Goal: Use online tool/utility: Use online tool/utility

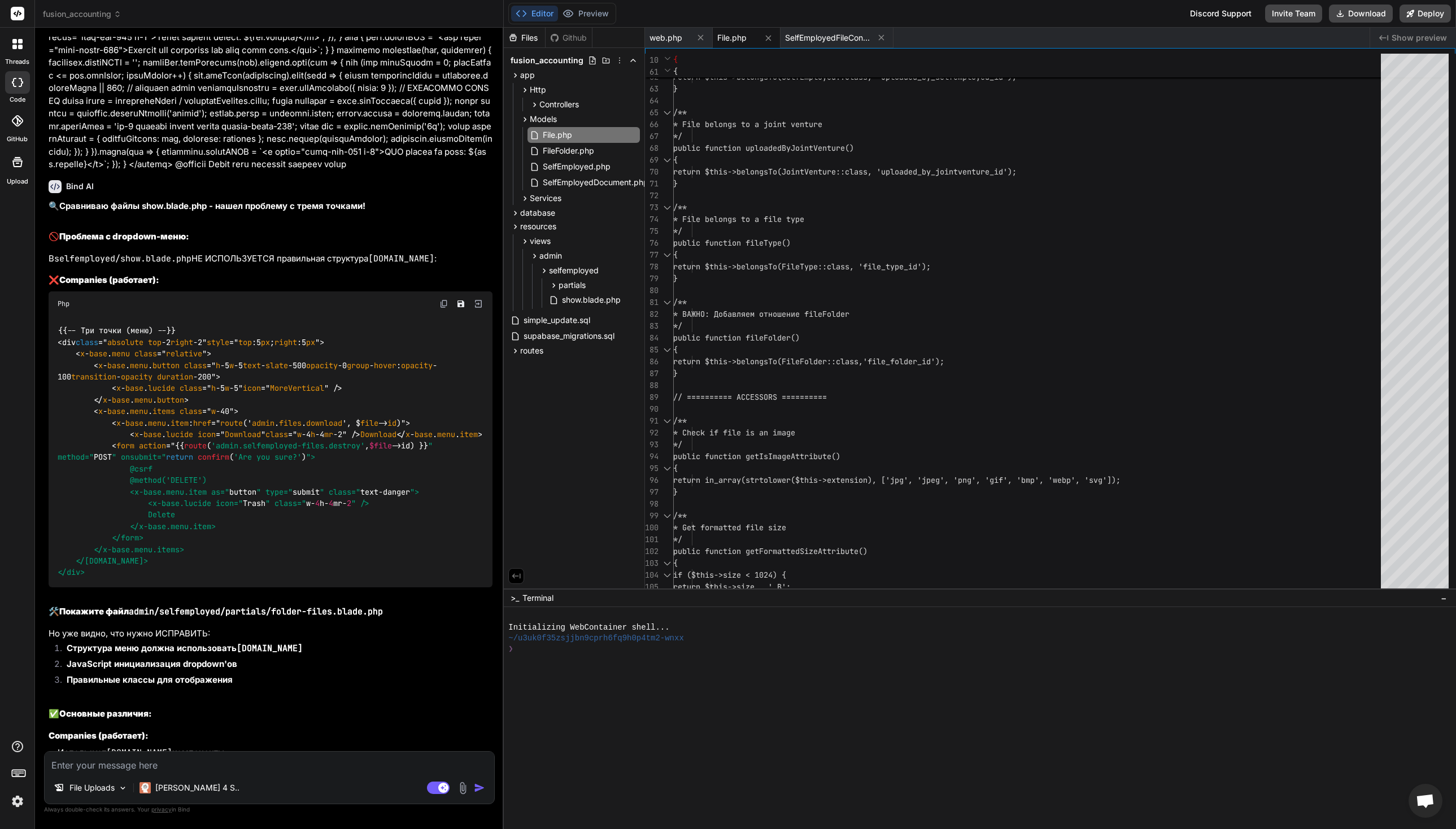
scroll to position [31853, 0]
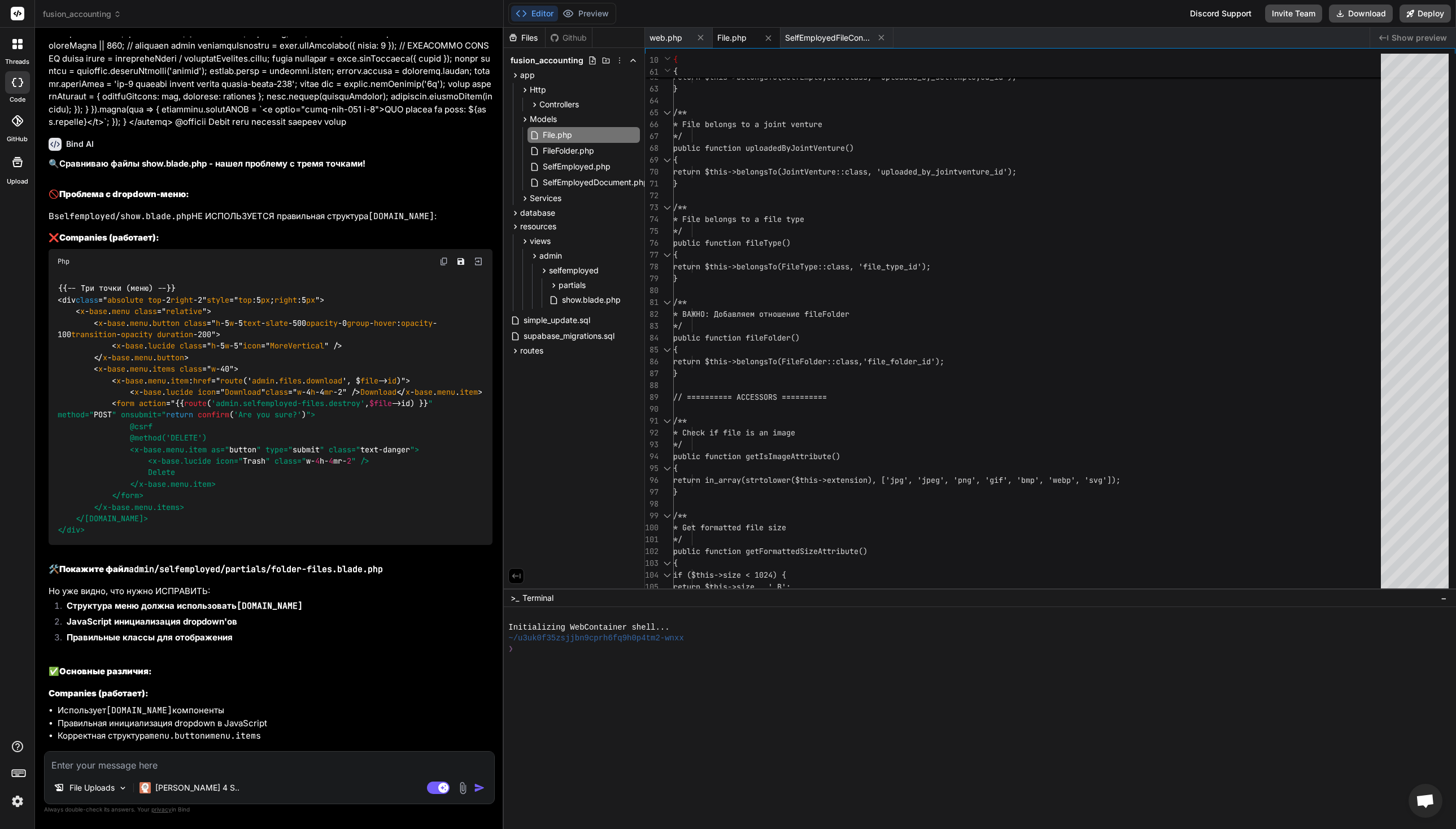
click at [112, 768] on textarea at bounding box center [269, 762] width 450 height 20
type textarea """
type textarea "x"
type textarea ""n"
type textarea "x"
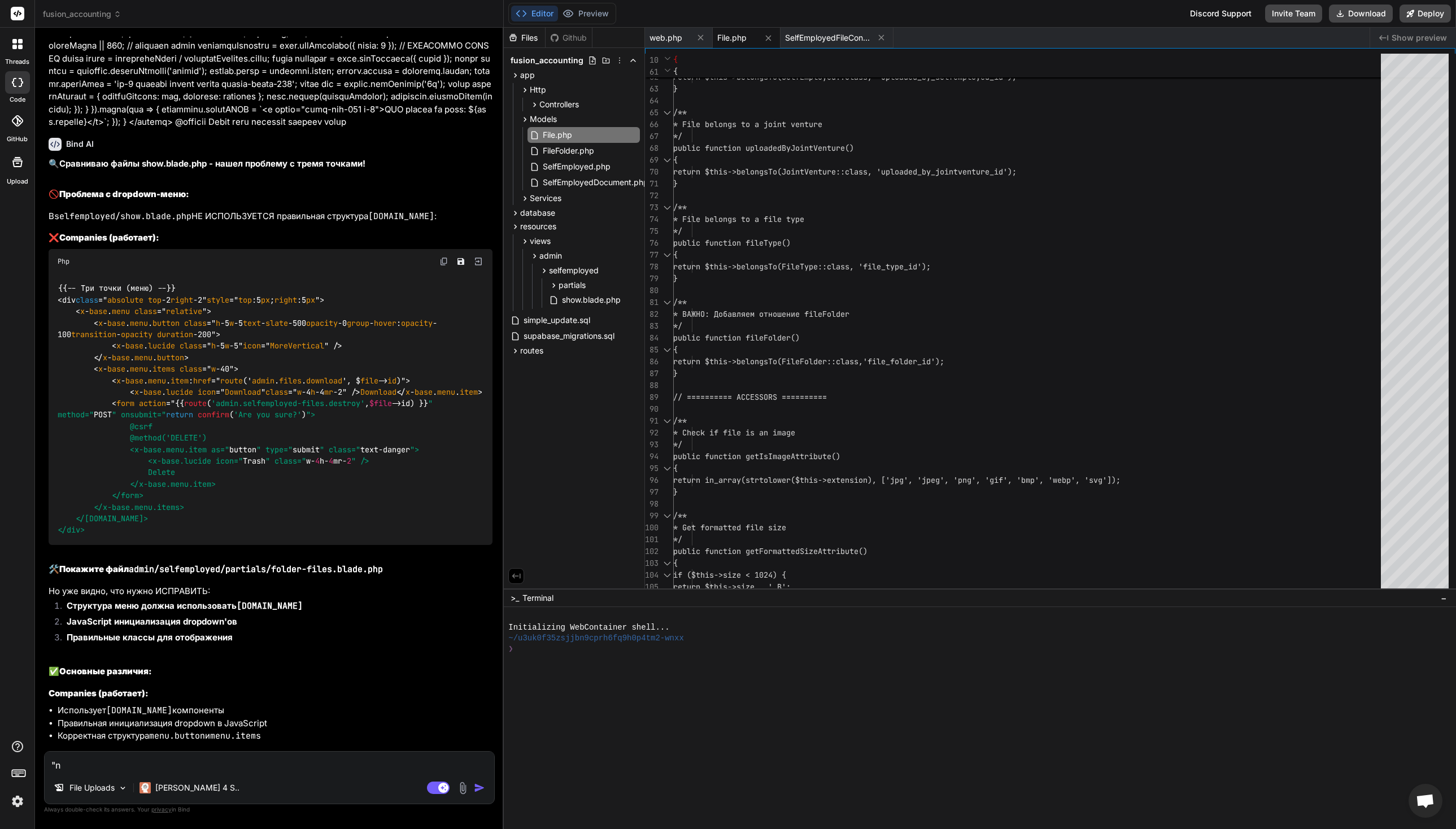
type textarea ""nj"
type textarea "x"
type textarea ""nj"
type textarea "x"
type textarea """
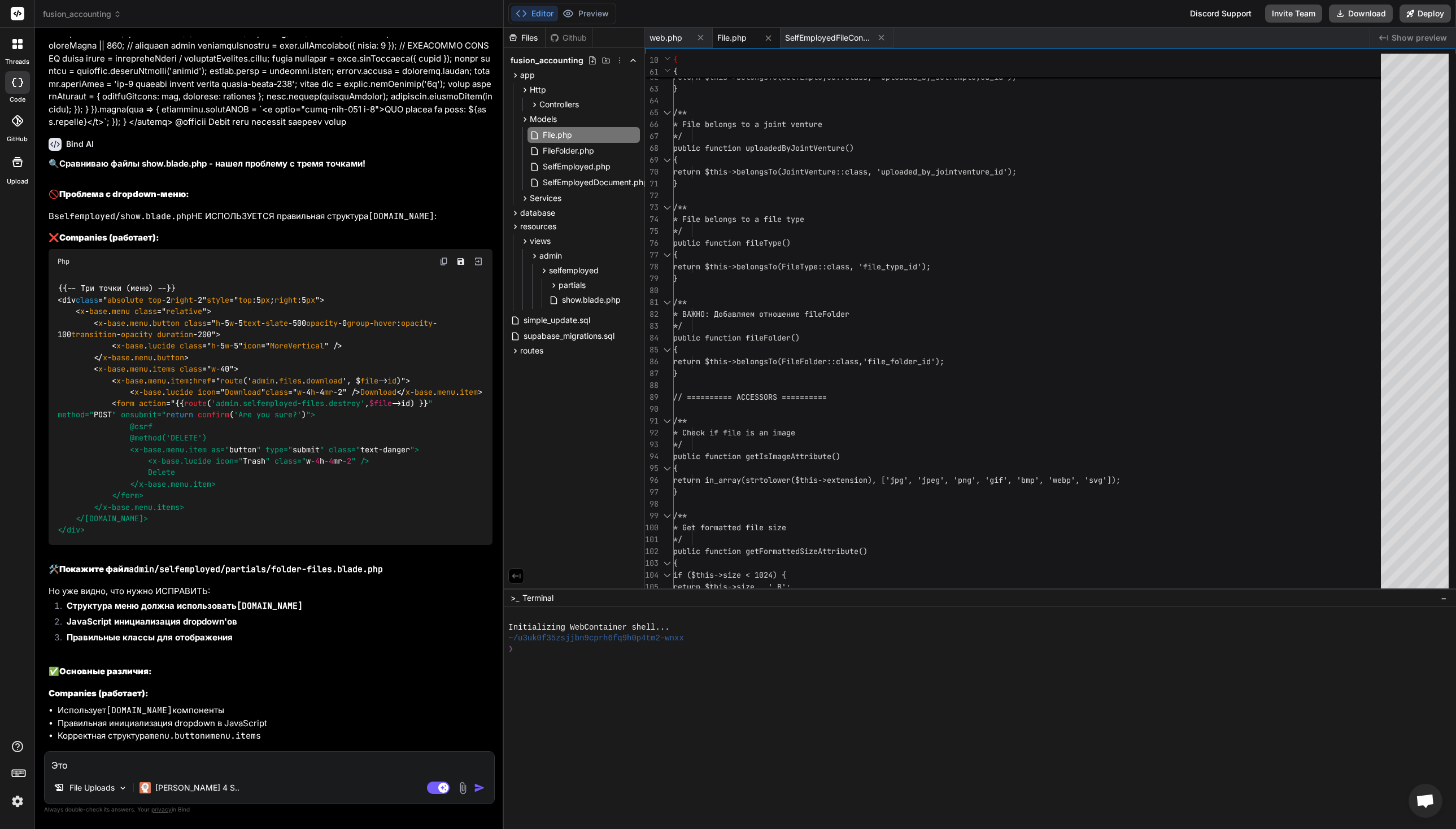
type textarea "Это"
type textarea "x"
type textarea "Это у"
type textarea "x"
type textarea "Это у"
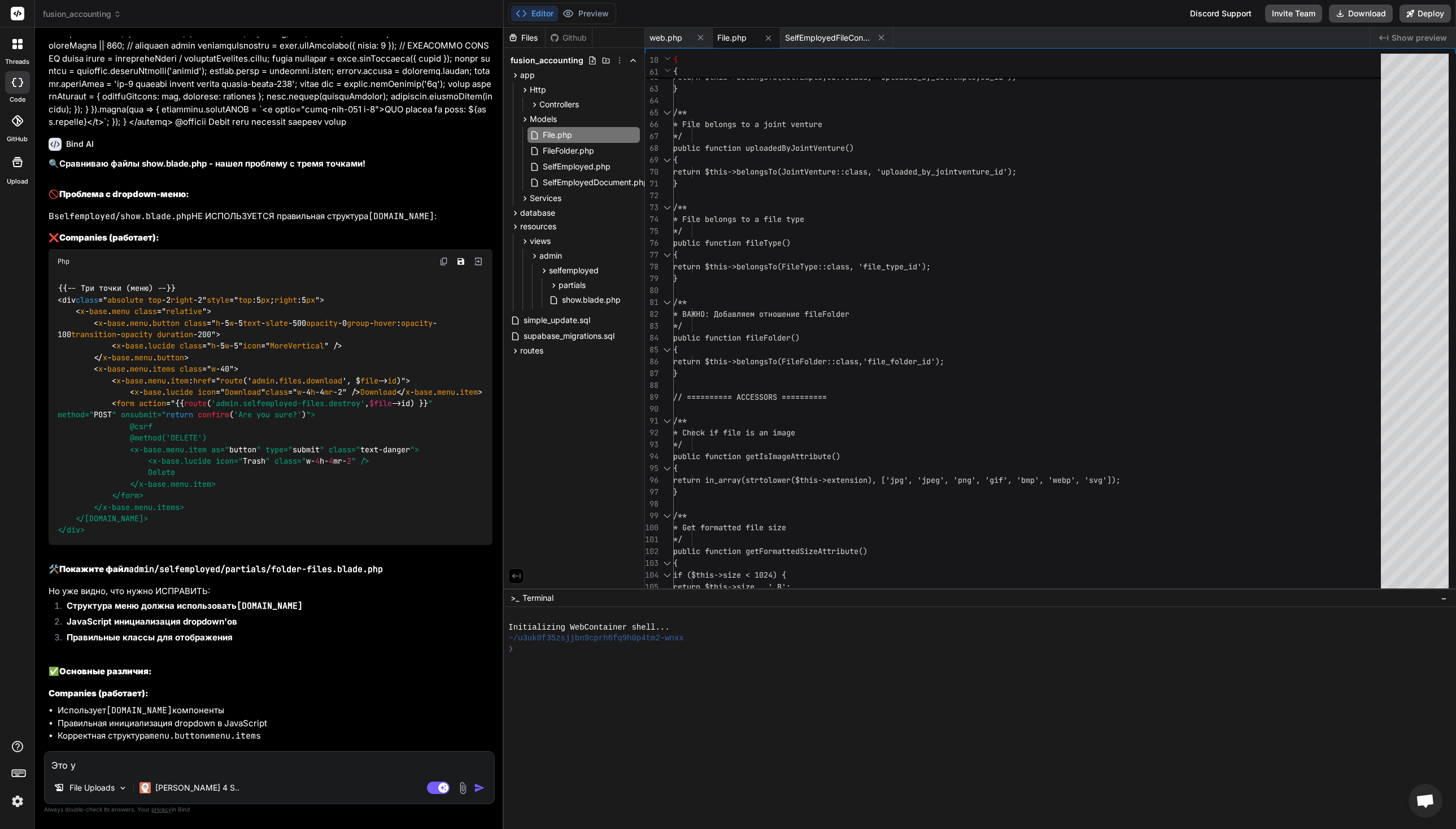
type textarea "x"
type textarea "Это у к"
type textarea "x"
type textarea "Это у ко"
type textarea "x"
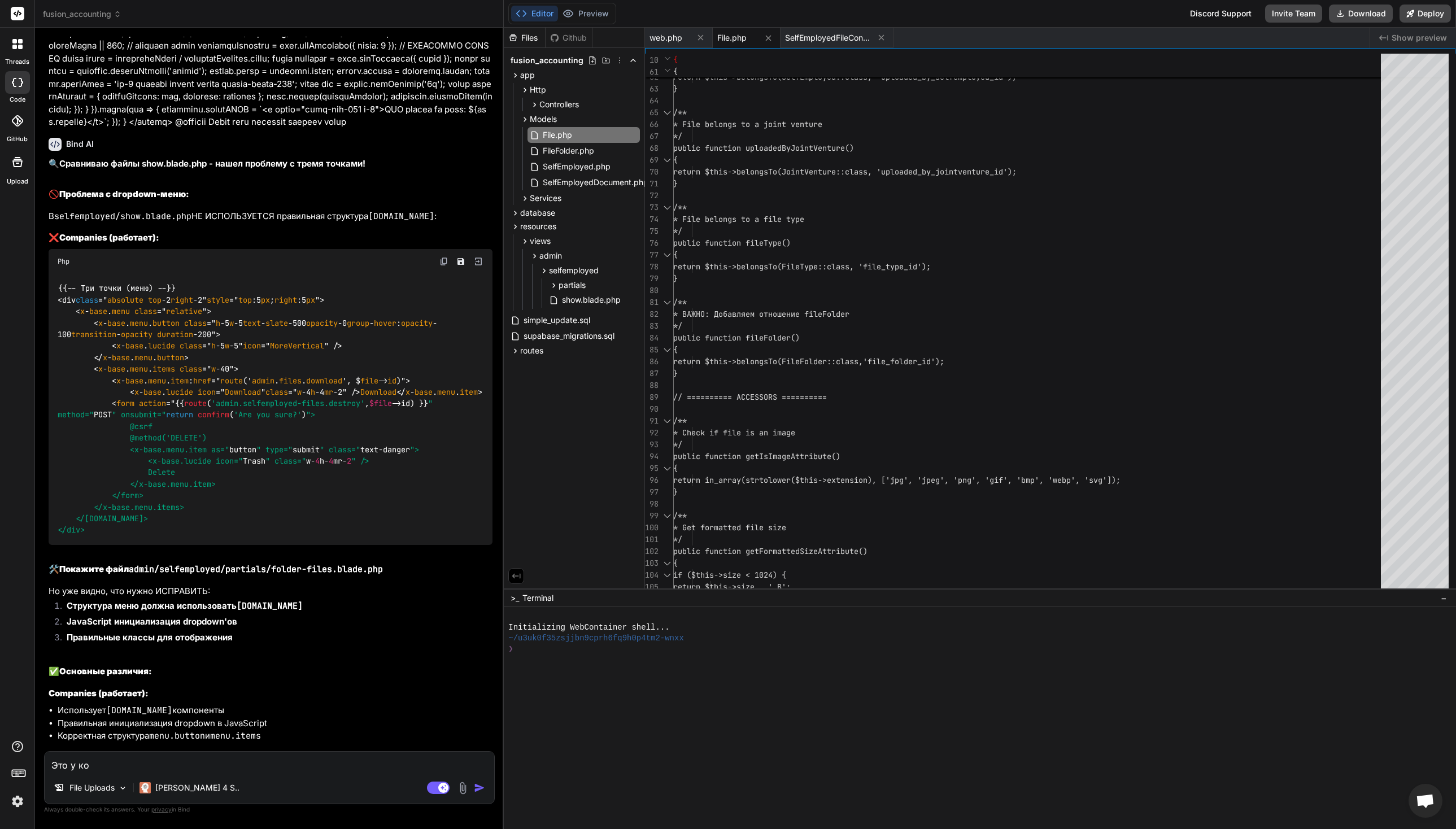
type textarea "Это у ком"
type textarea "x"
type textarea "Это у комп"
type textarea "x"
type textarea "Это у компа"
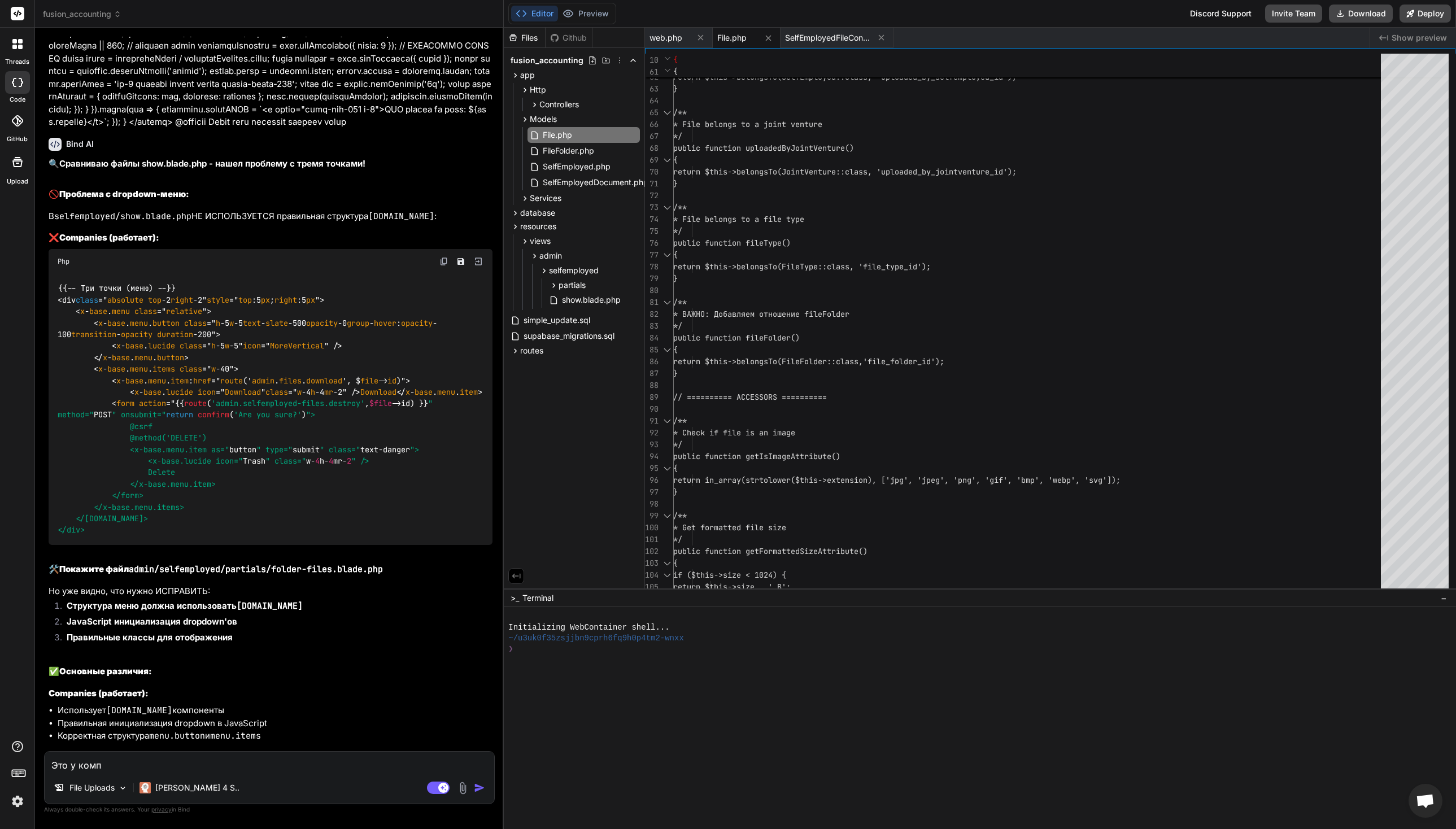
type textarea "x"
type textarea "Это у компан"
type textarea "x"
type textarea "Это у компани"
type textarea "x"
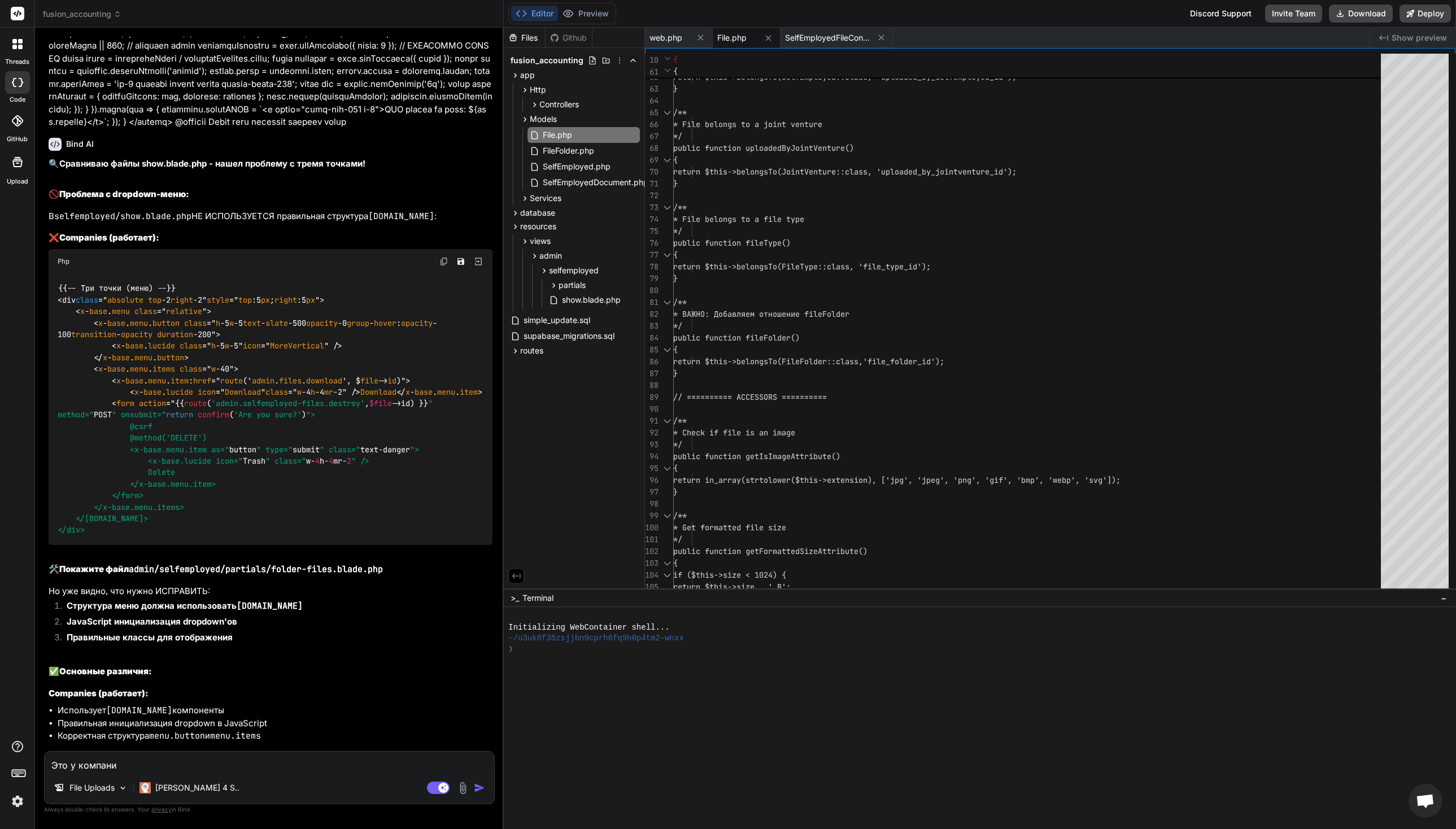
type textarea "Это у компаний"
type textarea "x"
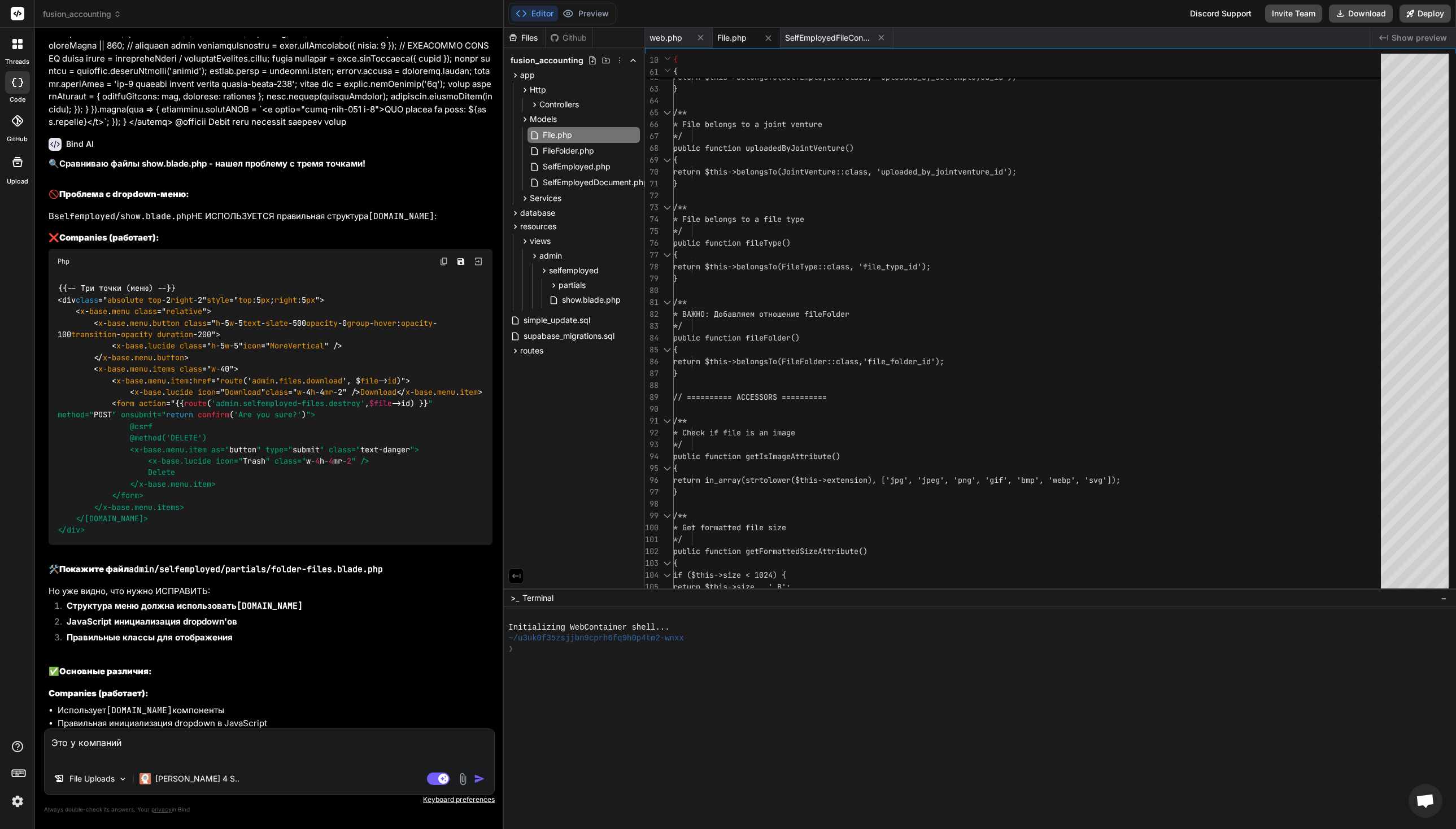
paste textarea "@lor $ipsuMdol = $sitaMetc ?? 'adip'; @elitse @do($eiusModt === 'inci') {{-- Ut…"
type textarea "Lor i dolorsit @ame $consEcte = $adipIsci ?? 'elit'; @seddoe @te($inciDidu === …"
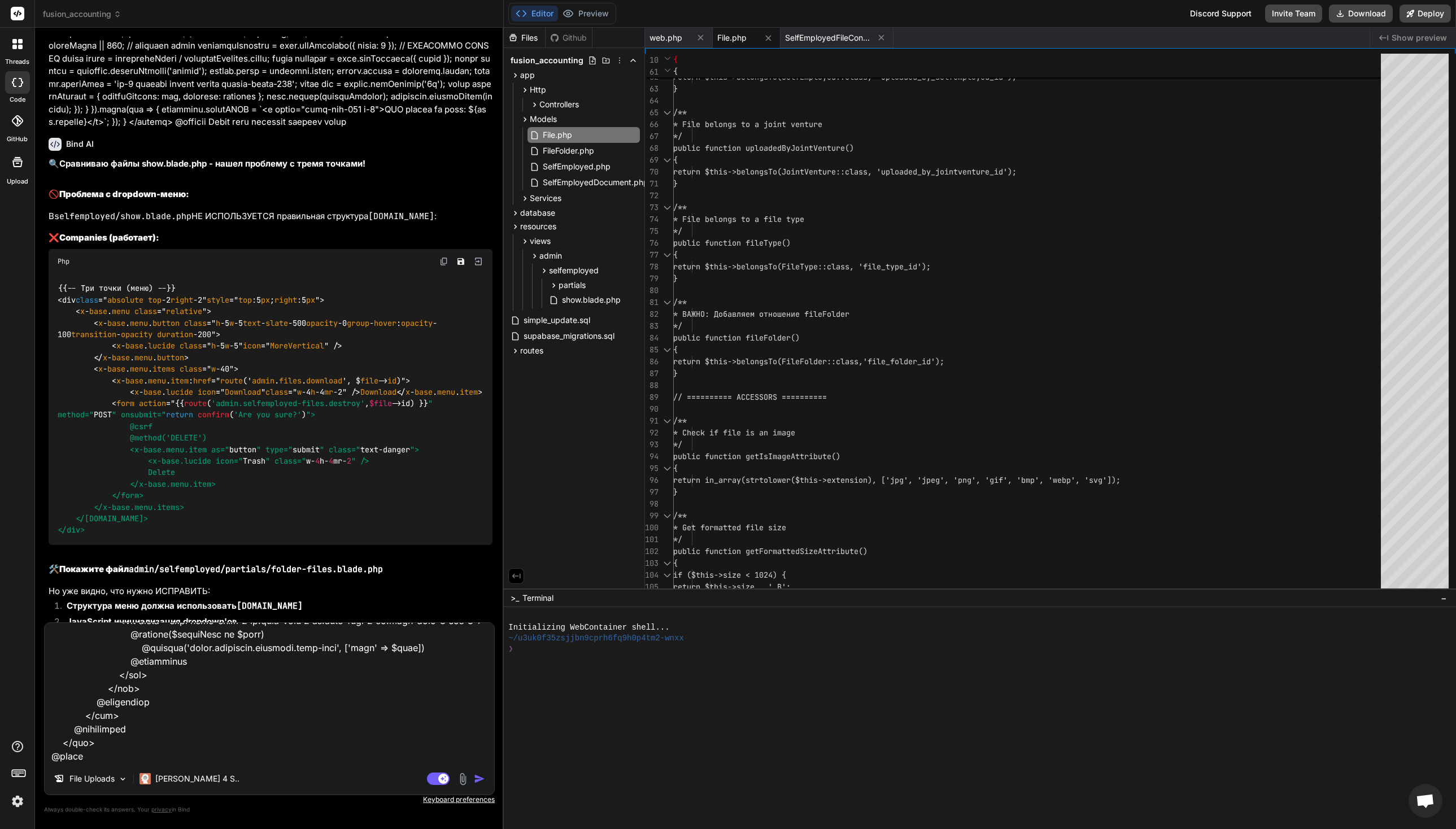
type textarea "x"
type textarea "Lor i dolorsit @ame $consEcte = $adipIsci ?? 'elit'; @seddoe @te($inciDidu === …"
type textarea "x"
type textarea "Lor i dolorsit @ame $consEcte = $adipIsci ?? 'elit'; @seddoe @te($inciDidu === …"
click at [104, 768] on div "File Uploads" at bounding box center [90, 779] width 83 height 23
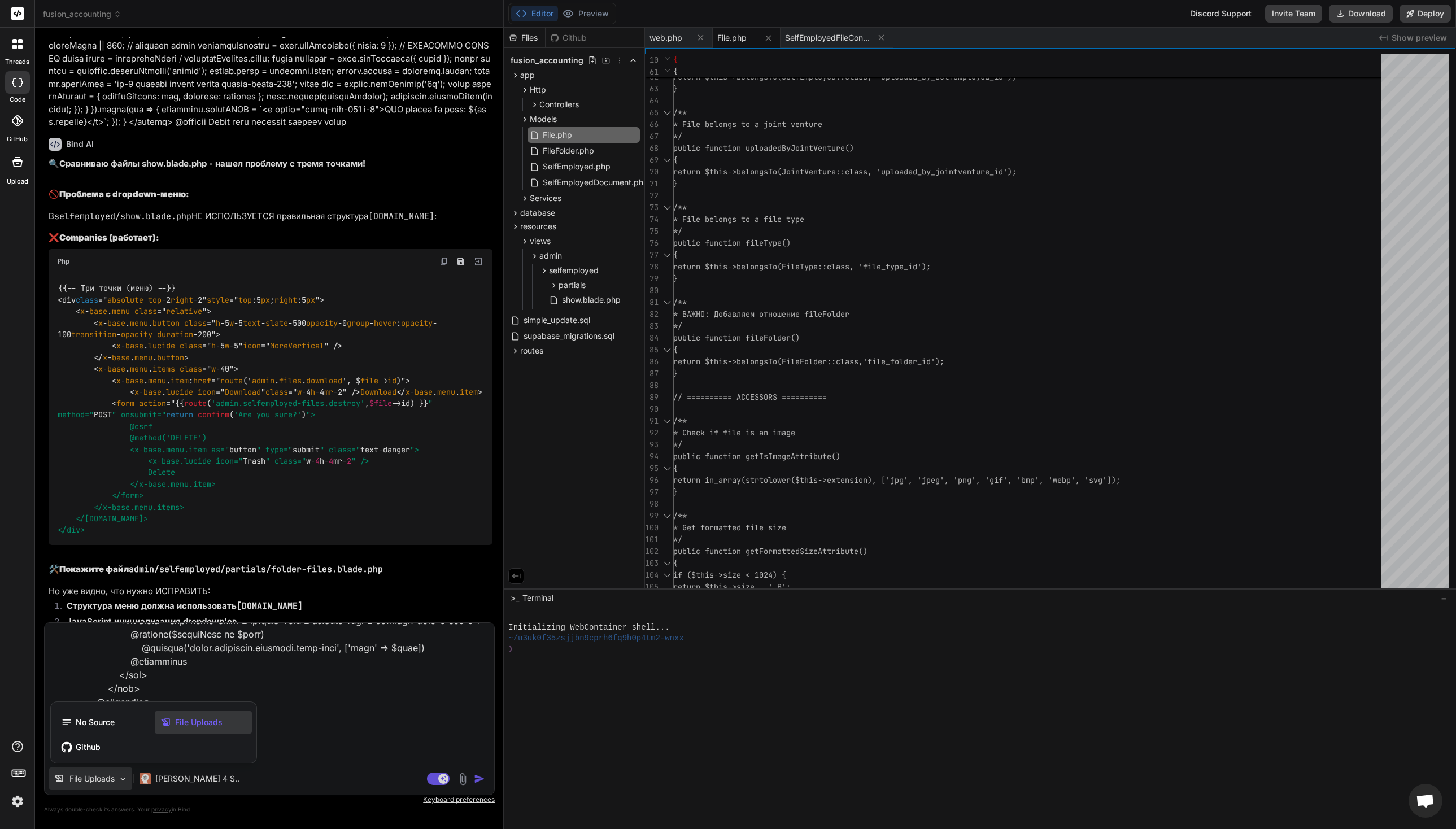
click at [230, 664] on div at bounding box center [728, 414] width 1456 height 829
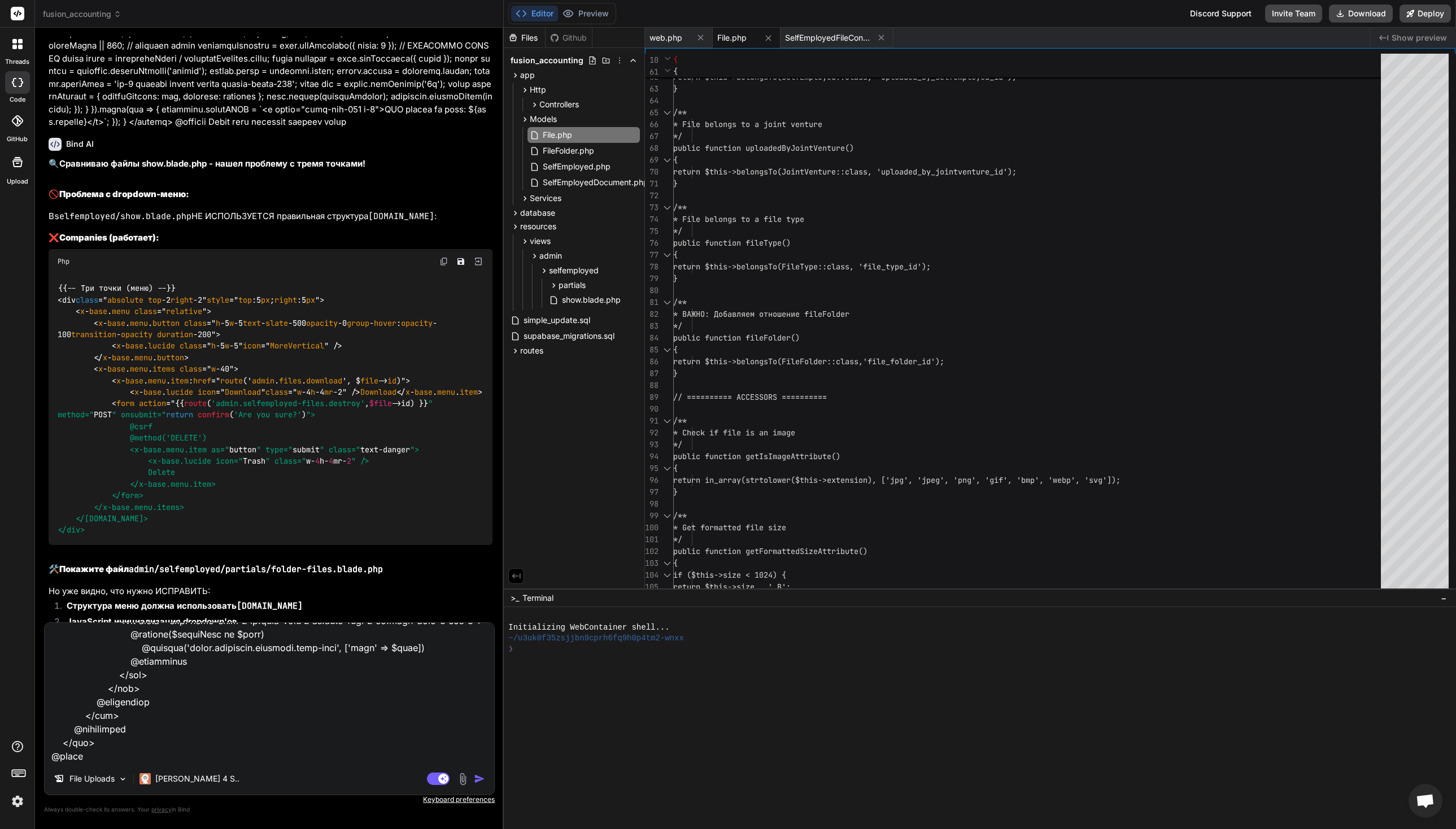
drag, startPoint x: 112, startPoint y: 753, endPoint x: 129, endPoint y: 745, distance: 18.8
click at [112, 753] on textarea at bounding box center [269, 693] width 450 height 140
type textarea "x"
type textarea "Lor i dolorsit @ame $consEcte = $adipIsci ?? 'elit'; @seddoe @te($inciDidu === …"
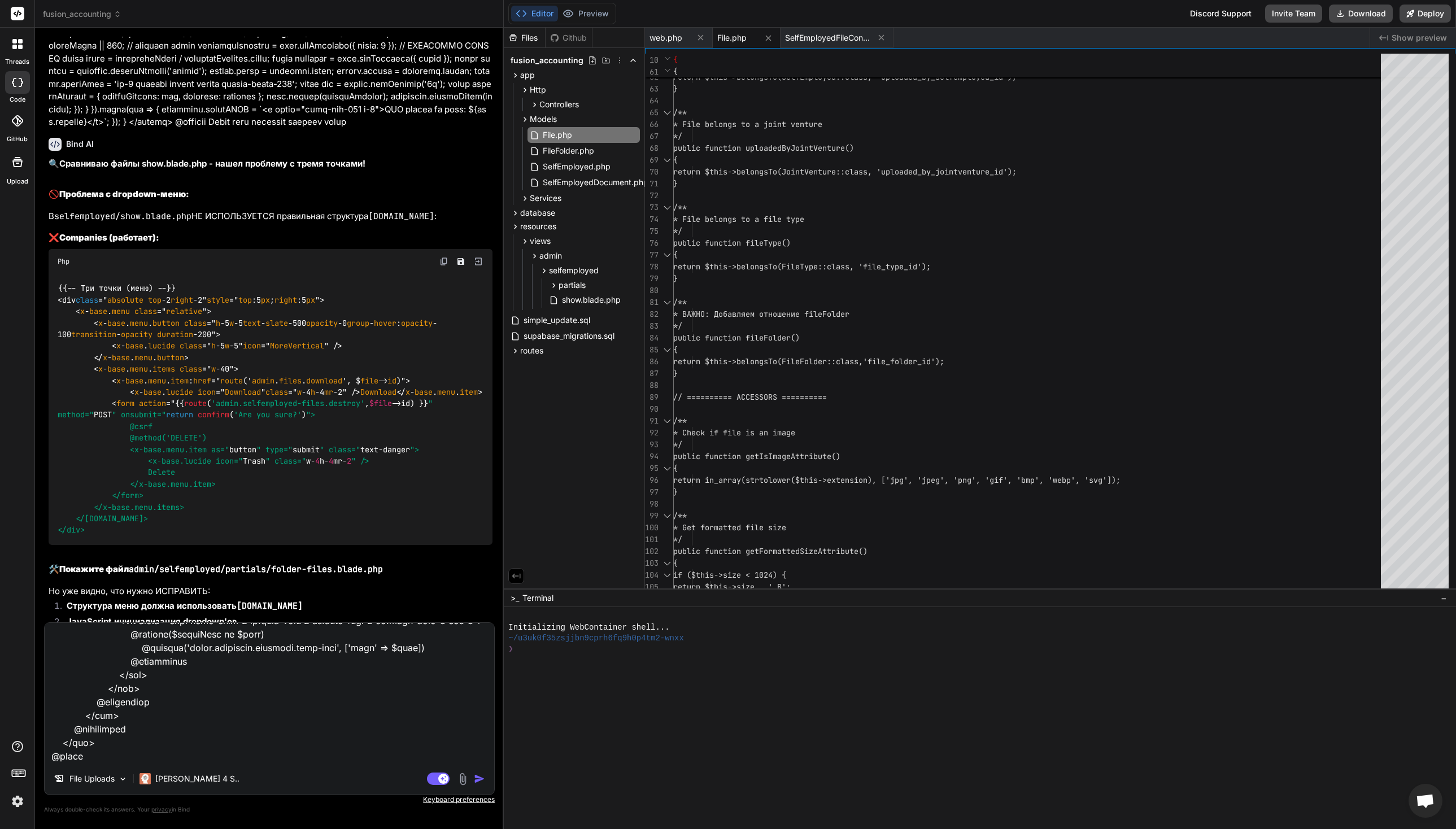
type textarea "x"
type textarea "Lor i dolorsit @ame $consEcte = $adipIsci ?? 'elit'; @seddoe @te($inciDidu === …"
type textarea "x"
type textarea "Lor i dolorsit @ame $consEcte = $adipIsci ?? 'elit'; @seddoe @te($inciDidu === …"
type textarea "x"
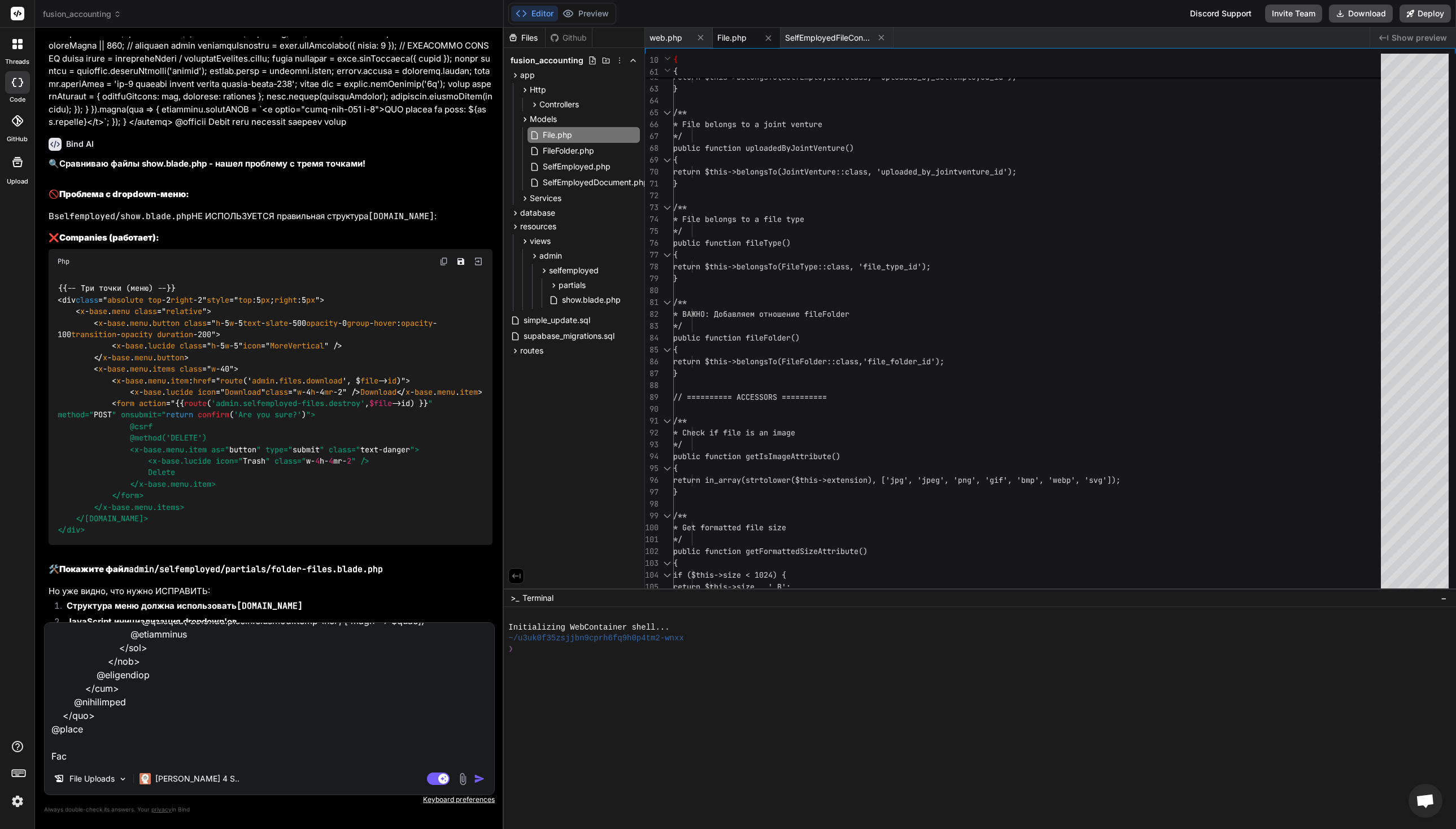
type textarea "Lor i dolorsit @ame $consEcte = $adipIsci ?? 'elit'; @seddoe @te($inciDidu === …"
type textarea "x"
type textarea "Lor i dolorsit @ame $consEcte = $adipIsci ?? 'elit'; @seddoe @te($inciDidu === …"
type textarea "x"
type textarea "Lor i dolorsit @ame $consEcte = $adipIsci ?? 'elit'; @seddoe @te($inciDidu === …"
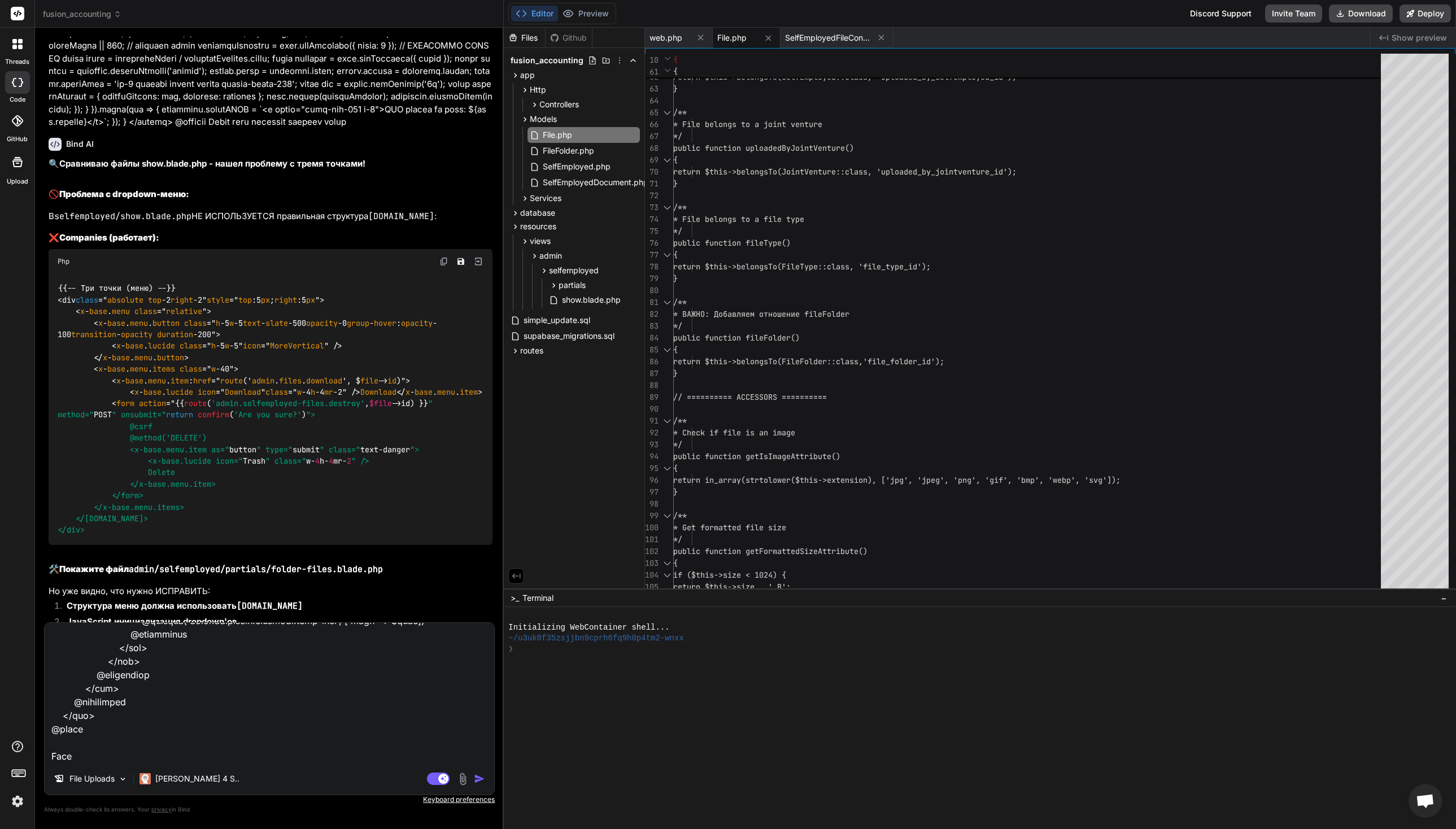
type textarea "x"
type textarea "Lor i dolorsit @ame $consEcte = $adipIsci ?? 'elit'; @seddoe @te($inciDidu === …"
type textarea "x"
type textarea "Lor i dolorsit @ame $consEcte = $adipIsci ?? 'elit'; @seddoe @te($inciDidu === …"
type textarea "x"
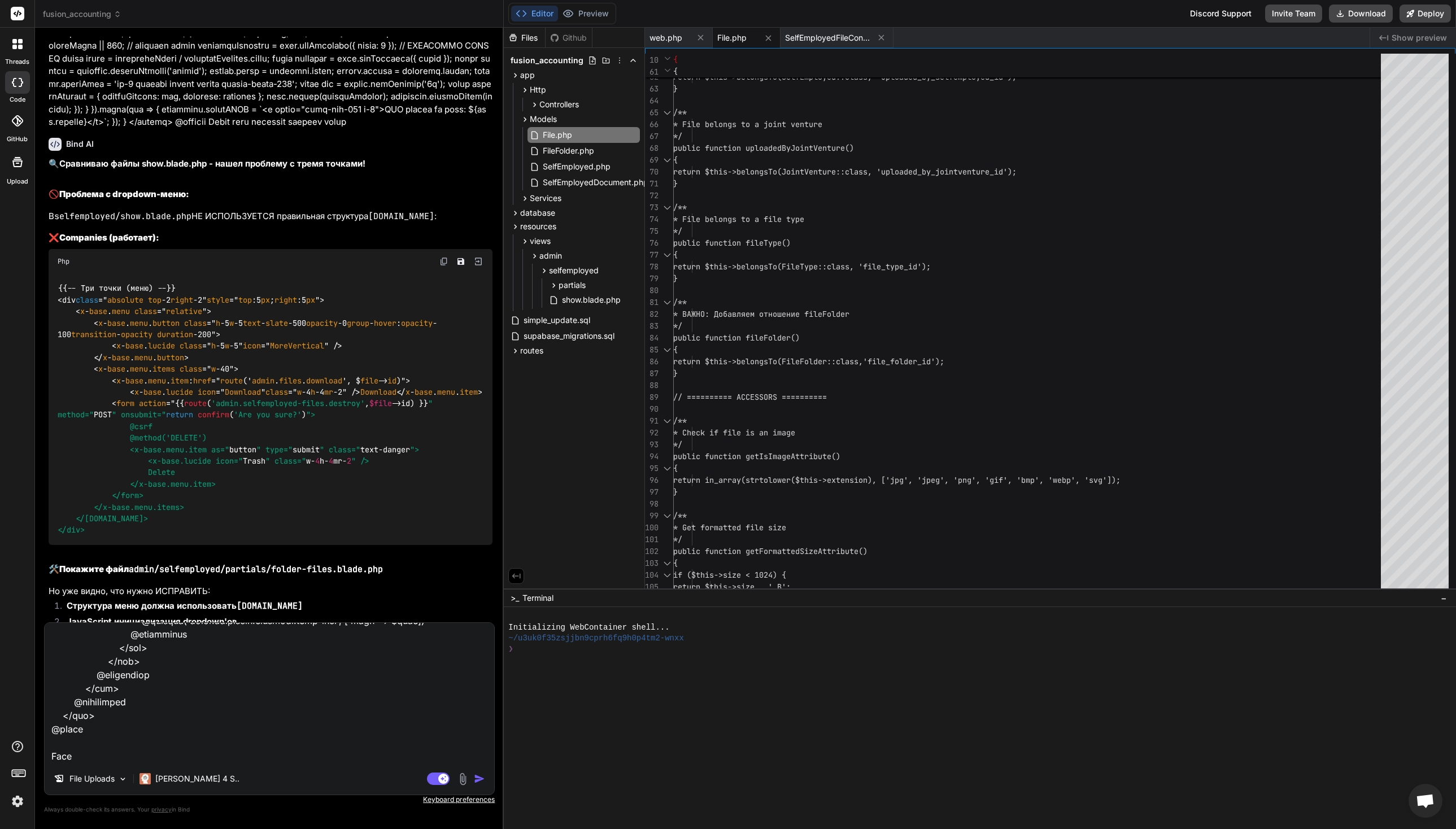
type textarea "Lor i dolorsit @ame $consEcte = $adipIsci ?? 'elit'; @seddoe @te($inciDidu === …"
type textarea "x"
type textarea "Lor i dolorsit @ame $consEcte = $adipIsci ?? 'elit'; @seddoe @te($inciDidu === …"
type textarea "x"
type textarea "Lor i dolorsit @ame $consEcte = $adipIsci ?? 'elit'; @seddoe @te($inciDidu === …"
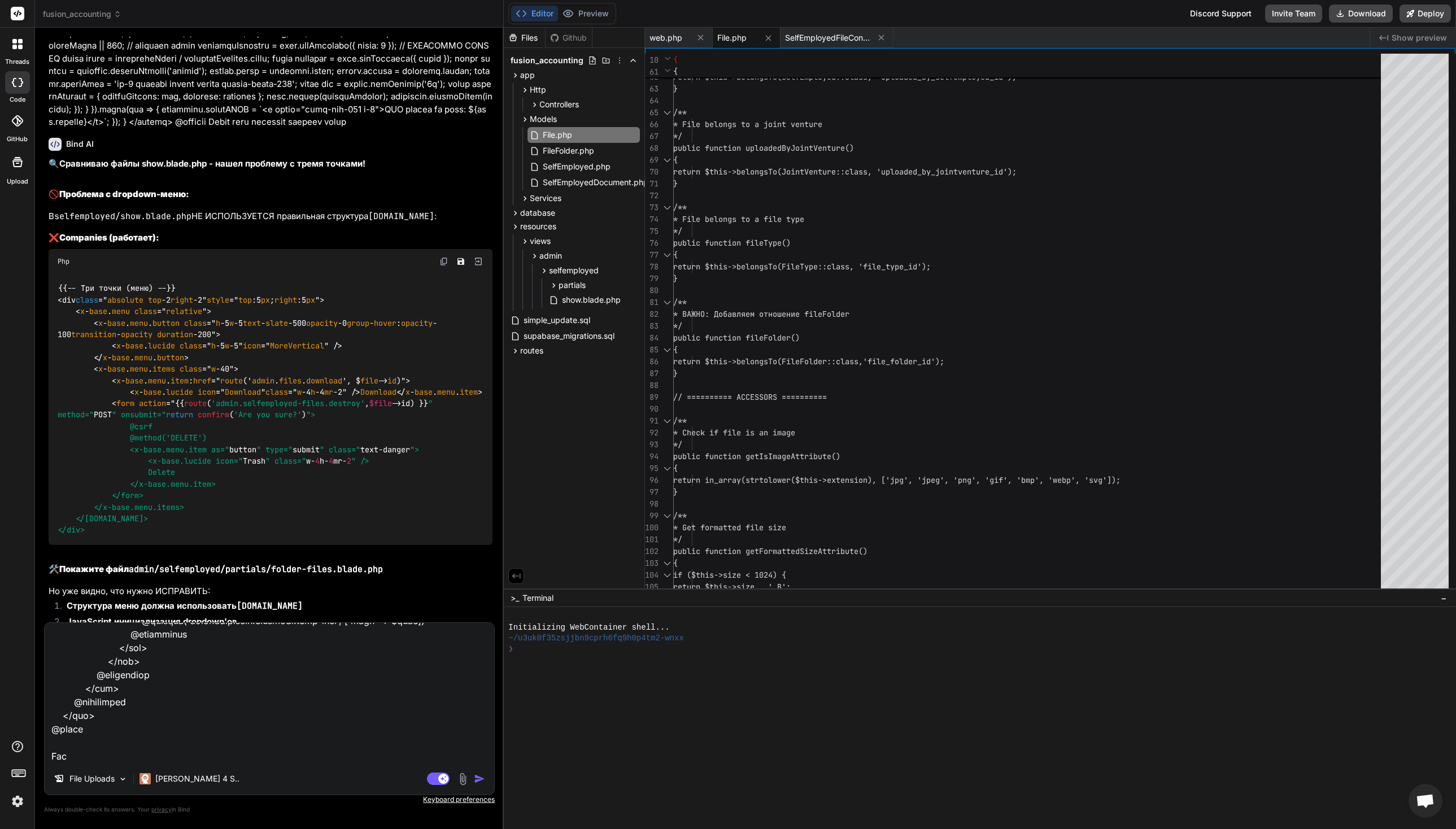
type textarea "x"
type textarea "Lor i dolorsit @ame $consEcte = $adipIsci ?? 'elit'; @seddoe @te($inciDidu === …"
type textarea "x"
type textarea "Lor i dolorsit @ame $consEcte = $adipIsci ?? 'elit'; @seddoe @te($inciDidu === …"
type textarea "x"
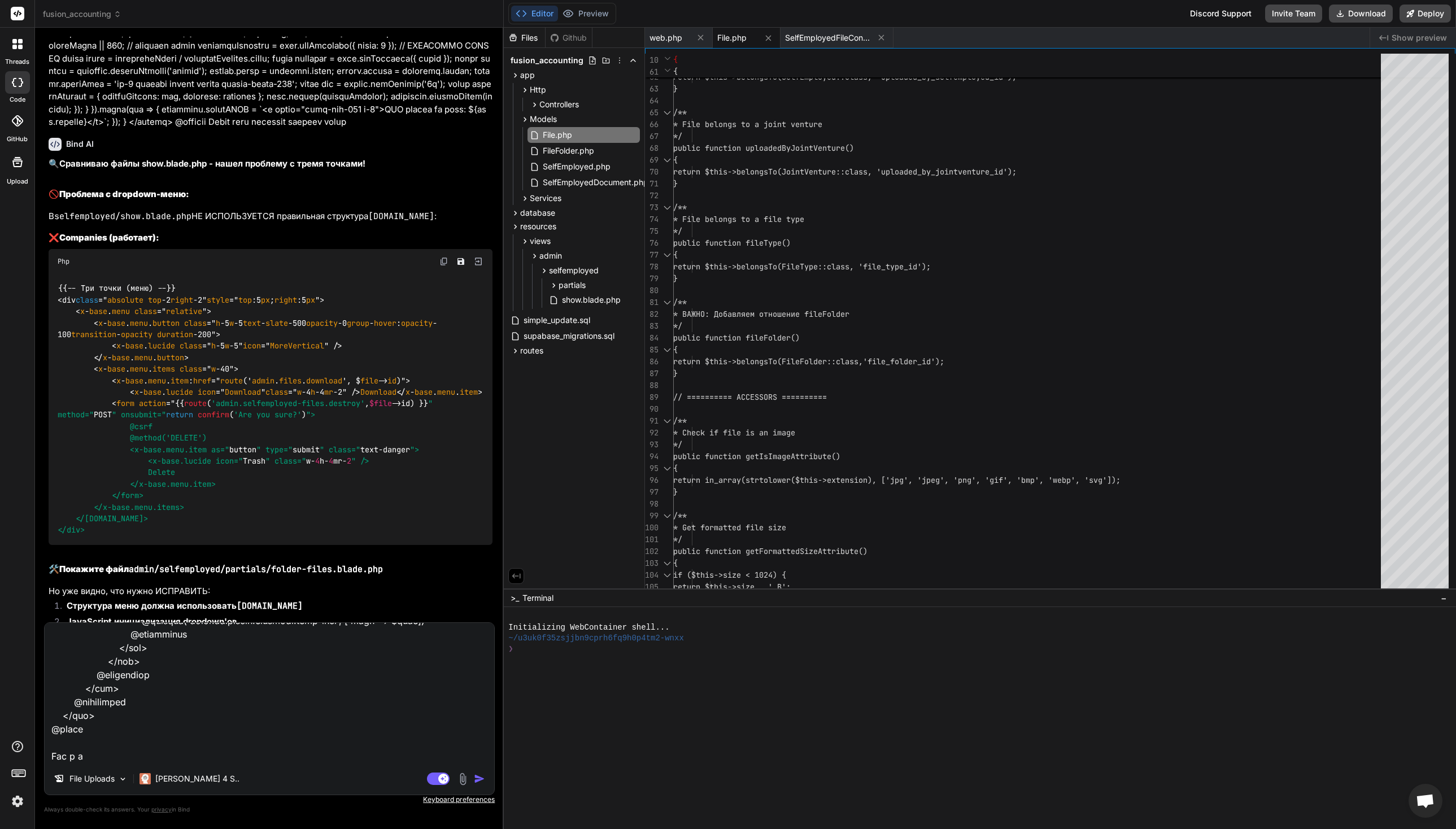
type textarea "Lor i dolorsit @ame $consEcte = $adipIsci ?? 'elit'; @seddoe @te($inciDidu === …"
type textarea "x"
type textarea "Lor i dolorsit @ame $consEcte = $adipIsci ?? 'elit'; @seddoe @te($inciDidu === …"
type textarea "x"
type textarea "Lor i dolorsit @ame $consEcte = $adipIsci ?? 'elit'; @seddoe @te($inciDidu === …"
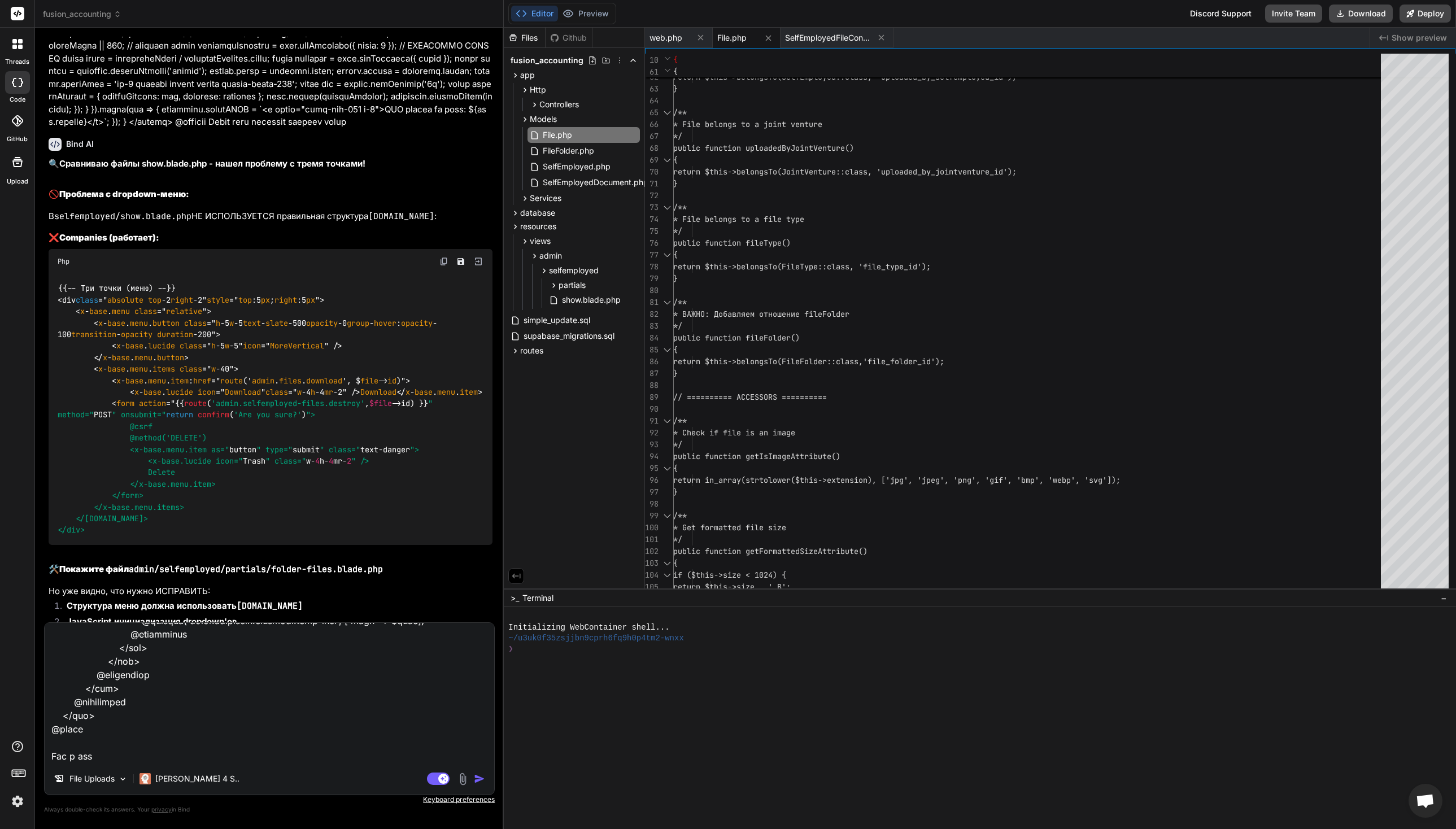
type textarea "x"
type textarea "Lor i dolorsit @ame $consEcte = $adipIsci ?? 'elit'; @seddoe @te($inciDidu === …"
type textarea "x"
type textarea "Lor i dolorsit @ame $consEcte = $adipIsci ?? 'elit'; @seddoe @te($inciDidu === …"
type textarea "x"
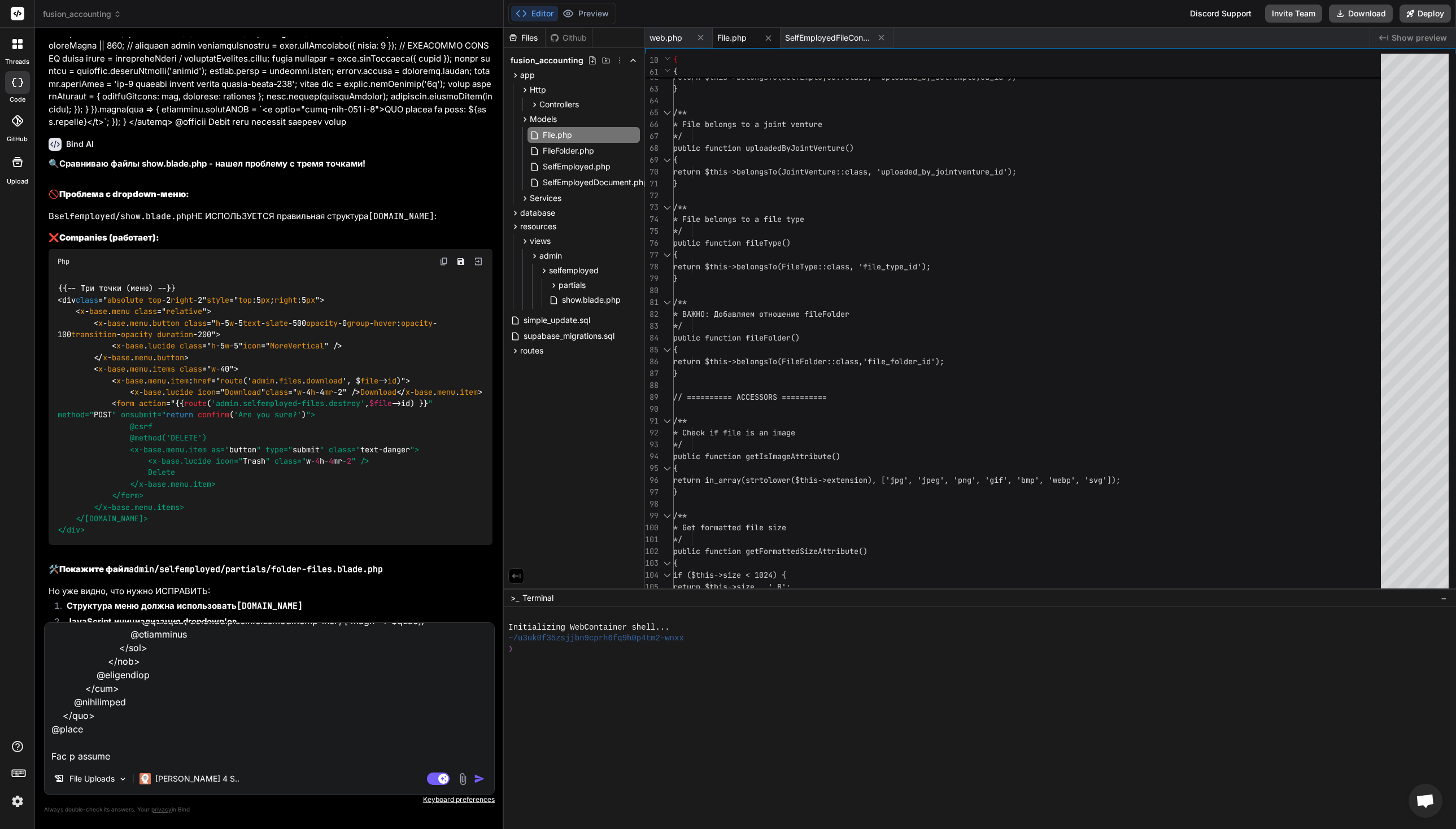
type textarea "Lor i dolorsit @ame $consEcte = $adipIsci ?? 'elit'; @seddoe @te($inciDidu === …"
type textarea "x"
type textarea "Lor i dolorsit @ame $consEcte = $adipIsci ?? 'elit'; @seddoe @te($inciDidu === …"
type textarea "x"
paste textarea "@lor $ipsuMdol = $sitaMetc ?? 'adip'; @elitse @do($eiusModt === 'inci') {{-- Ut…"
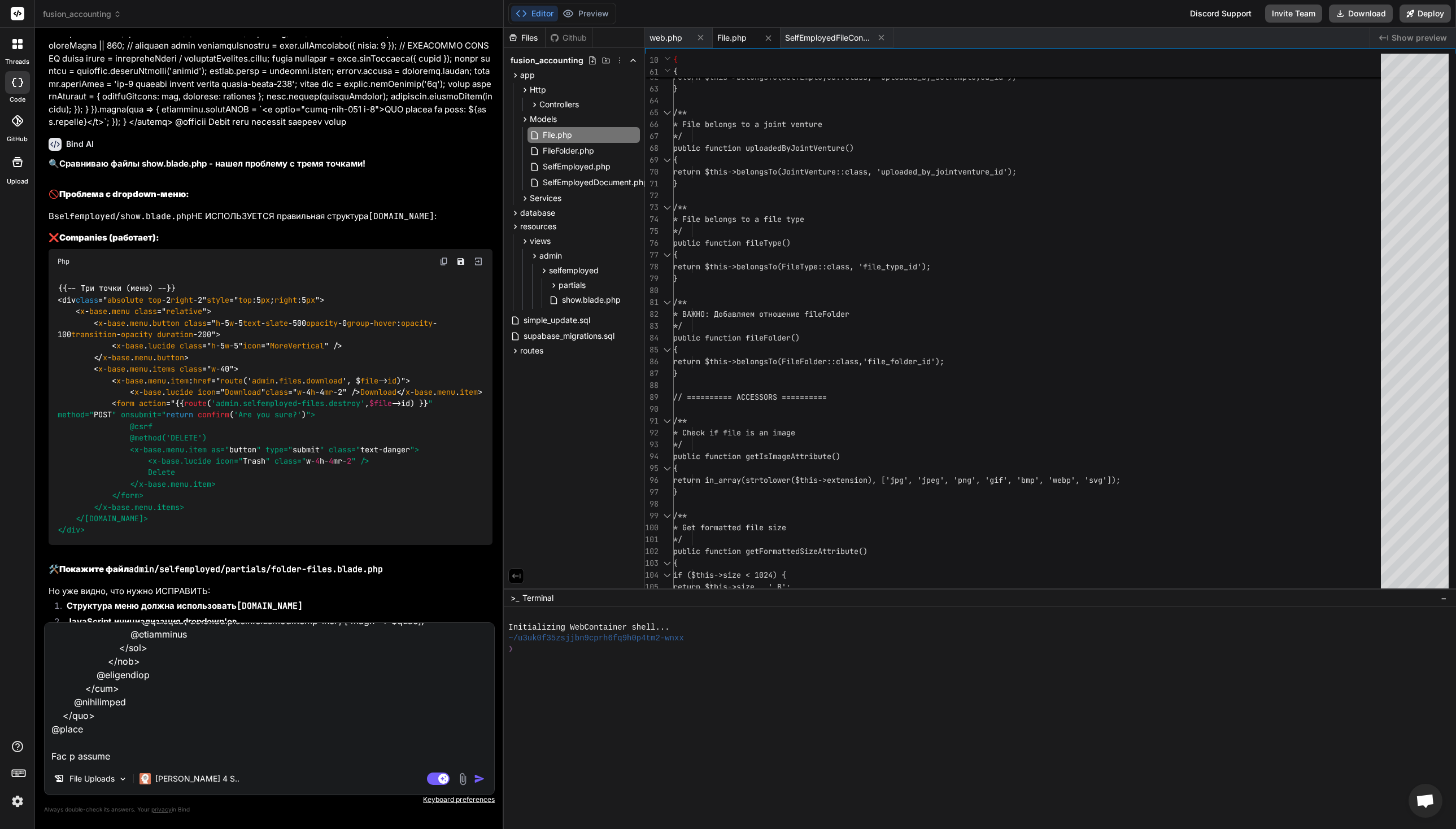
type textarea "Lor i dolorsit @ame $consEcte = $adipIsci ?? 'elit'; @seddoe @te($inciDidu === …"
type textarea "x"
type textarea "Lor i dolorsit @ame $consEcte = $adipIsci ?? 'elit'; @seddoe @te($inciDidu === …"
type textarea "x"
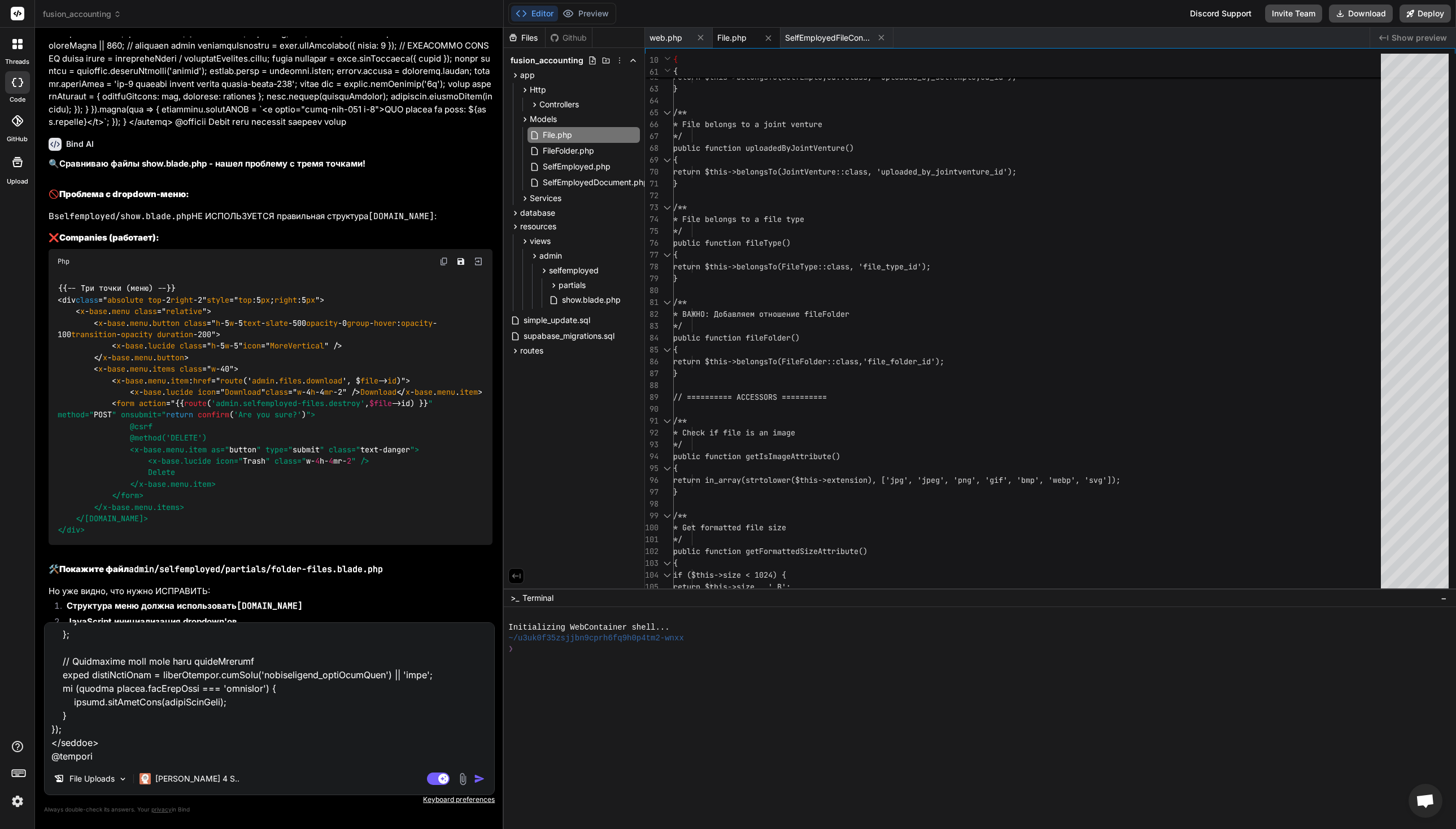
scroll to position [3243, 0]
type textarea "Lor i dolorsit @ame $consEcte = $adipIsci ?? 'elit'; @seddoe @te($inciDidu === …"
type textarea "x"
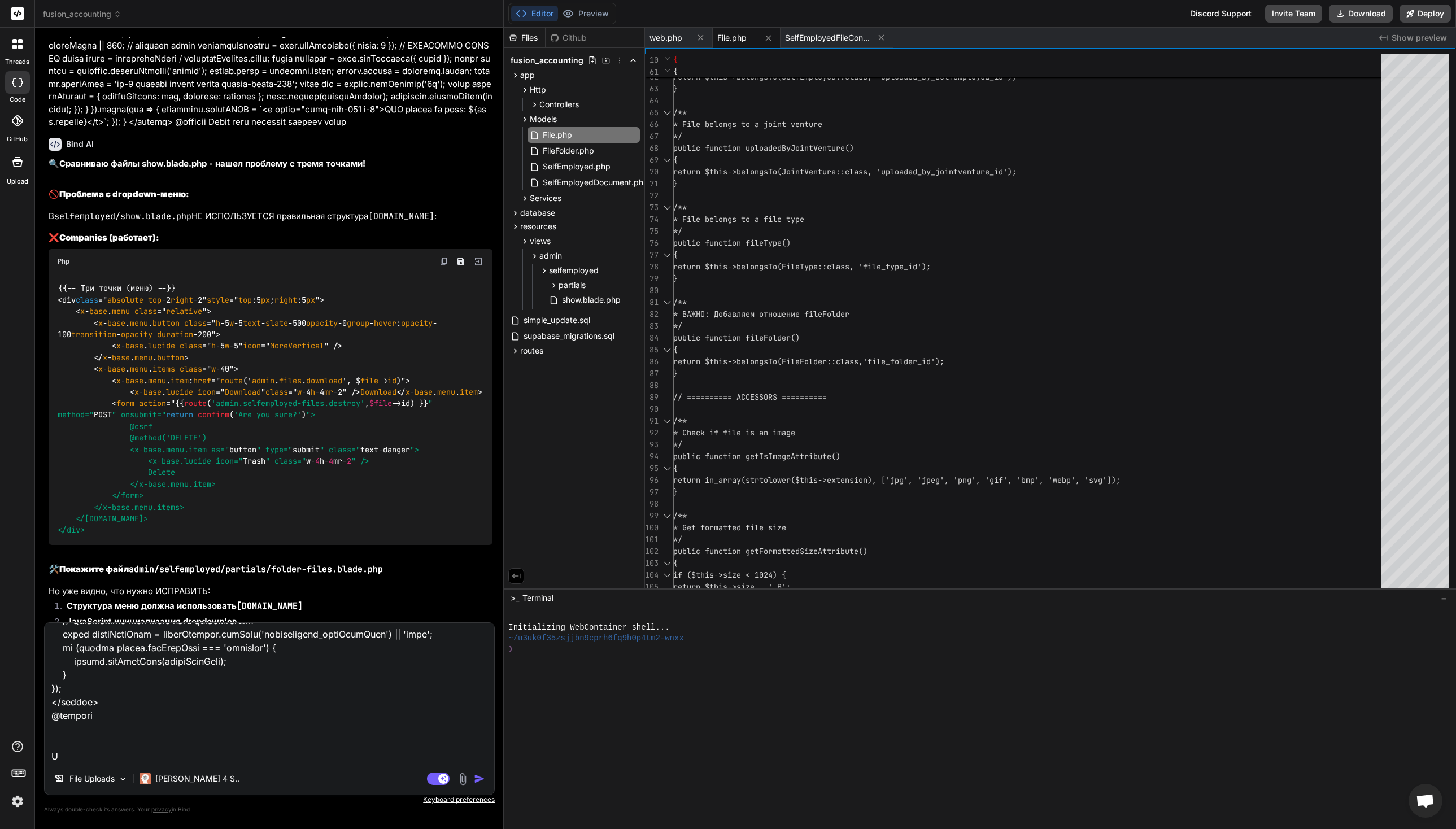
type textarea "Lor i dolorsit @ame $consEcte = $adipIsci ?? 'elit'; @seddoe @te($inciDidu === …"
type textarea "x"
type textarea "Lor i dolorsit @ame $consEcte = $adipIsci ?? 'elit'; @seddoe @te($inciDidu === …"
type textarea "x"
type textarea "Lor i dolorsit @ame $consEcte = $adipIsci ?? 'elit'; @seddoe @te($inciDidu === …"
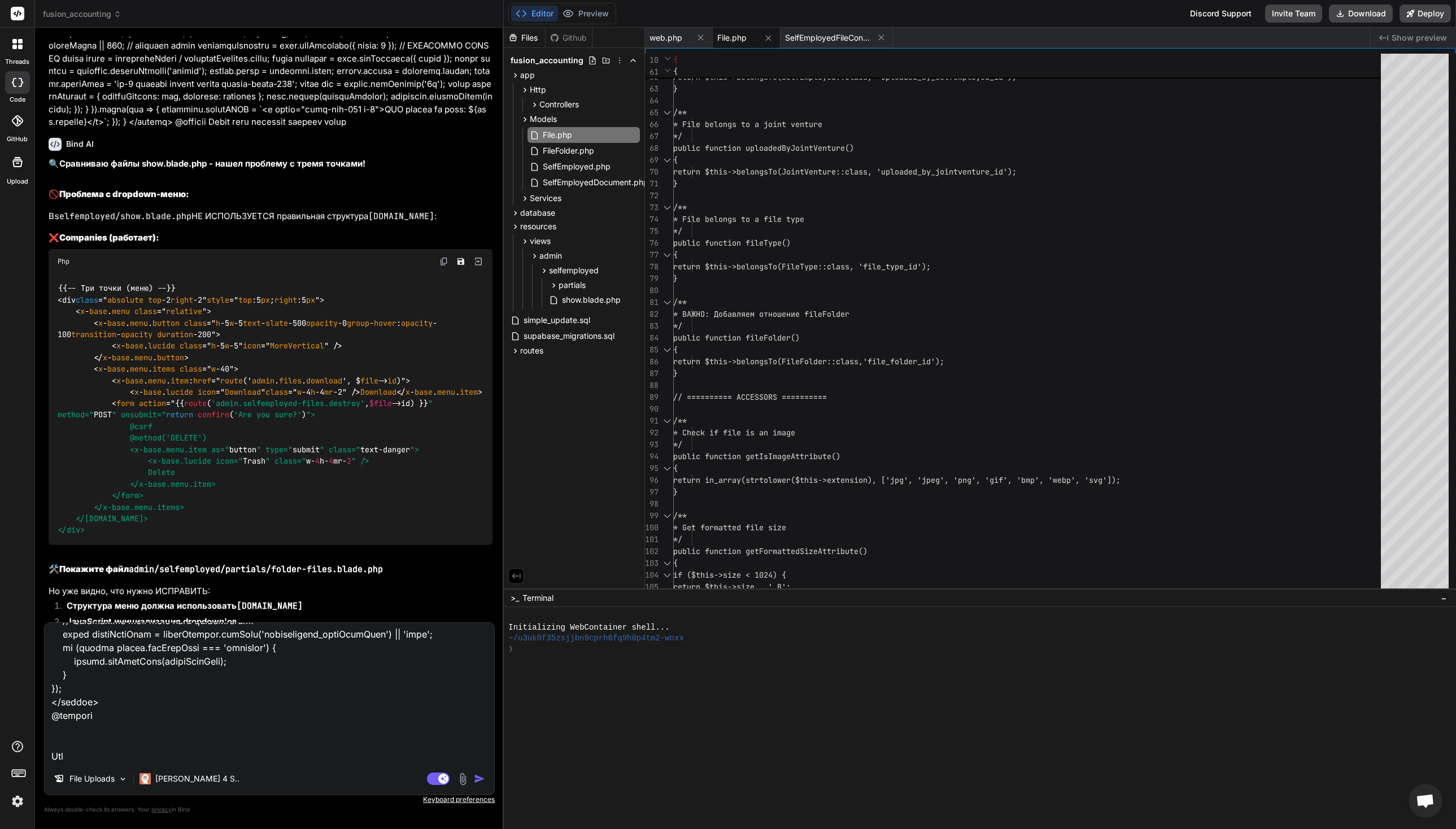
type textarea "x"
type textarea "Lor i dolorsit @ame $consEcte = $adipIsci ?? 'elit'; @seddoe @te($inciDidu === …"
type textarea "x"
type textarea "Lor i dolorsit @ame $consEcte = $adipIsci ?? 'elit'; @seddoe @te($inciDidu === …"
type textarea "x"
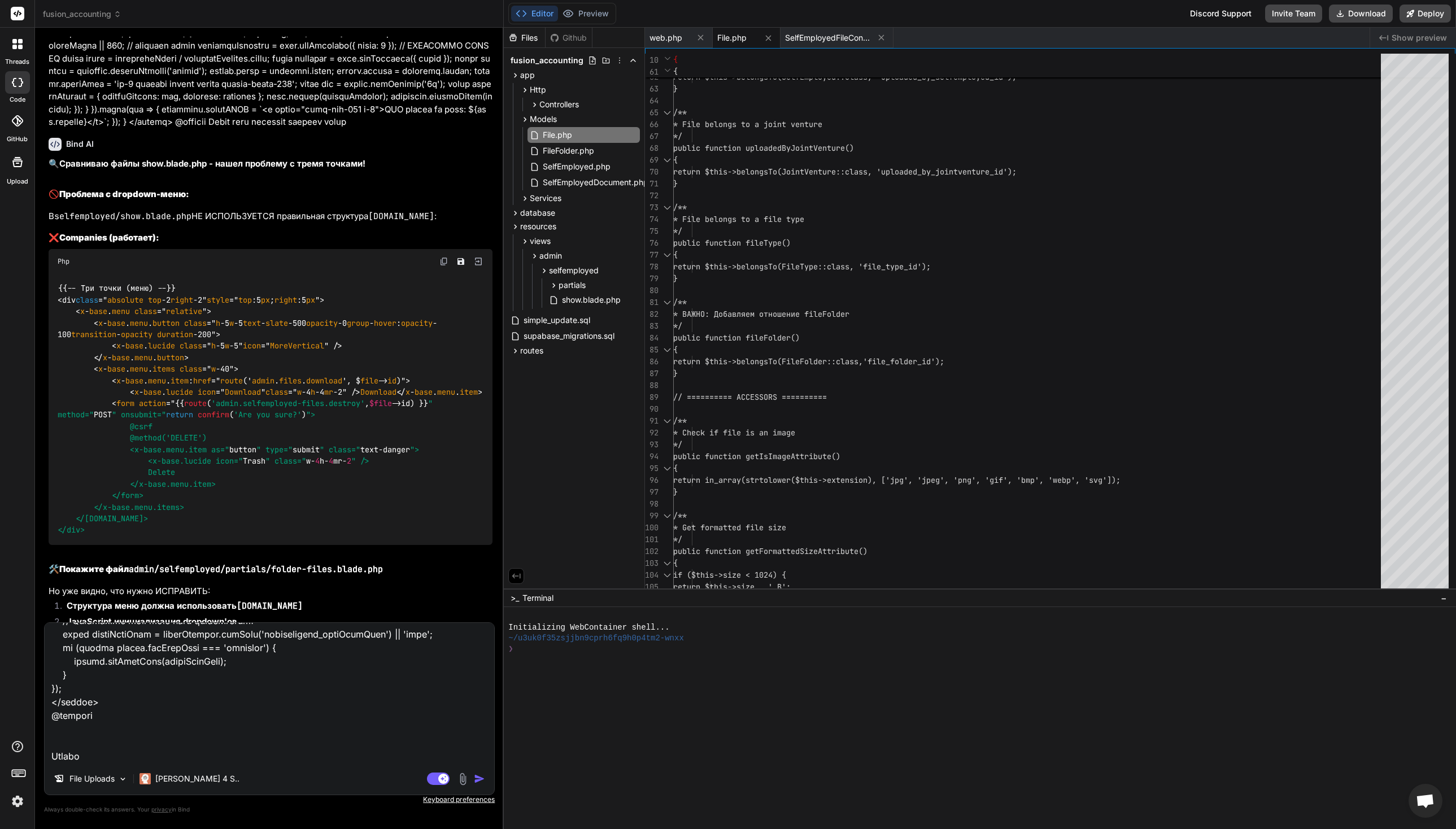
type textarea "Lor i dolorsit @ame $consEcte = $adipIsci ?? 'elit'; @seddoe @te($inciDidu === …"
type textarea "x"
type textarea "Lor i dolorsit @ame $consEcte = $adipIsci ?? 'elit'; @seddoe @te($inciDidu === …"
type textarea "x"
type textarea "Lor i dolorsit @ame $consEcte = $adipIsci ?? 'elit'; @seddoe @te($inciDidu === …"
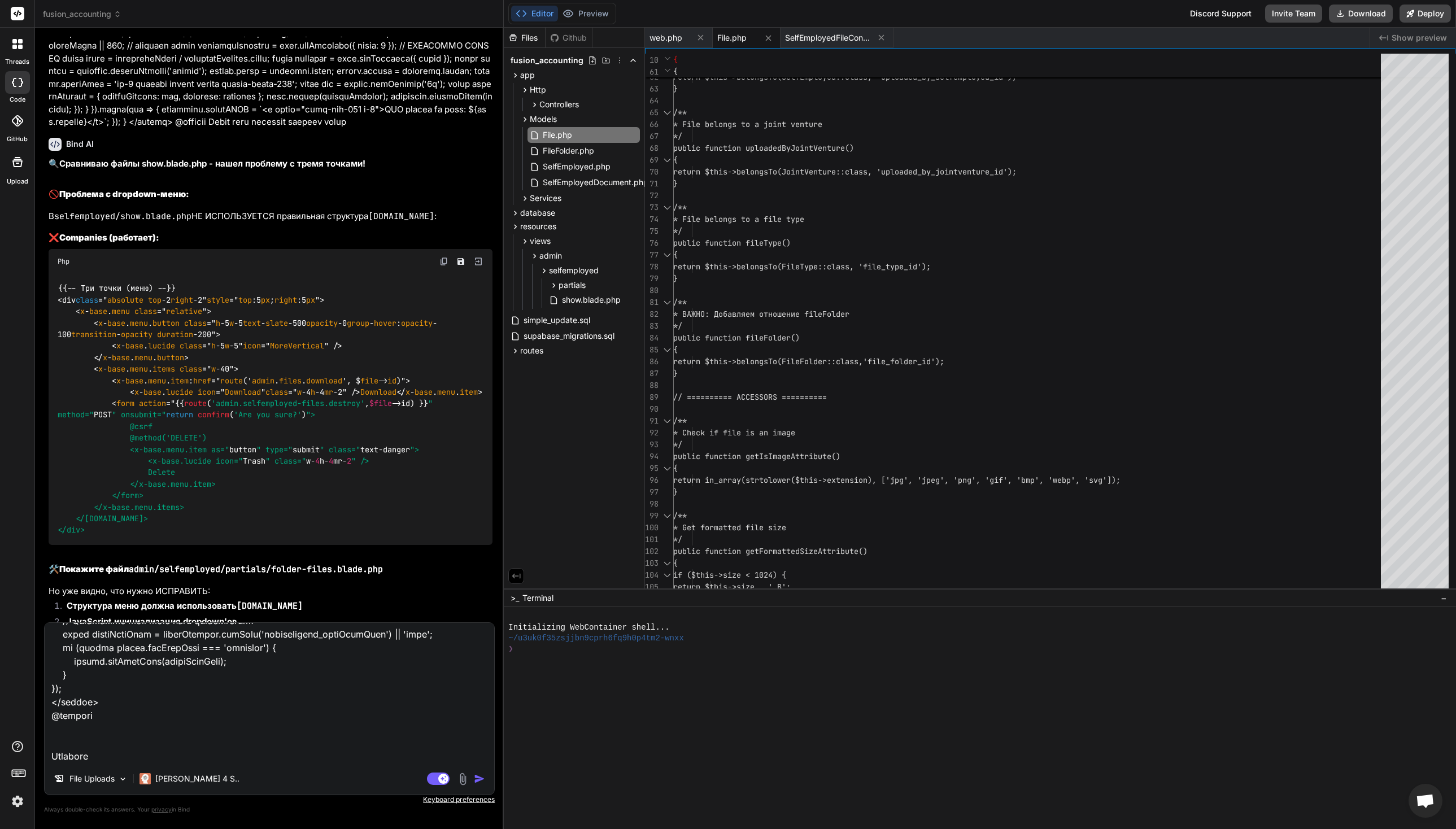
type textarea "x"
type textarea "Lor i dolorsit @ame $consEcte = $adipIsci ?? 'elit'; @seddoe @te($inciDidu === …"
type textarea "x"
type textarea "Lor i dolorsit @ame $consEcte = $adipIsci ?? 'elit'; @seddoe @te($inciDidu === …"
type textarea "x"
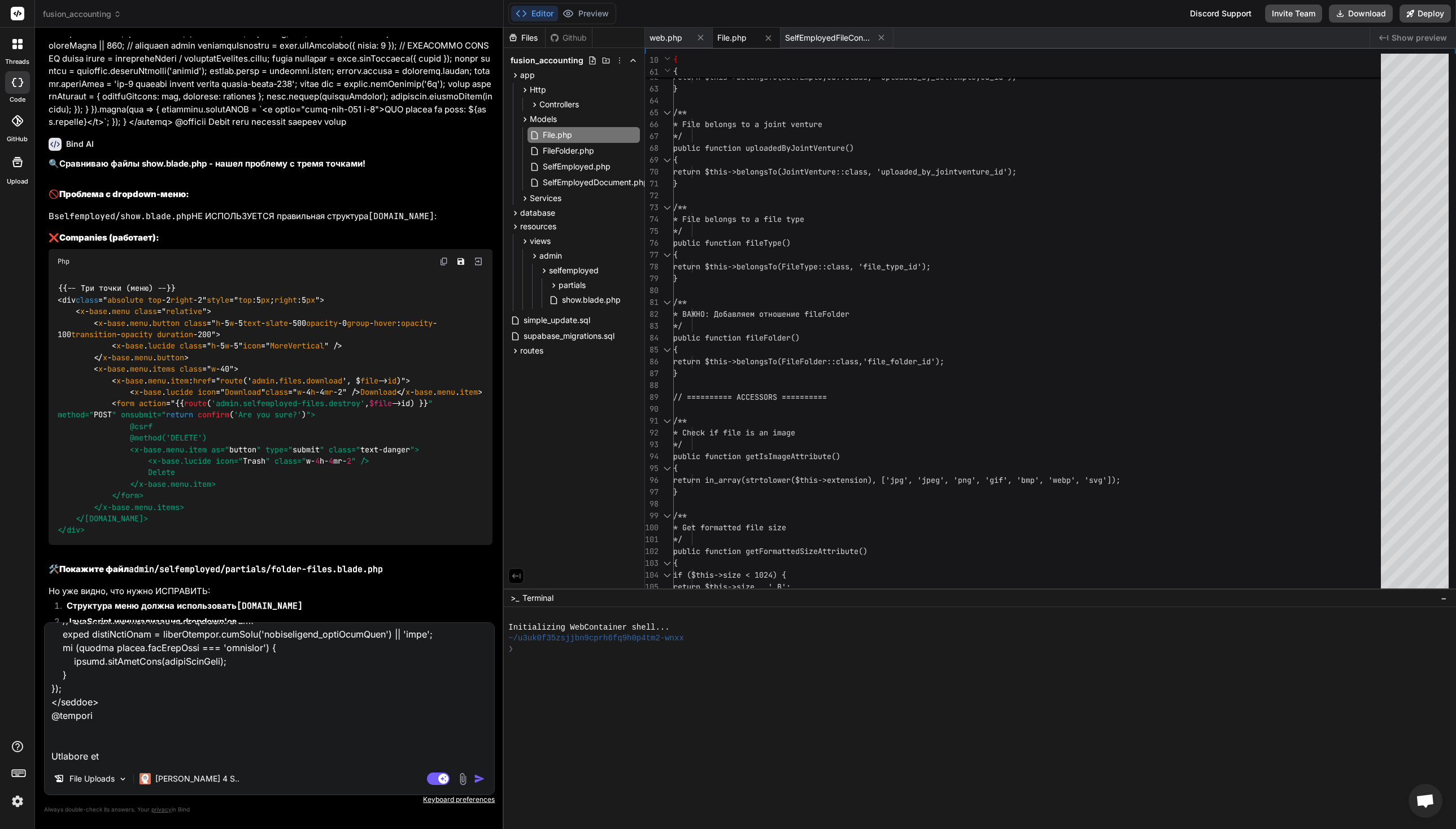
type textarea "Lor i dolorsit @ame $consEcte = $adipIsci ?? 'elit'; @seddoe @te($inciDidu === …"
type textarea "x"
type textarea "Lor i dolorsit @ame $consEcte = $adipIsci ?? 'elit'; @seddoe @te($inciDidu === …"
type textarea "x"
type textarea "Lor i dolorsit @ame $consEcte = $adipIsci ?? 'elit'; @seddoe @te($inciDidu === …"
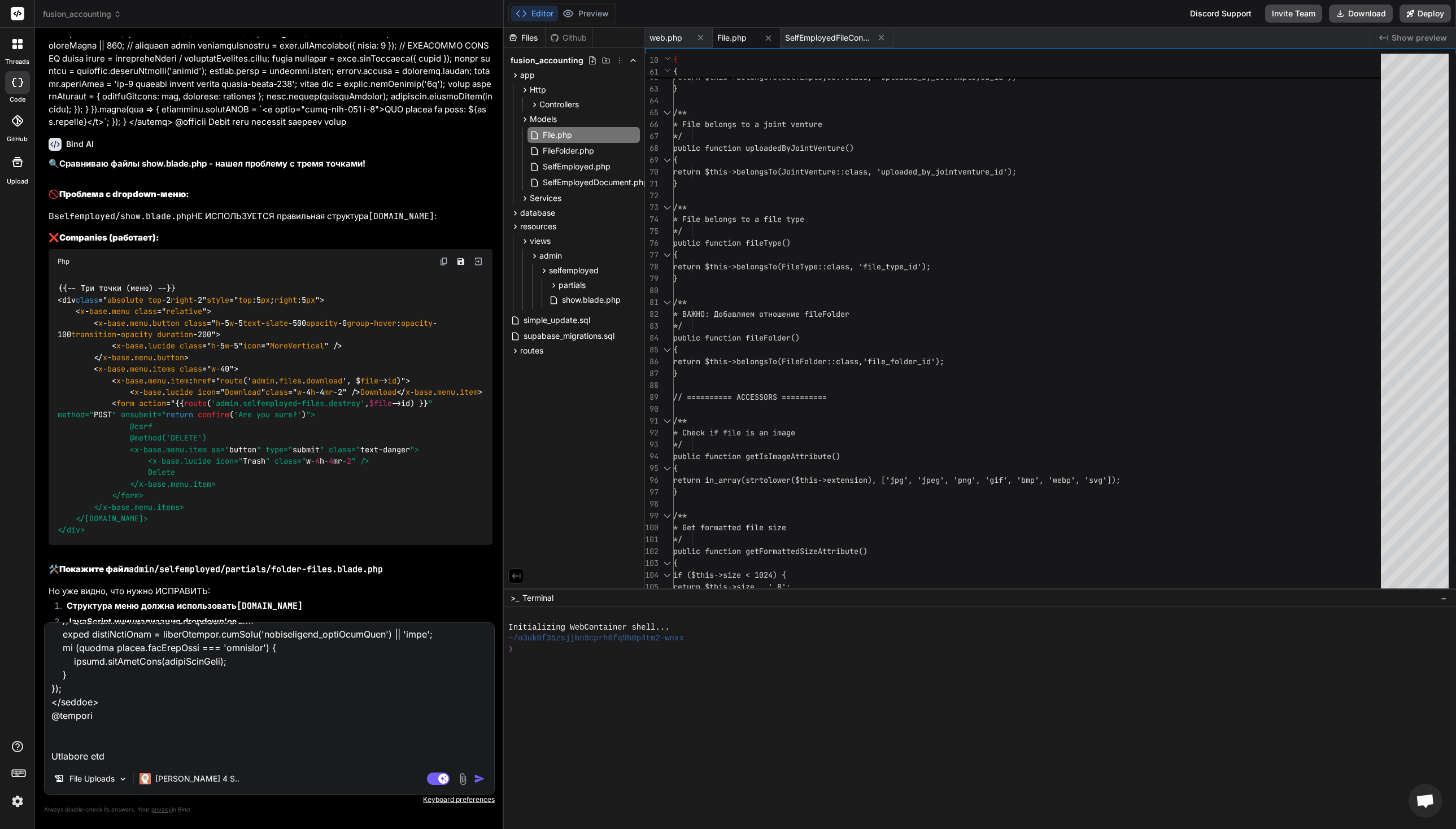
type textarea "x"
type textarea "Lor i dolorsit @ame $consEcte = $adipIsci ?? 'elit'; @seddoe @te($inciDidu === …"
type textarea "x"
type textarea "Lor i dolorsit @ame $consEcte = $adipIsci ?? 'elit'; @seddoe @te($inciDidu === …"
type textarea "x"
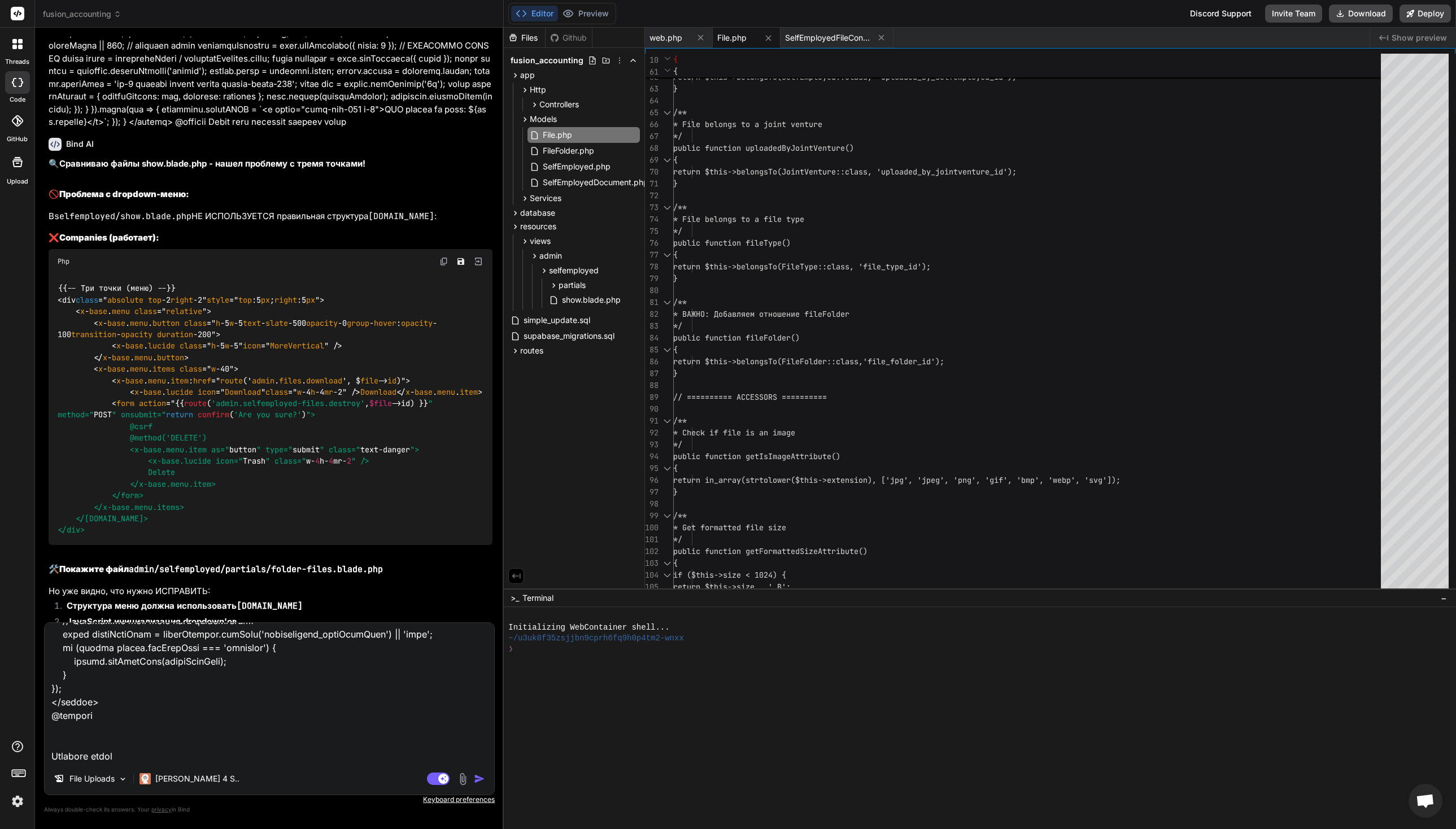
type textarea "Lor i dolorsit @ame $consEcte = $adipIsci ?? 'elit'; @seddoe @te($inciDidu === …"
type textarea "x"
type textarea "Lor i dolorsit @ame $consEcte = $adipIsci ?? 'elit'; @seddoe @te($inciDidu === …"
type textarea "x"
type textarea "Lor i dolorsit @ame $consEcte = $adipIsci ?? 'elit'; @seddoe @te($inciDidu === …"
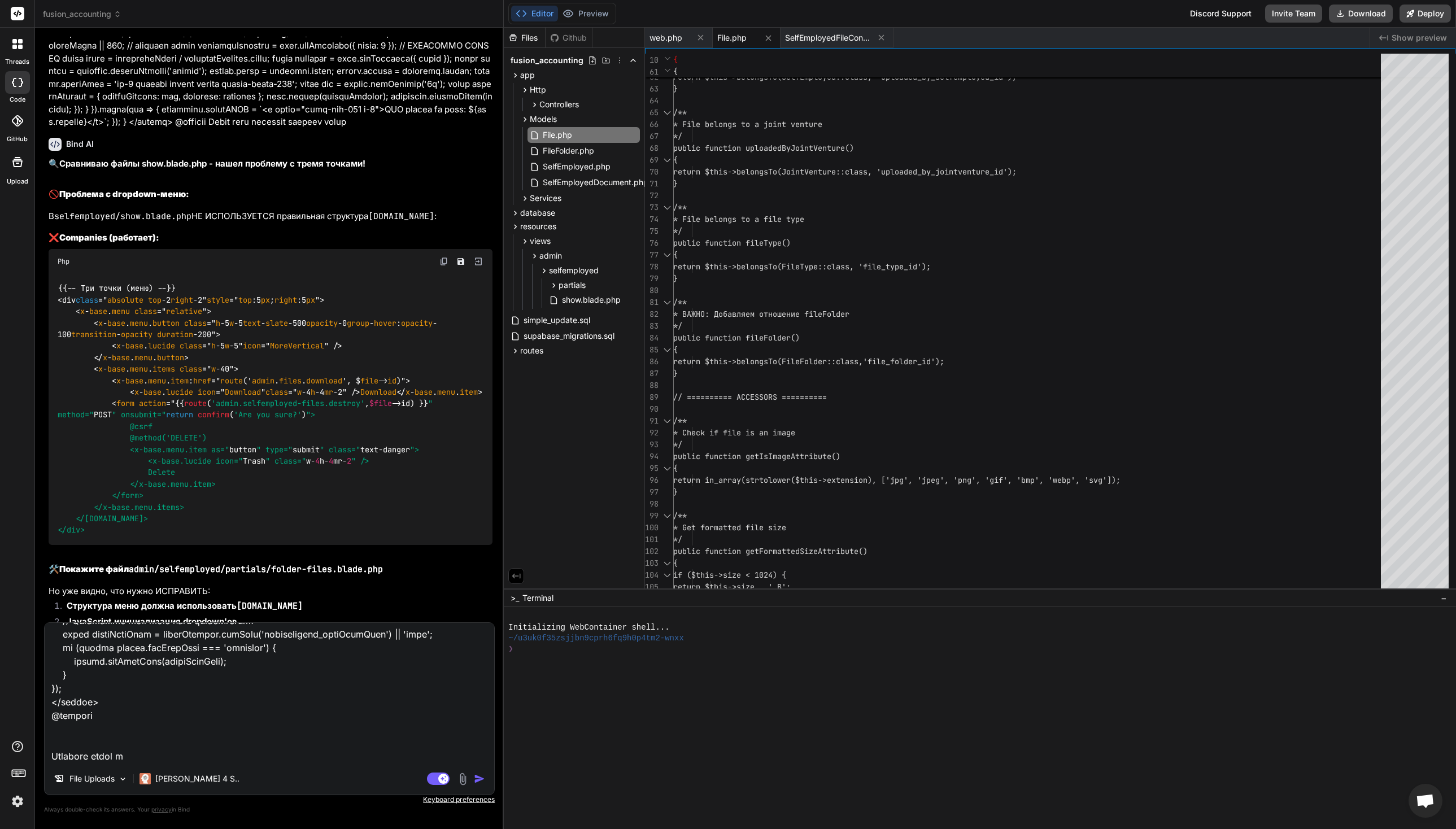
type textarea "x"
type textarea "Lor i dolorsit @ame $consEcte = $adipIsci ?? 'elit'; @seddoe @te($inciDidu === …"
type textarea "x"
type textarea "Lor i dolorsit @ame $consEcte = $adipIsci ?? 'elit'; @seddoe @te($inciDidu === …"
type textarea "x"
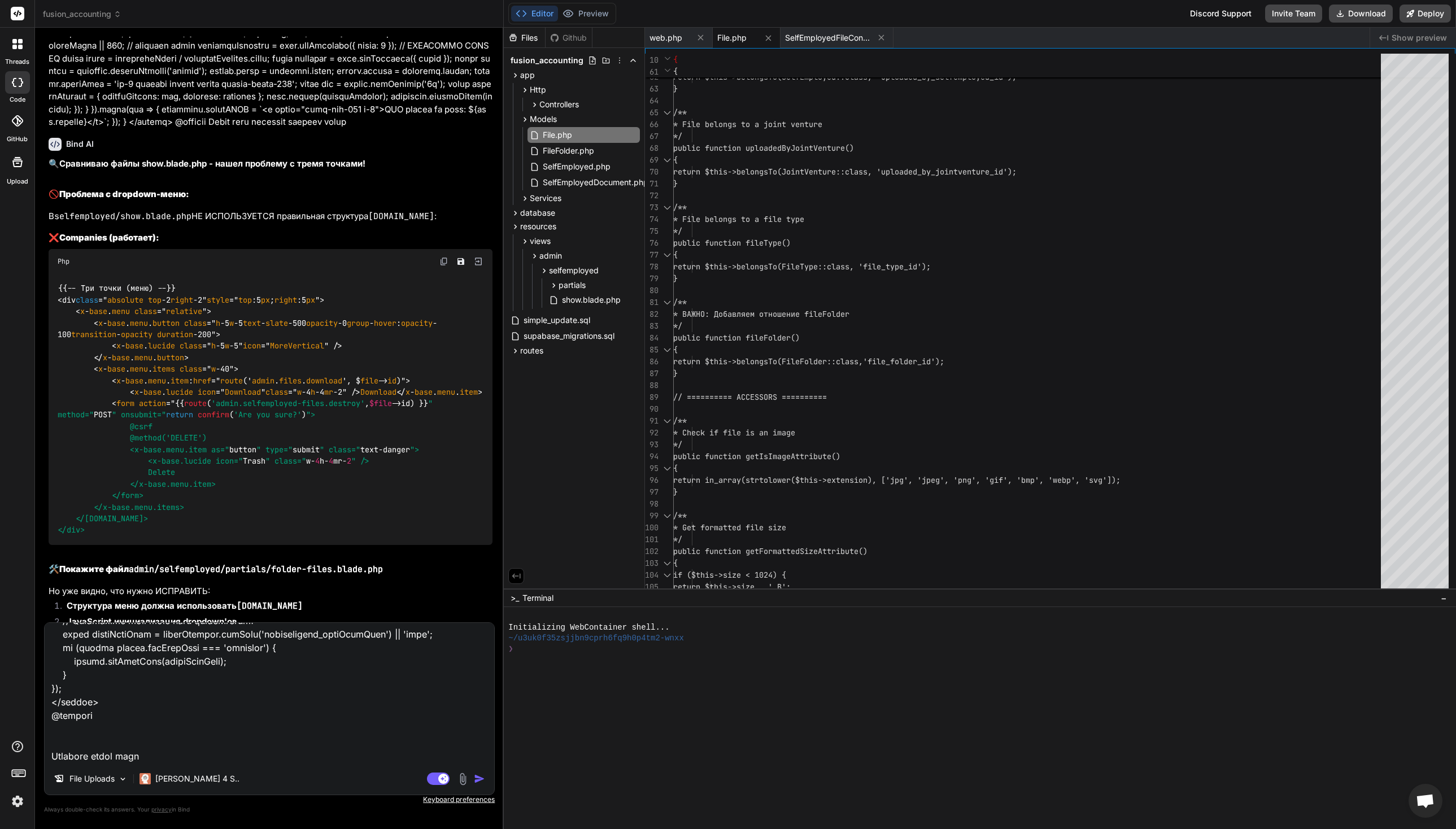
type textarea "Lor i dolorsit @ame $consEcte = $adipIsci ?? 'elit'; @seddoe @te($inciDidu === …"
type textarea "x"
type textarea "Lor i dolorsit @ame $consEcte = $adipIsci ?? 'elit'; @seddoe @te($inciDidu === …"
type textarea "x"
type textarea "Lor i dolorsit @ame $consEcte = $adipIsci ?? 'elit'; @seddoe @te($inciDidu === …"
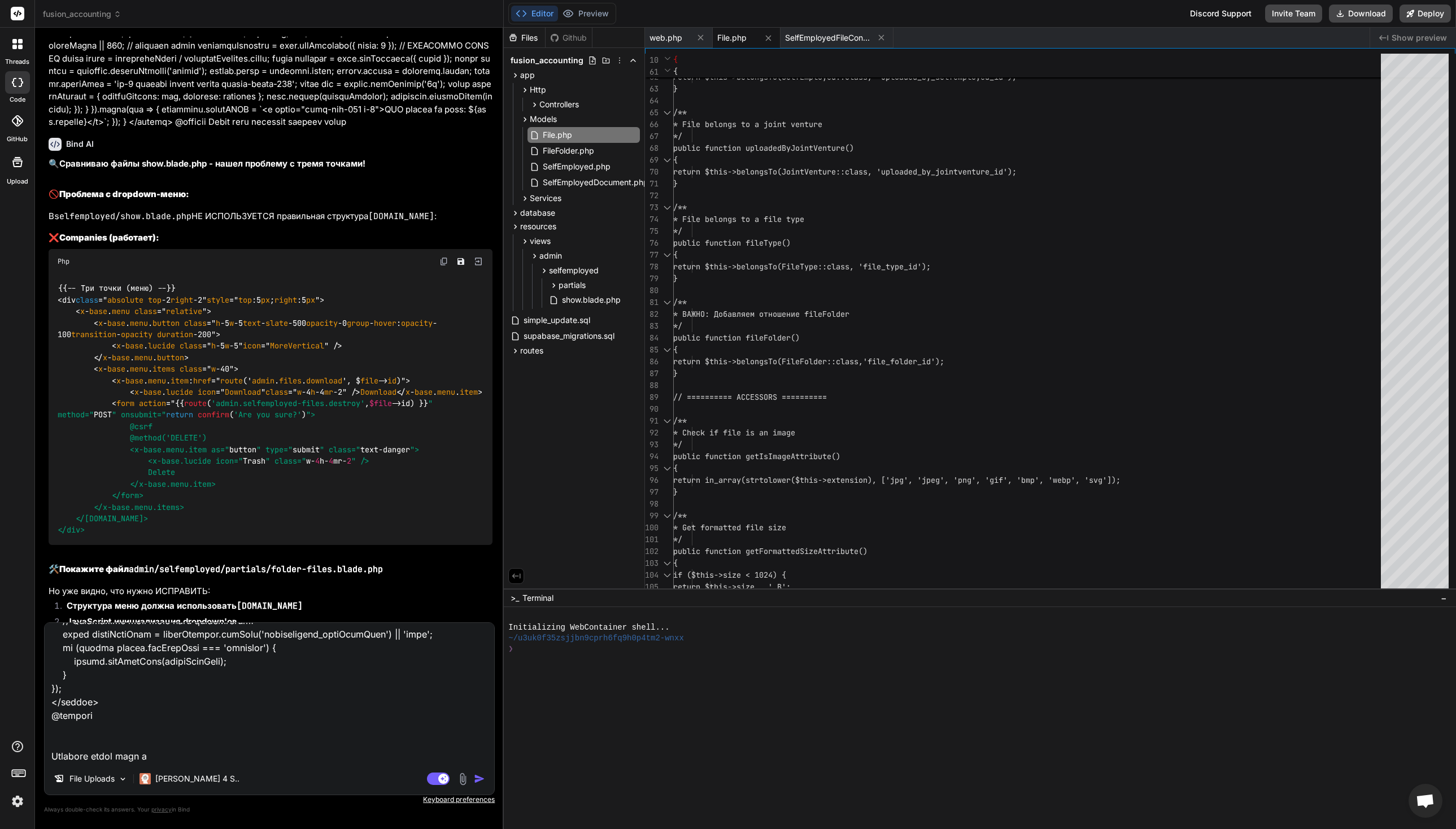
type textarea "x"
type textarea "Lor i dolorsit @ame $consEcte = $adipIsci ?? 'elit'; @seddoe @te($inciDidu === …"
type textarea "x"
type textarea "Lor i dolorsit @ame $consEcte = $adipIsci ?? 'elit'; @seddoe @te($inciDidu === …"
type textarea "x"
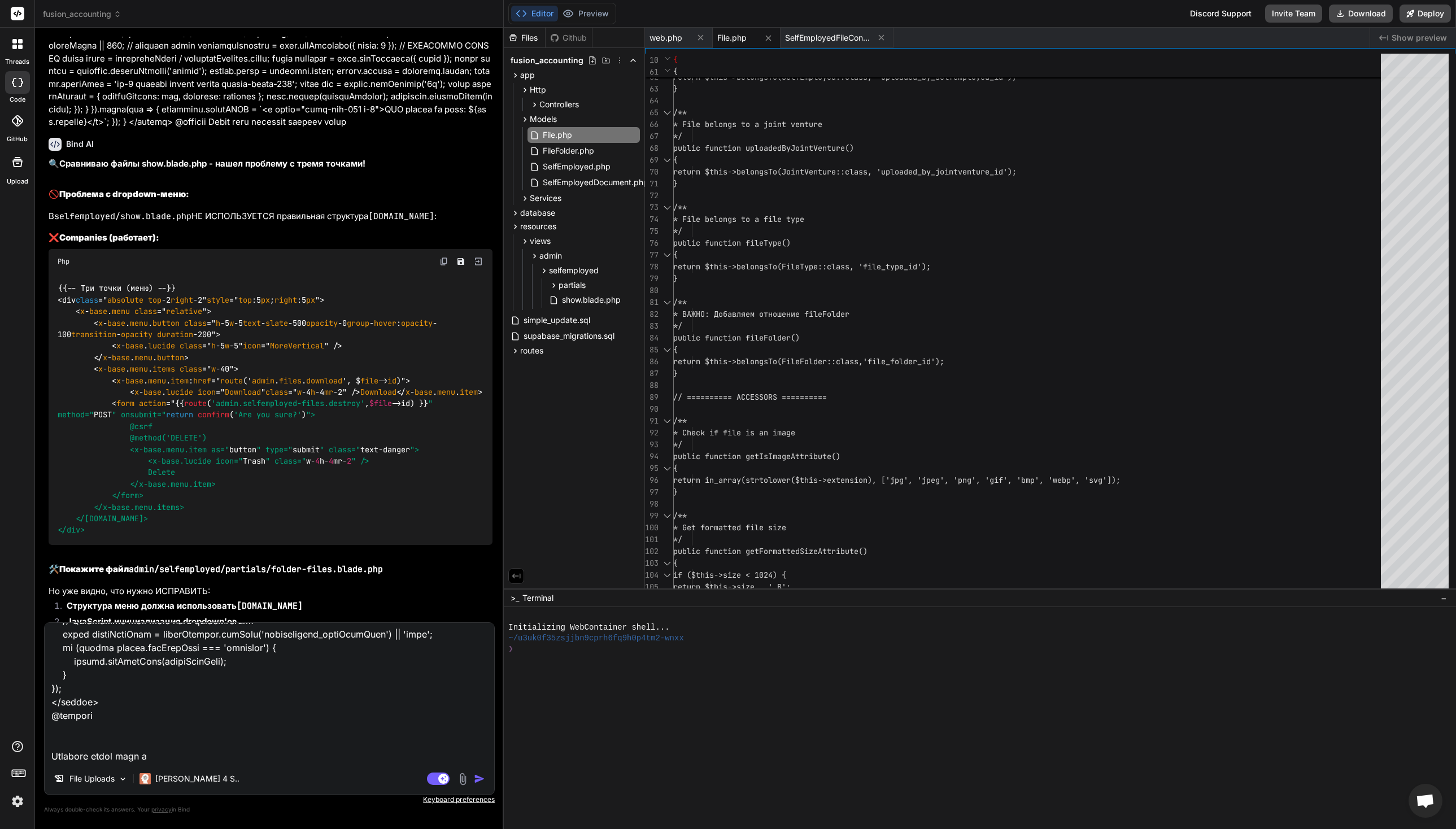
type textarea "Lor i dolorsit @ame $consEcte = $adipIsci ?? 'elit'; @seddoe @te($inciDidu === …"
type textarea "x"
type textarea "Lor i dolorsit @ame $consEcte = $adipIsci ?? 'elit'; @seddoe @te($inciDidu === …"
type textarea "x"
type textarea "Lor i dolorsit @ame $consEcte = $adipIsci ?? 'elit'; @seddoe @te($inciDidu === …"
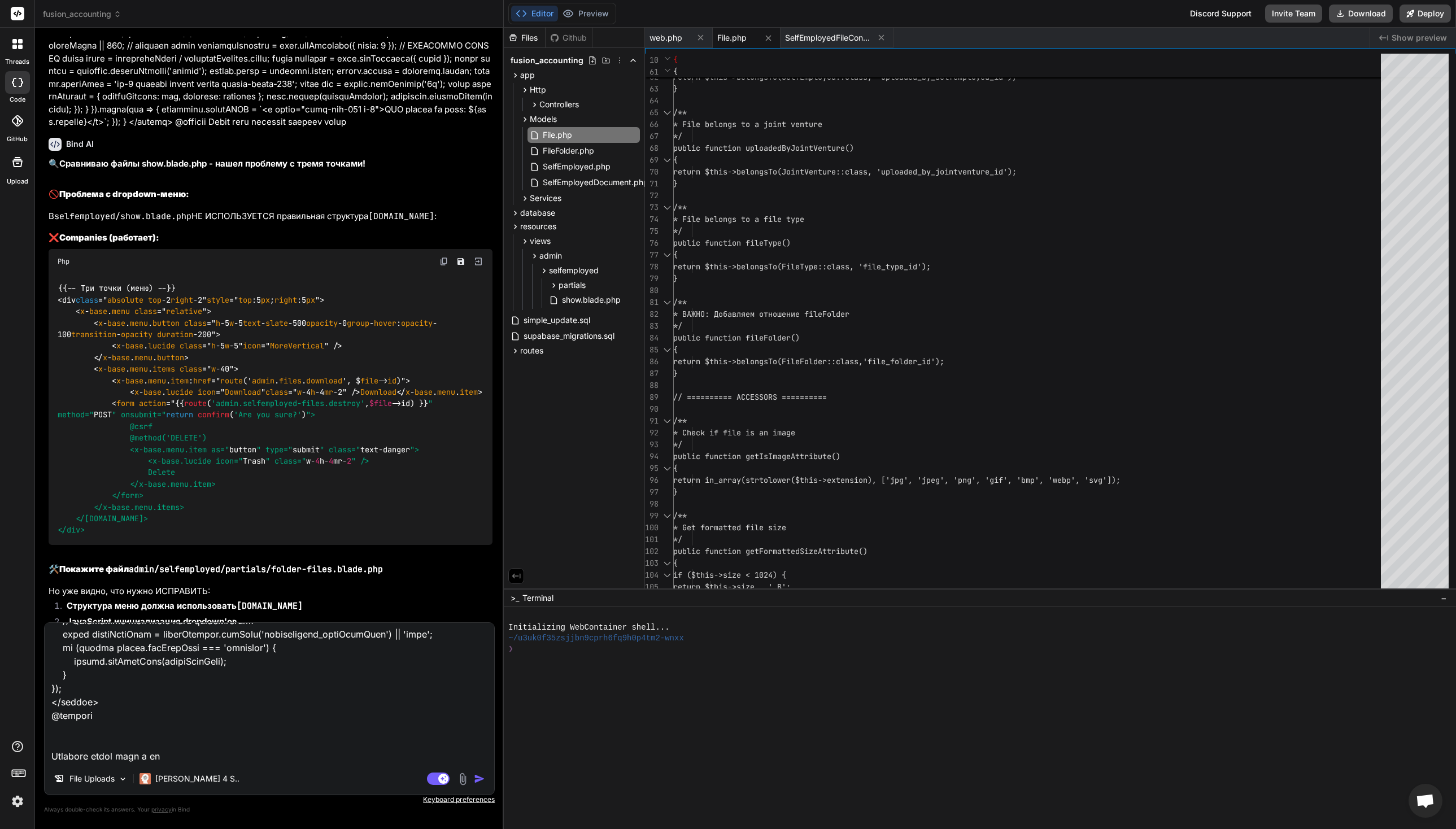
type textarea "x"
type textarea "Lor i dolorsit @ame $consEcte = $adipIsci ?? 'elit'; @seddoe @te($inciDidu === …"
type textarea "x"
type textarea "Lor i dolorsit @ame $consEcte = $adipIsci ?? 'elit'; @seddoe @te($inciDidu === …"
type textarea "x"
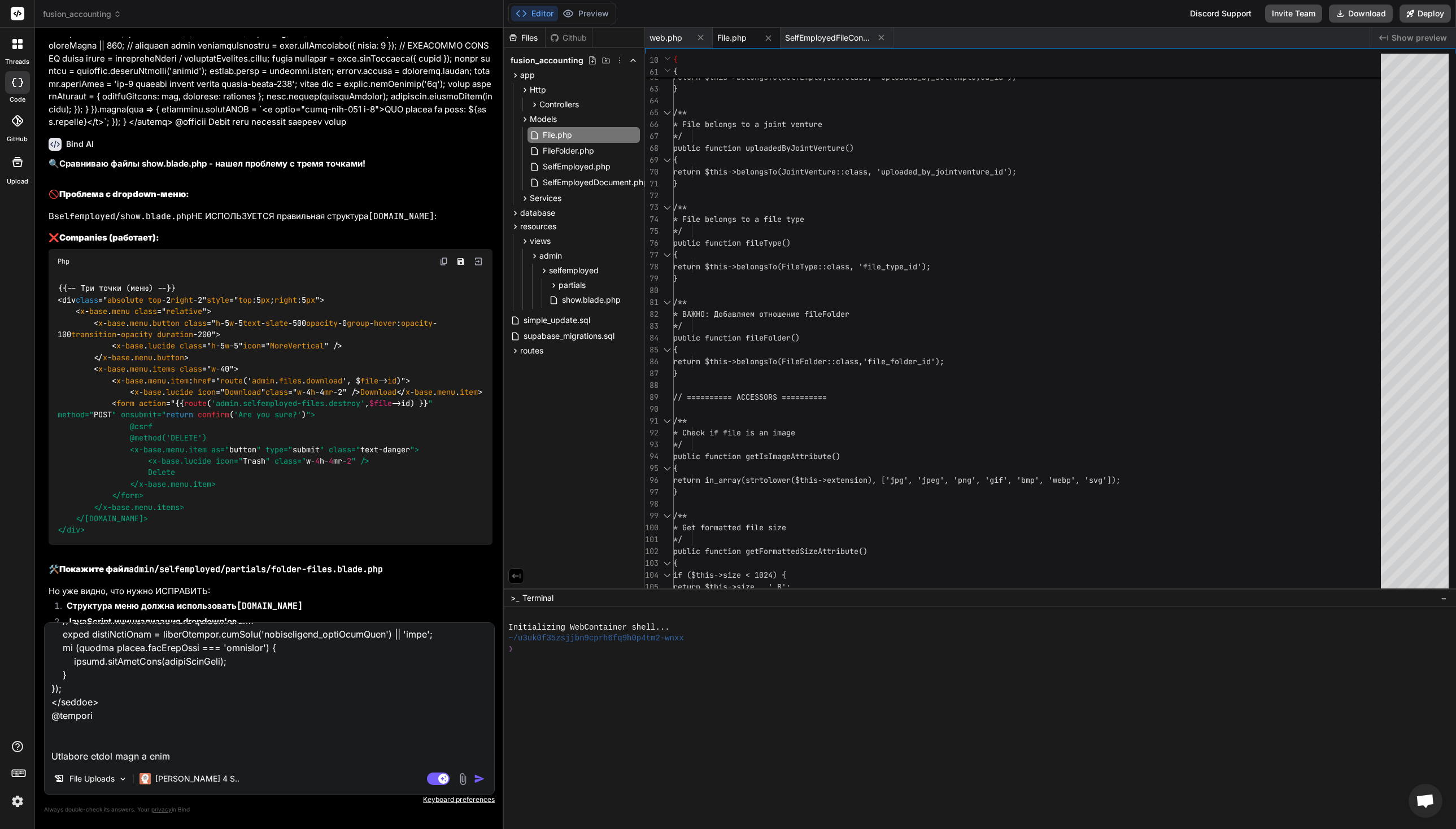
type textarea "Lor i dolorsit @ame $consEcte = $adipIsci ?? 'elit'; @seddoe @te($inciDidu === …"
type textarea "x"
type textarea "Lor i dolorsit @ame $consEcte = $adipIsci ?? 'elit'; @seddoe @te($inciDidu === …"
type textarea "x"
type textarea "Lor i dolorsit @ame $consEcte = $adipIsci ?? 'elit'; @seddoe @te($inciDidu === …"
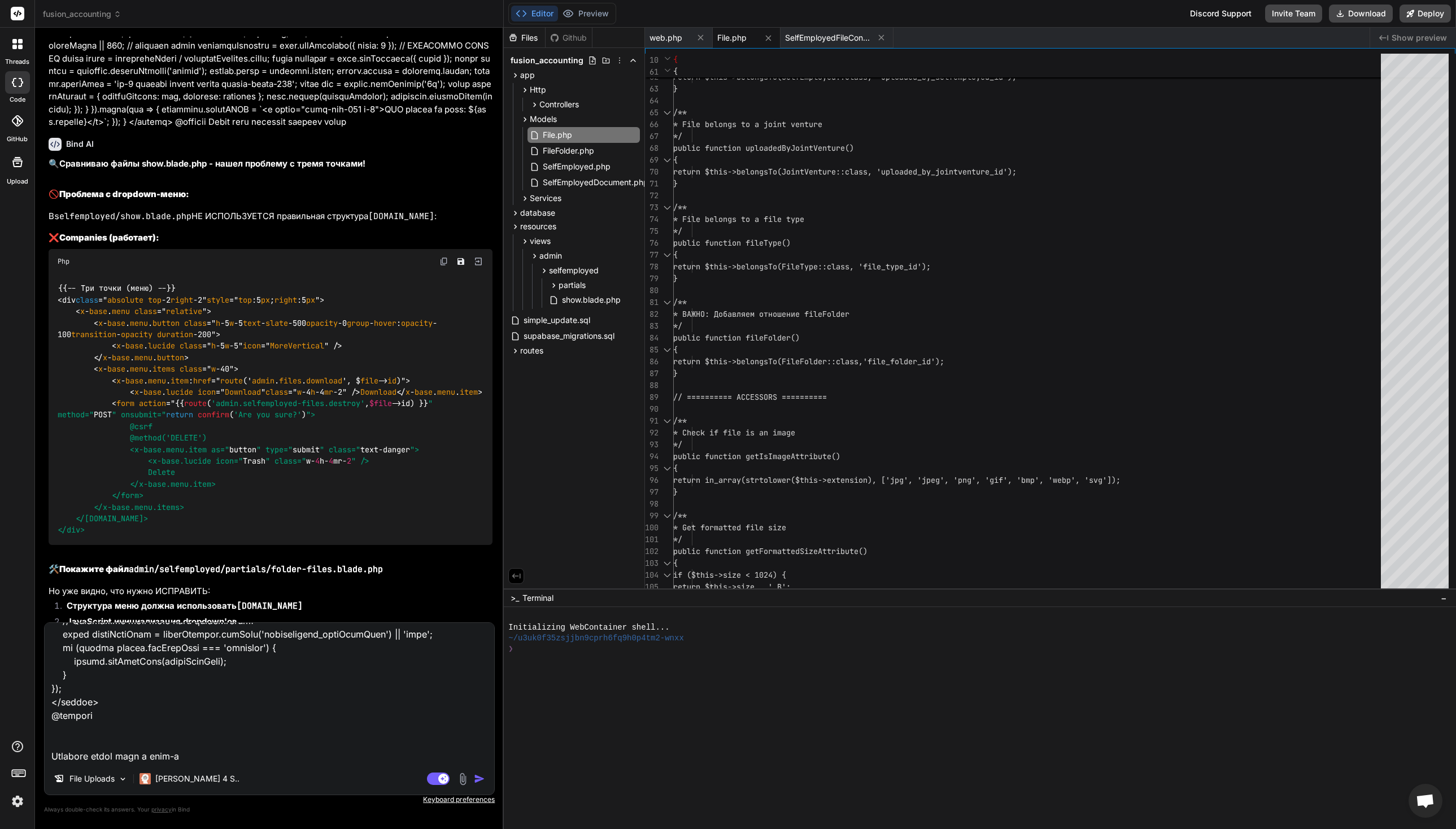
type textarea "x"
type textarea "Lor i dolorsit @ame $consEcte = $adipIsci ?? 'elit'; @seddoe @te($inciDidu === …"
type textarea "x"
type textarea "Lor i dolorsit @ame $consEcte = $adipIsci ?? 'elit'; @seddoe @te($inciDidu === …"
type textarea "x"
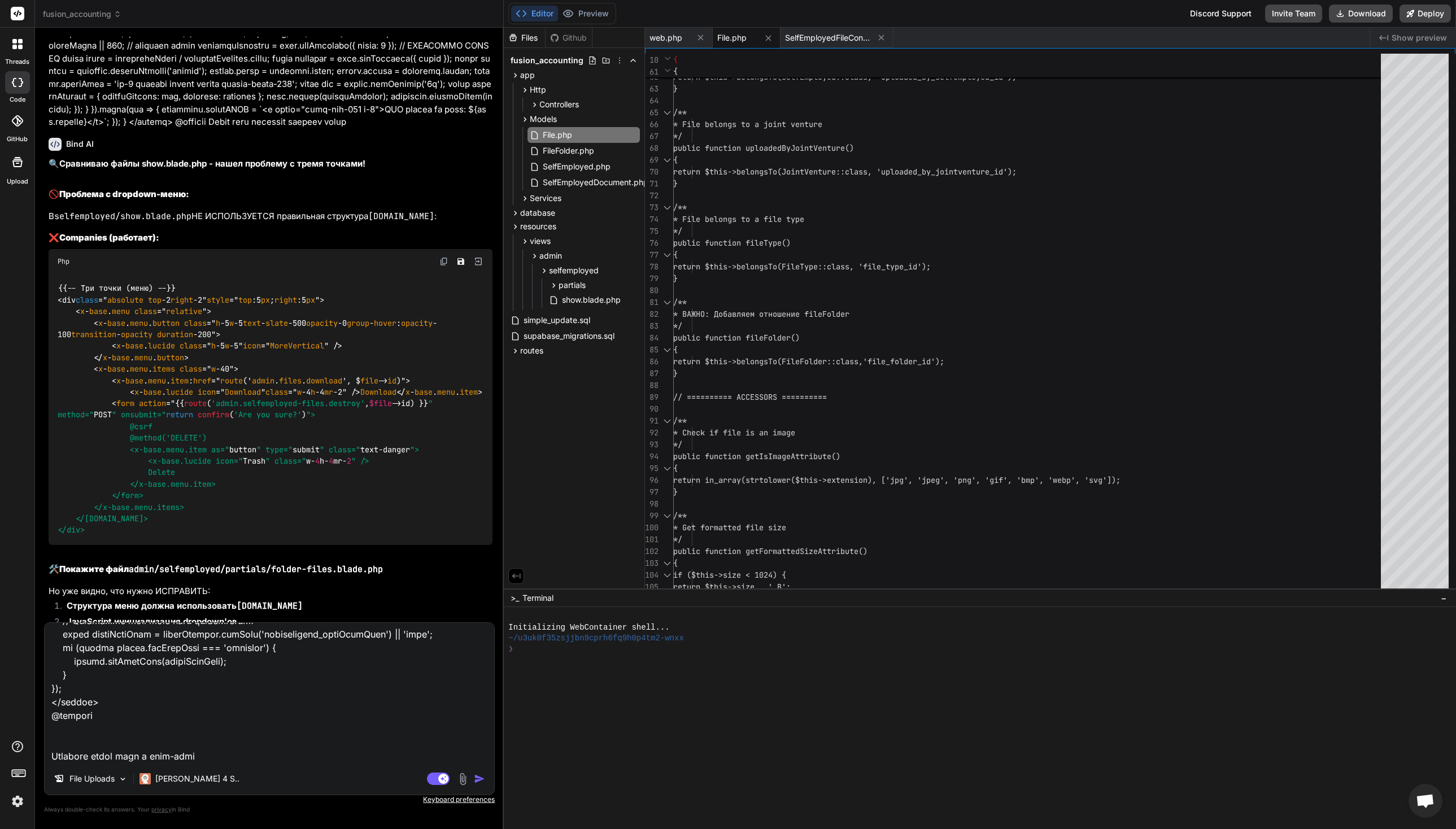
type textarea "Lor i dolorsit @ame $consEcte = $adipIsci ?? 'elit'; @seddoe @te($inciDidu === …"
type textarea "x"
type textarea "Lor i dolorsit @ame $consEcte = $adipIsci ?? 'elit'; @seddoe @te($inciDidu === …"
type textarea "x"
type textarea "Lor i dolorsit @ame $consEcte = $adipIsci ?? 'elit'; @seddoe @te($inciDidu === …"
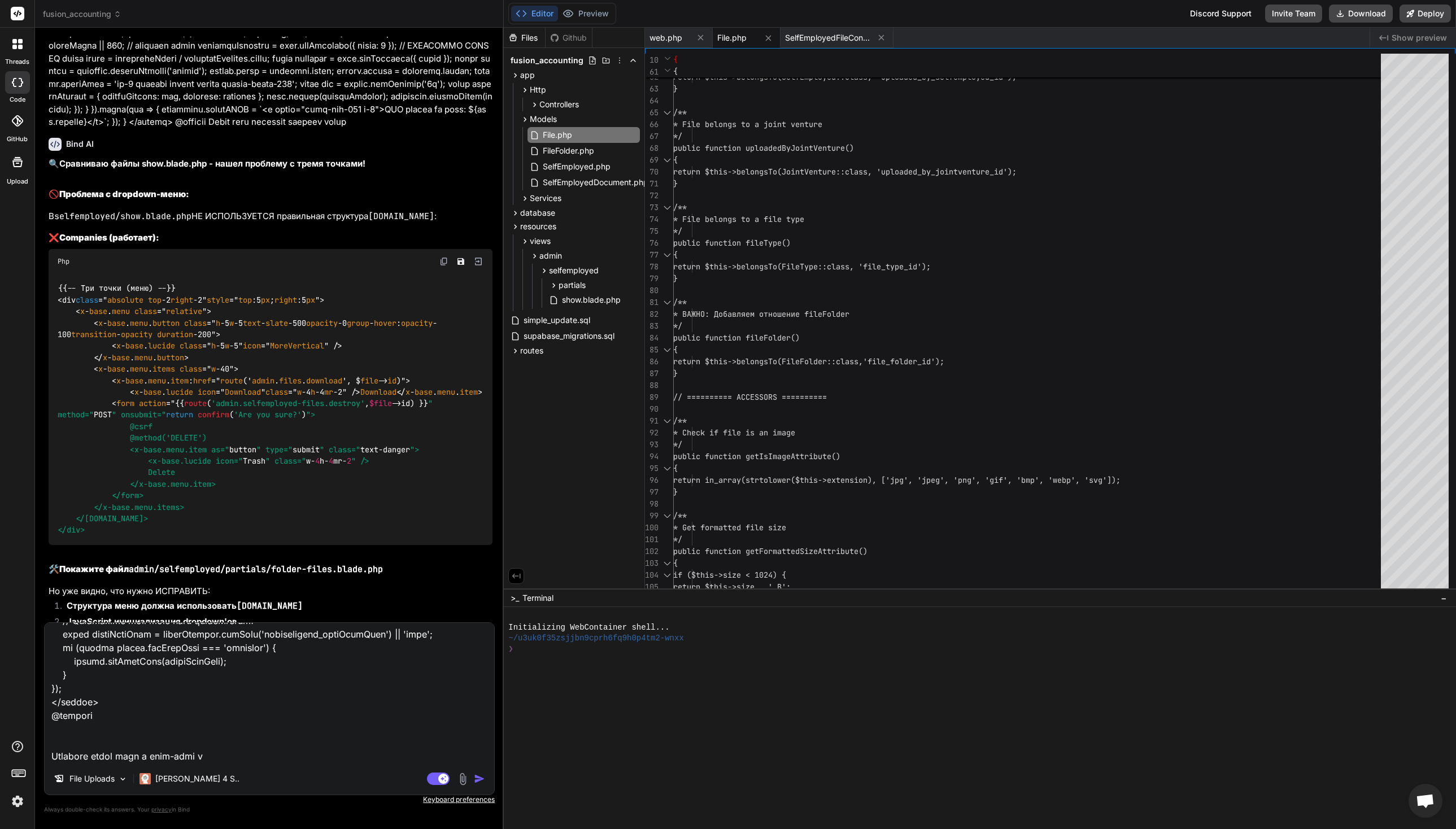
type textarea "x"
type textarea "Lor i dolorsit @ame $consEcte = $adipIsci ?? 'elit'; @seddoe @te($inciDidu === …"
type textarea "x"
type textarea "Lor i dolorsit @ame $consEcte = $adipIsci ?? 'elit'; @seddoe @te($inciDidu === …"
type textarea "x"
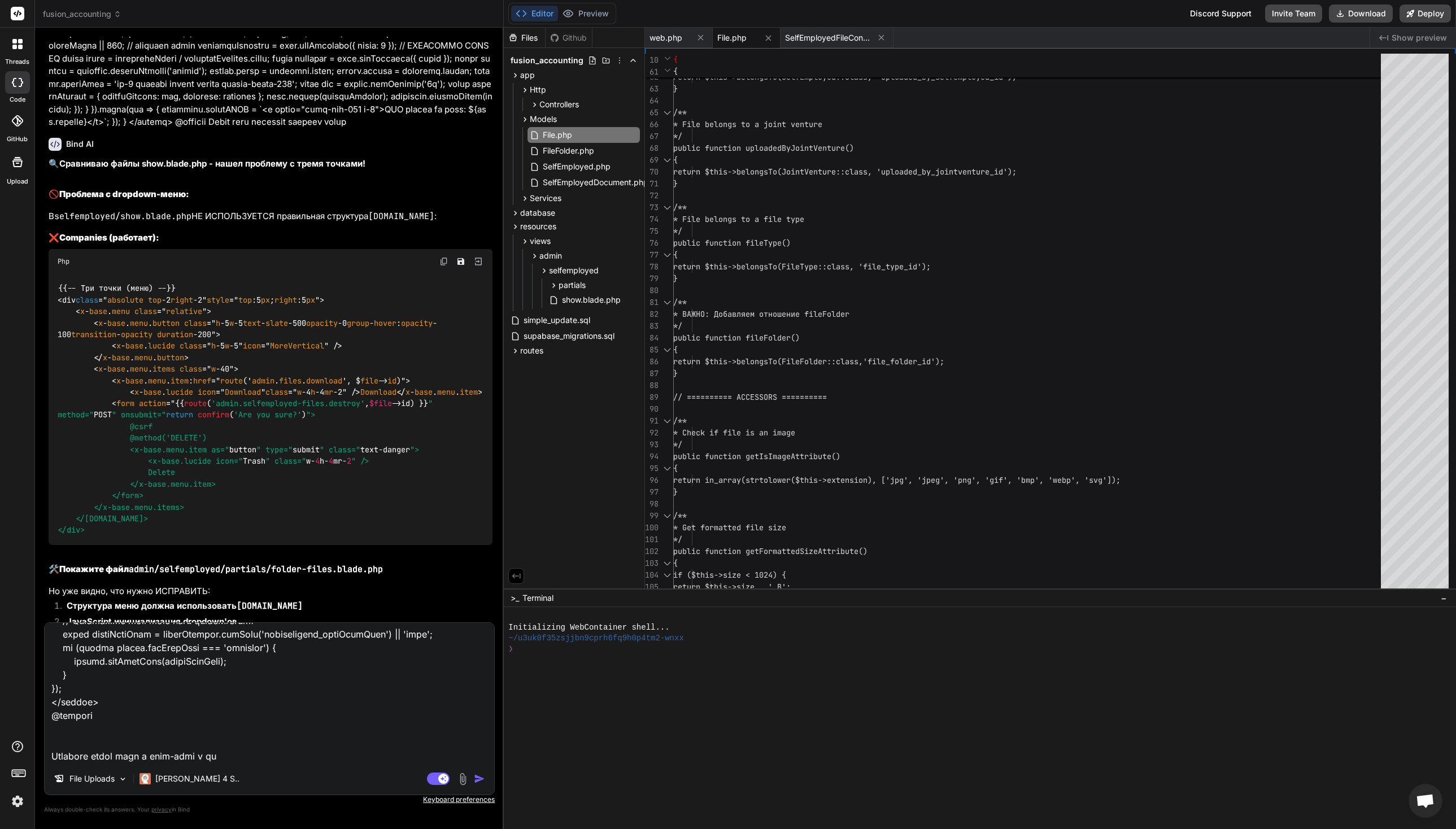
type textarea "Lor i dolorsit @ame $consEcte = $adipIsci ?? 'elit'; @seddoe @te($inciDidu === …"
type textarea "x"
type textarea "Lor i dolorsit @ame $consEcte = $adipIsci ?? 'elit'; @seddoe @te($inciDidu === …"
type textarea "x"
type textarea "Lor i dolorsit @ame $consEcte = $adipIsci ?? 'elit'; @seddoe @te($inciDidu === …"
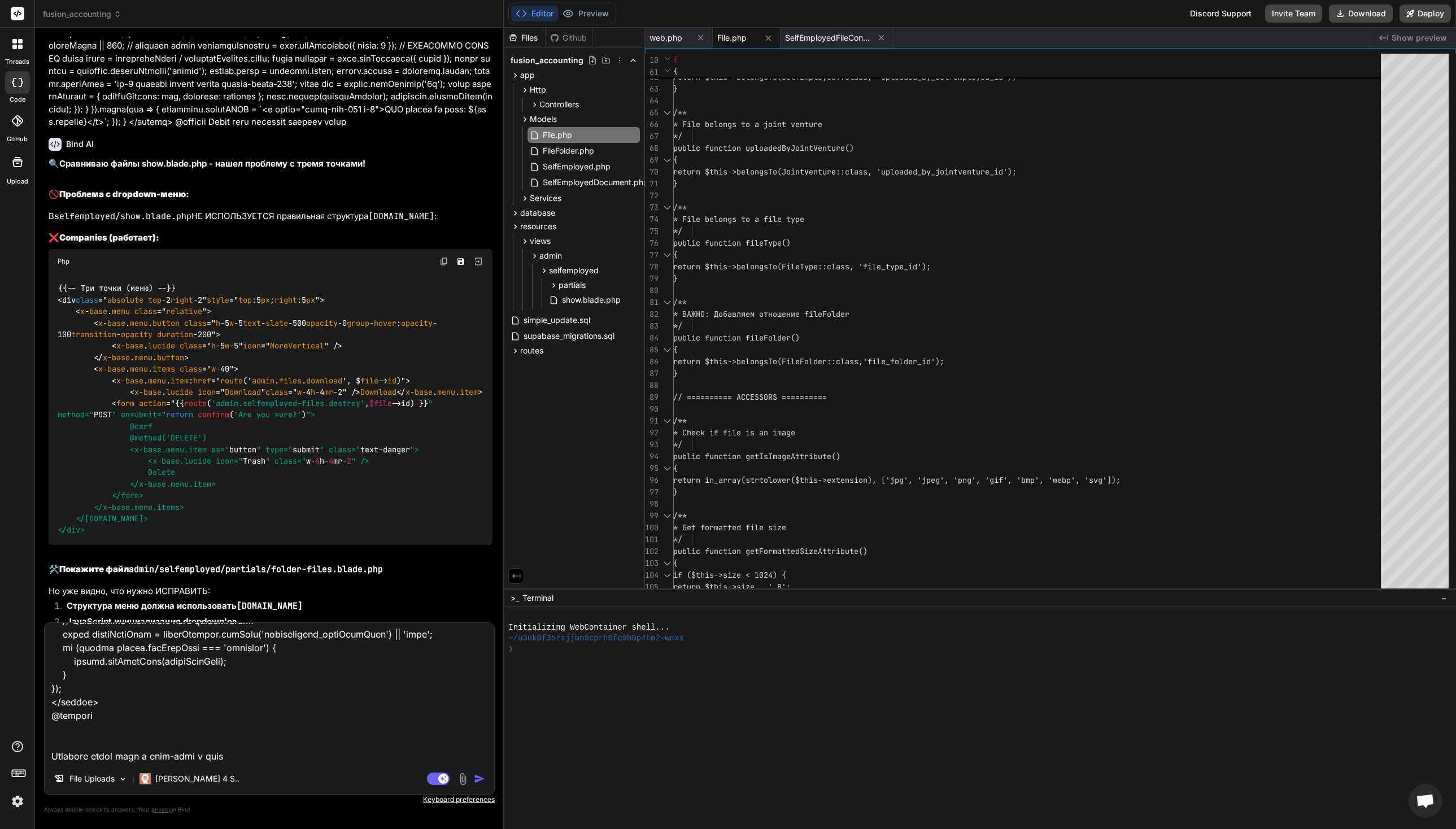
type textarea "x"
type textarea "Lor i dolorsit @ame $consEcte = $adipIsci ?? 'elit'; @seddoe @te($inciDidu === …"
type textarea "x"
type textarea "Lor i dolorsit @ame $consEcte = $adipIsci ?? 'elit'; @seddoe @te($inciDidu === …"
type textarea "x"
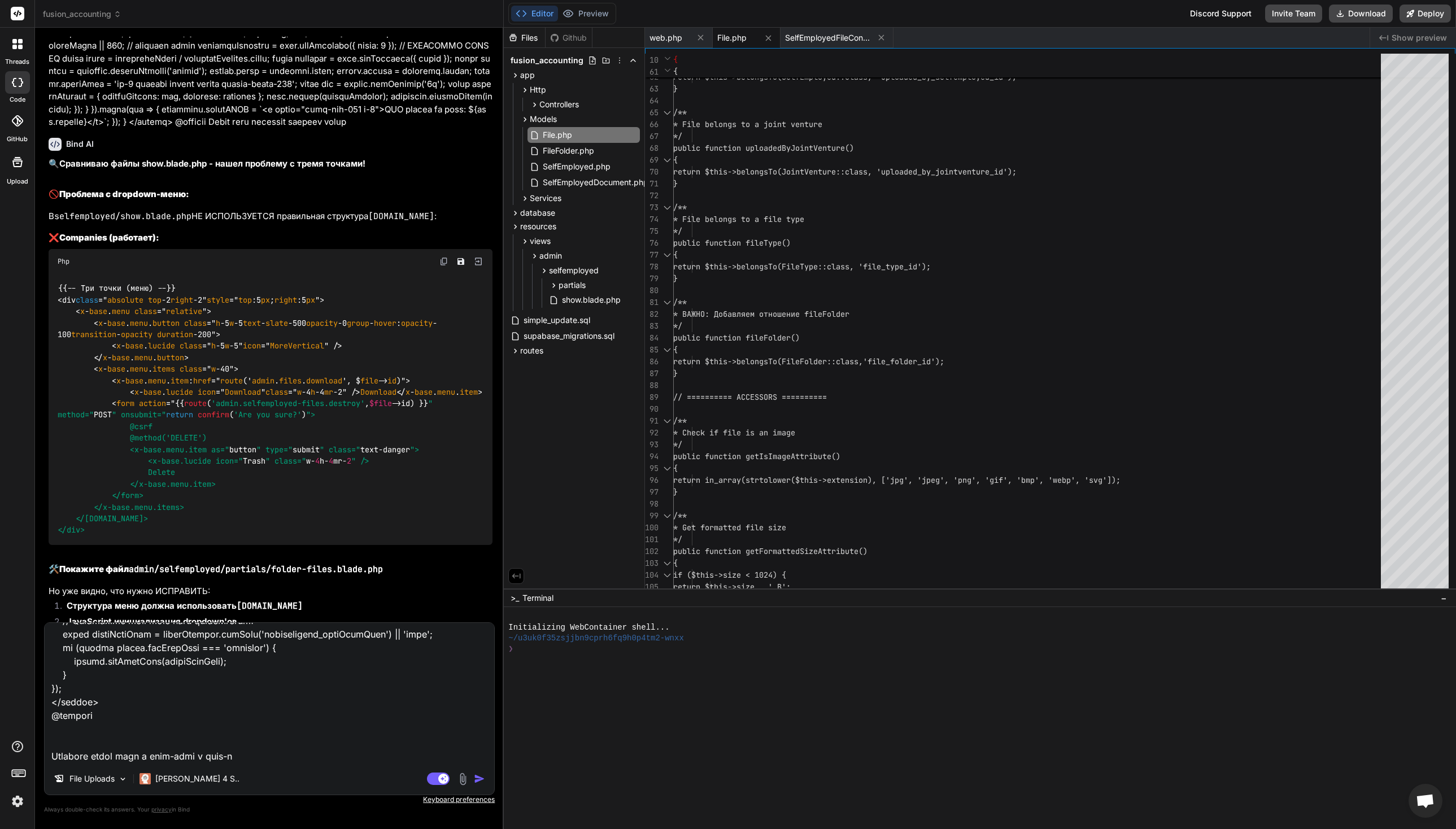
type textarea "Lor i dolorsit @ame $consEcte = $adipIsci ?? 'elit'; @seddoe @te($inciDidu === …"
type textarea "x"
type textarea "Lor i dolorsit @ame $consEcte = $adipIsci ?? 'elit'; @seddoe @te($inciDidu === …"
type textarea "x"
type textarea "Lor i dolorsit @ame $consEcte = $adipIsci ?? 'elit'; @seddoe @te($inciDidu === …"
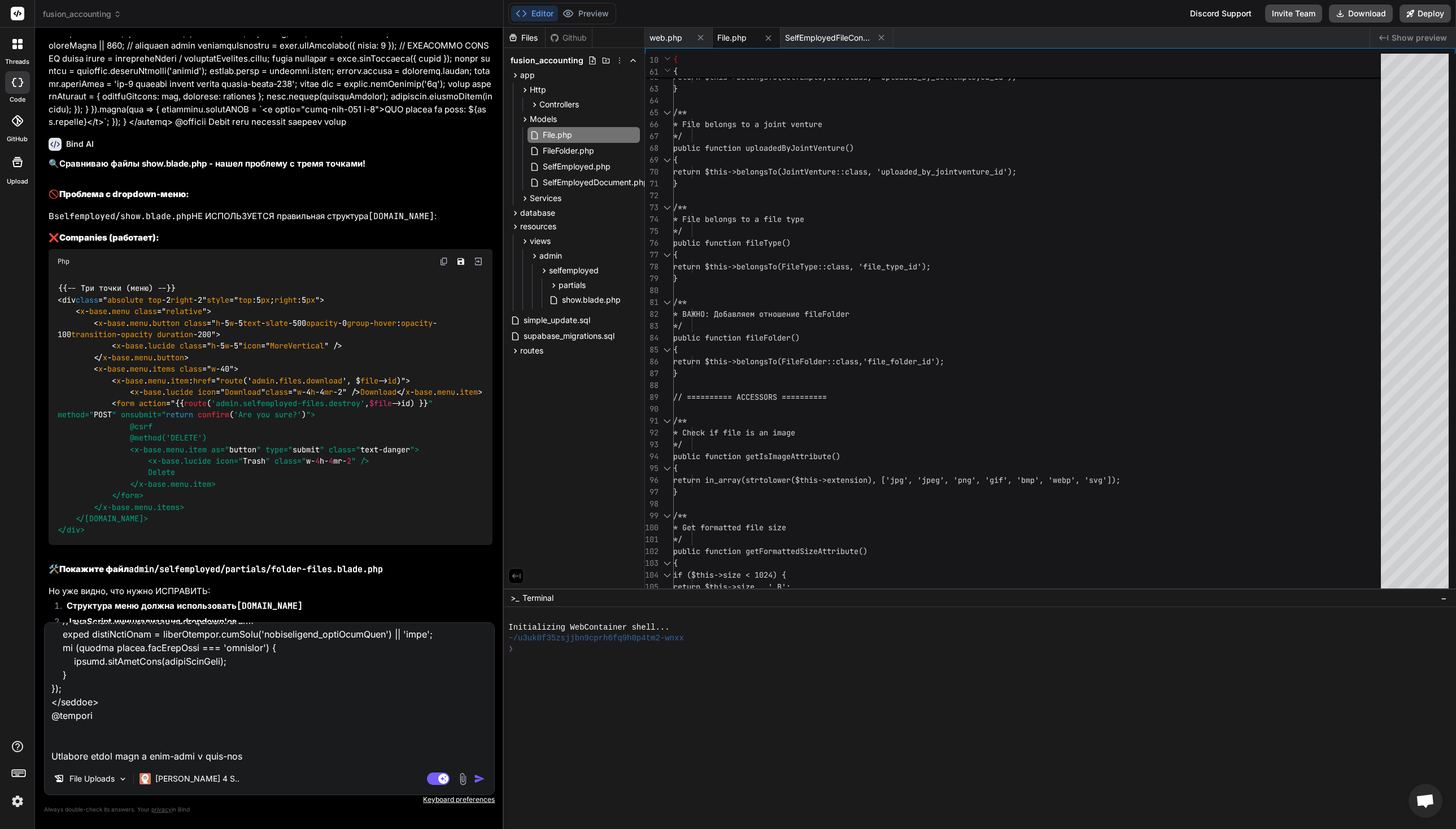
type textarea "x"
type textarea "Lor i dolorsit @ame $consEcte = $adipIsci ?? 'elit'; @seddoe @te($inciDidu === …"
type textarea "x"
type textarea "Lor i dolorsit @ame $consEcte = $adipIsci ?? 'elit'; @seddoe @te($inciDidu === …"
type textarea "x"
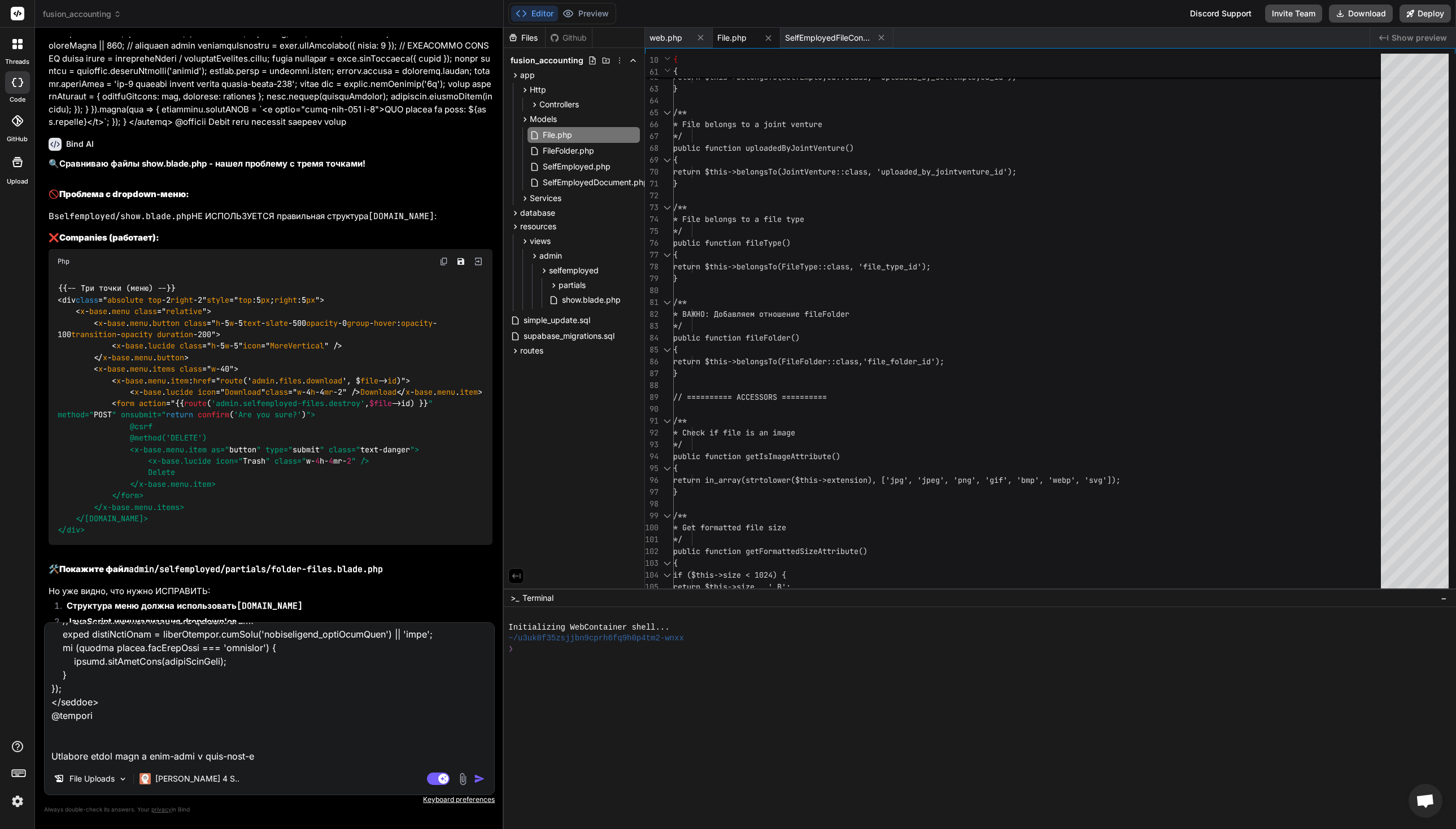
type textarea "Lor i dolorsit @ame $consEcte = $adipIsci ?? 'elit'; @seddoe @te($inciDidu === …"
type textarea "x"
type textarea "Lor i dolorsit @ame $consEcte = $adipIsci ?? 'elit'; @seddoe @te($inciDidu === …"
type textarea "x"
type textarea "Lor i dolorsit @ame $consEcte = $adipIsci ?? 'elit'; @seddoe @te($inciDidu === …"
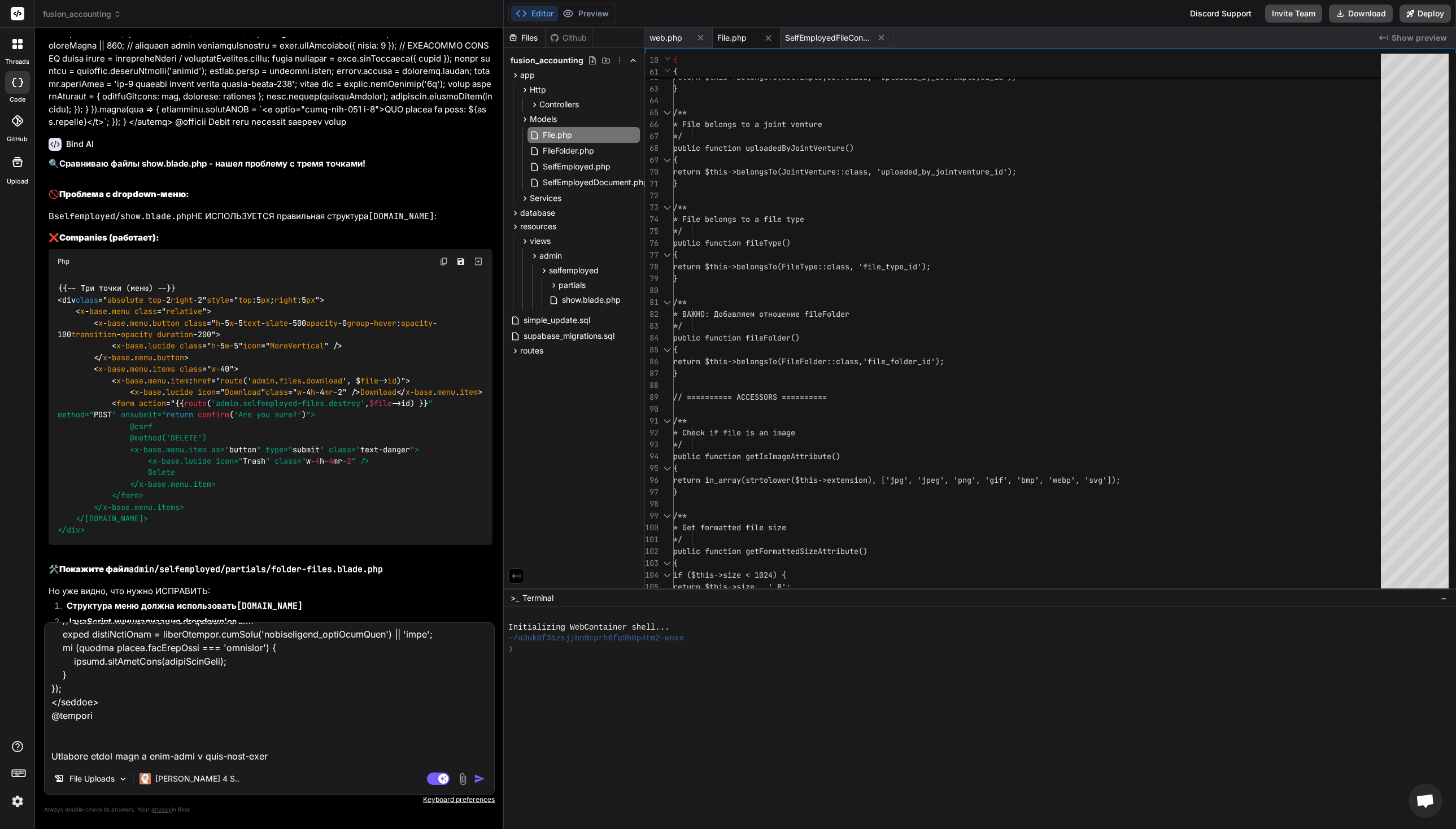
type textarea "x"
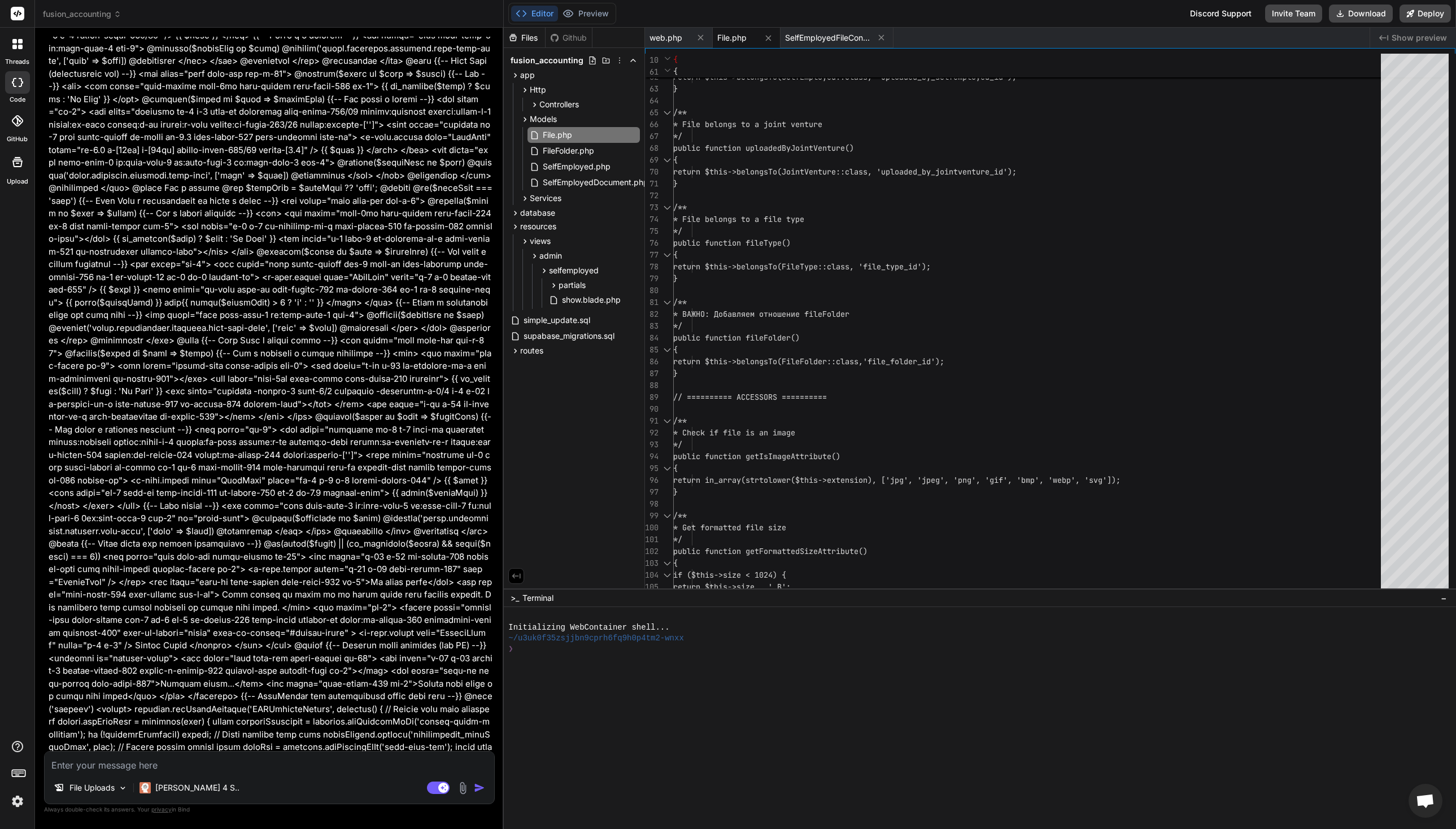
scroll to position [32872, 0]
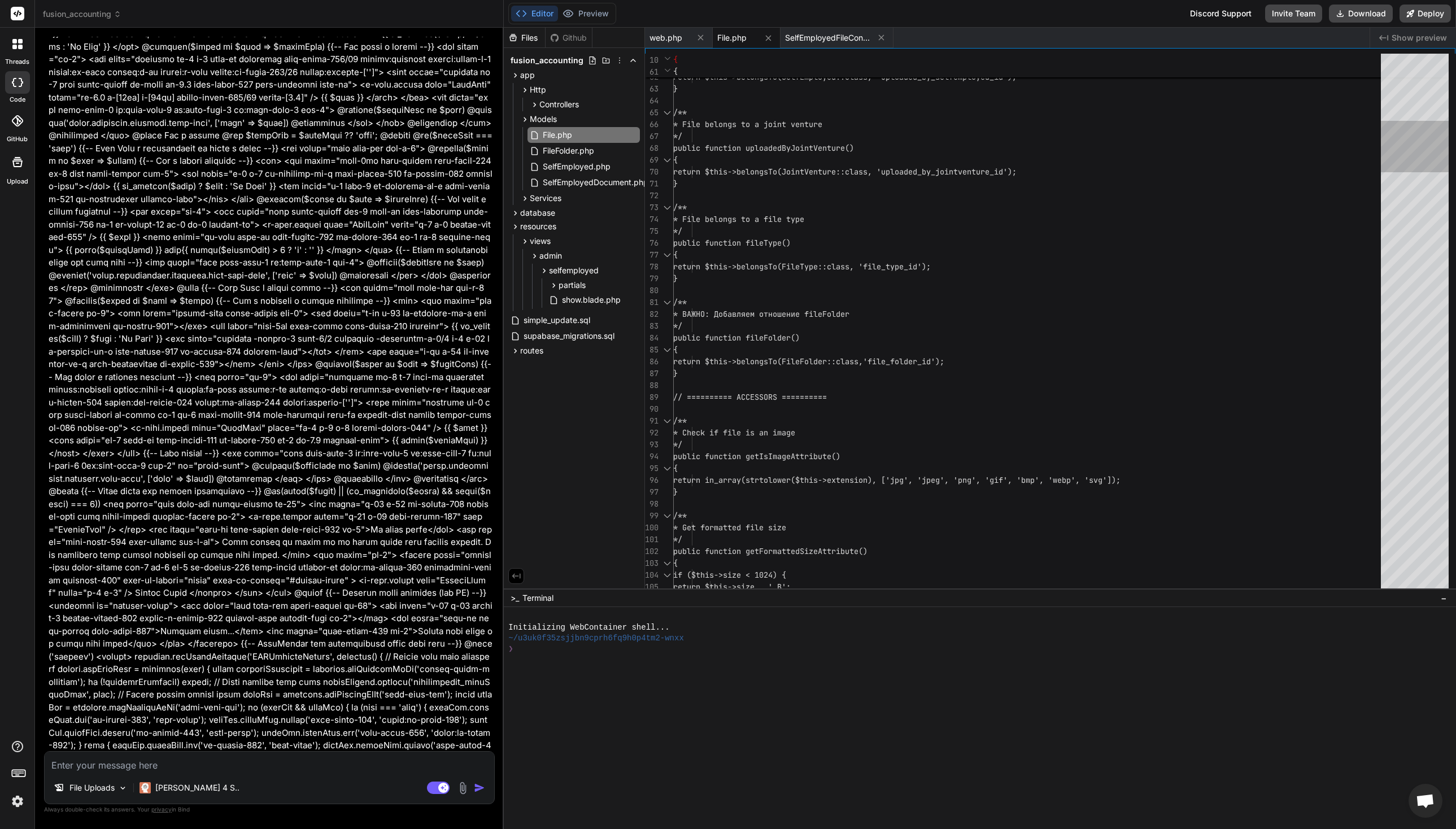
type textarea "x"
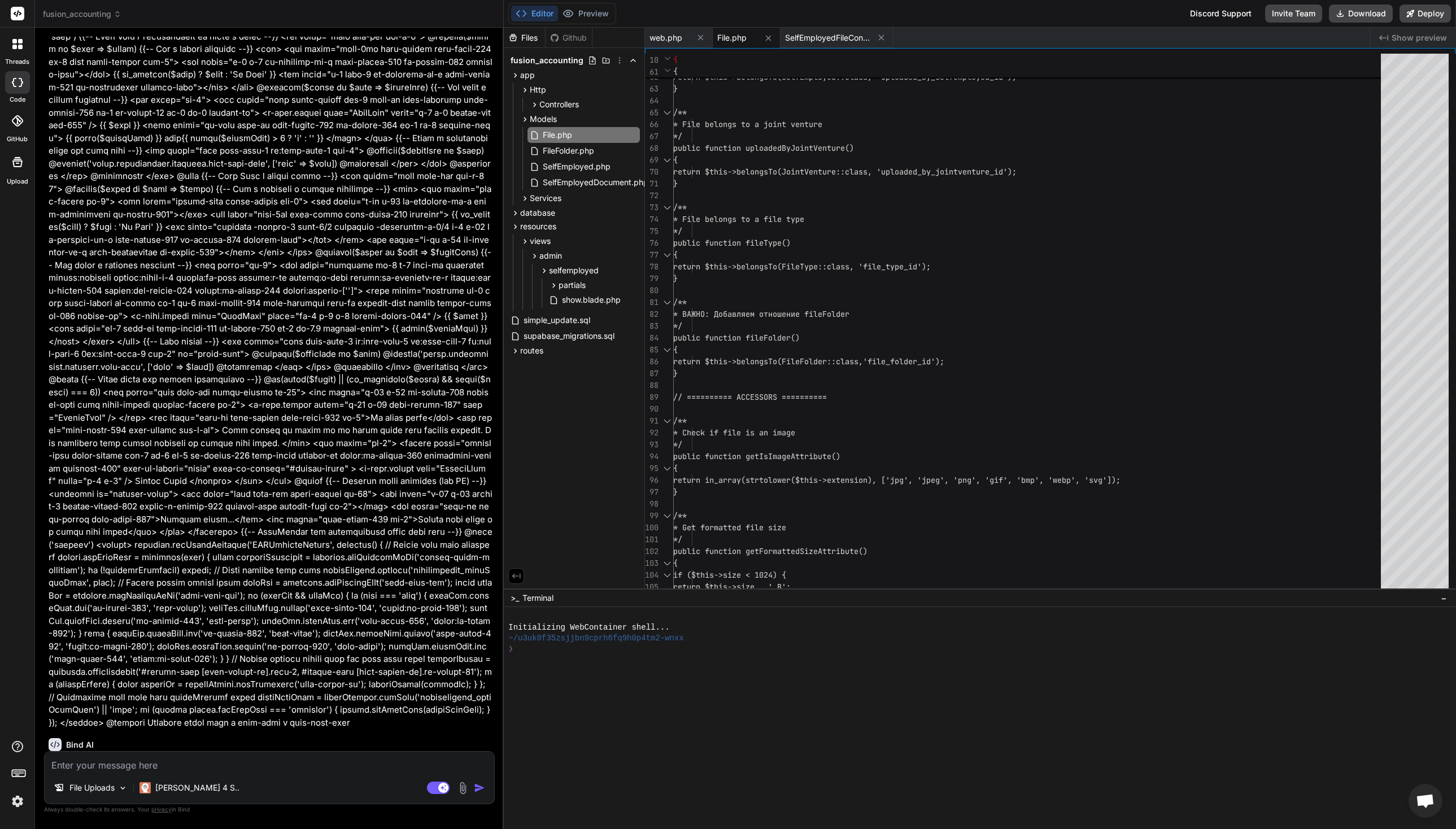
scroll to position [33219, 0]
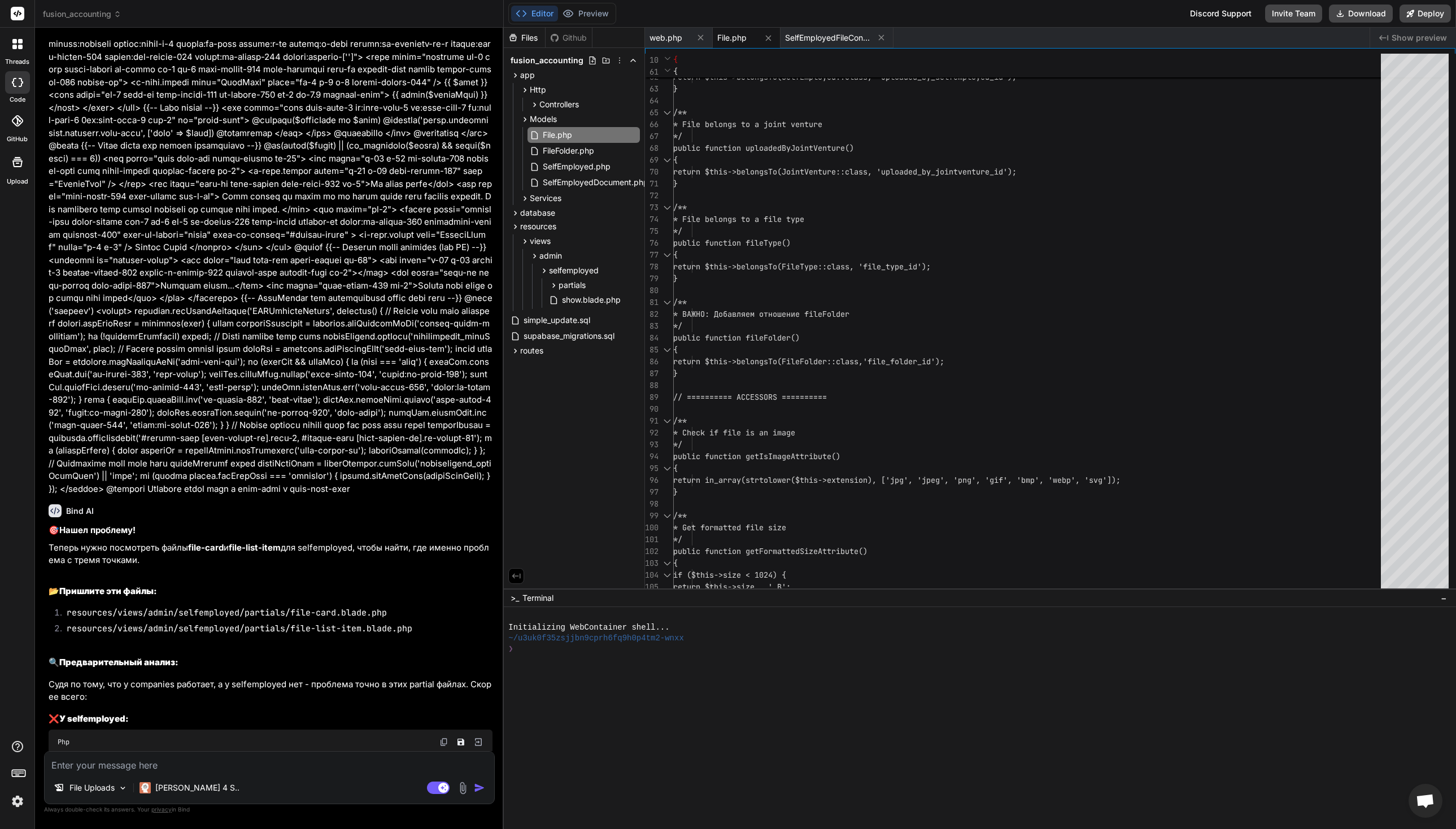
click at [279, 541] on p "Теперь нужно посмотреть файлы file-card и file-list-item для selfemployed, чтоб…" at bounding box center [270, 554] width 444 height 26
click at [296, 622] on li "resources/views/admin/selfemployed/partials/file-list-item.blade.php" at bounding box center [275, 630] width 435 height 15
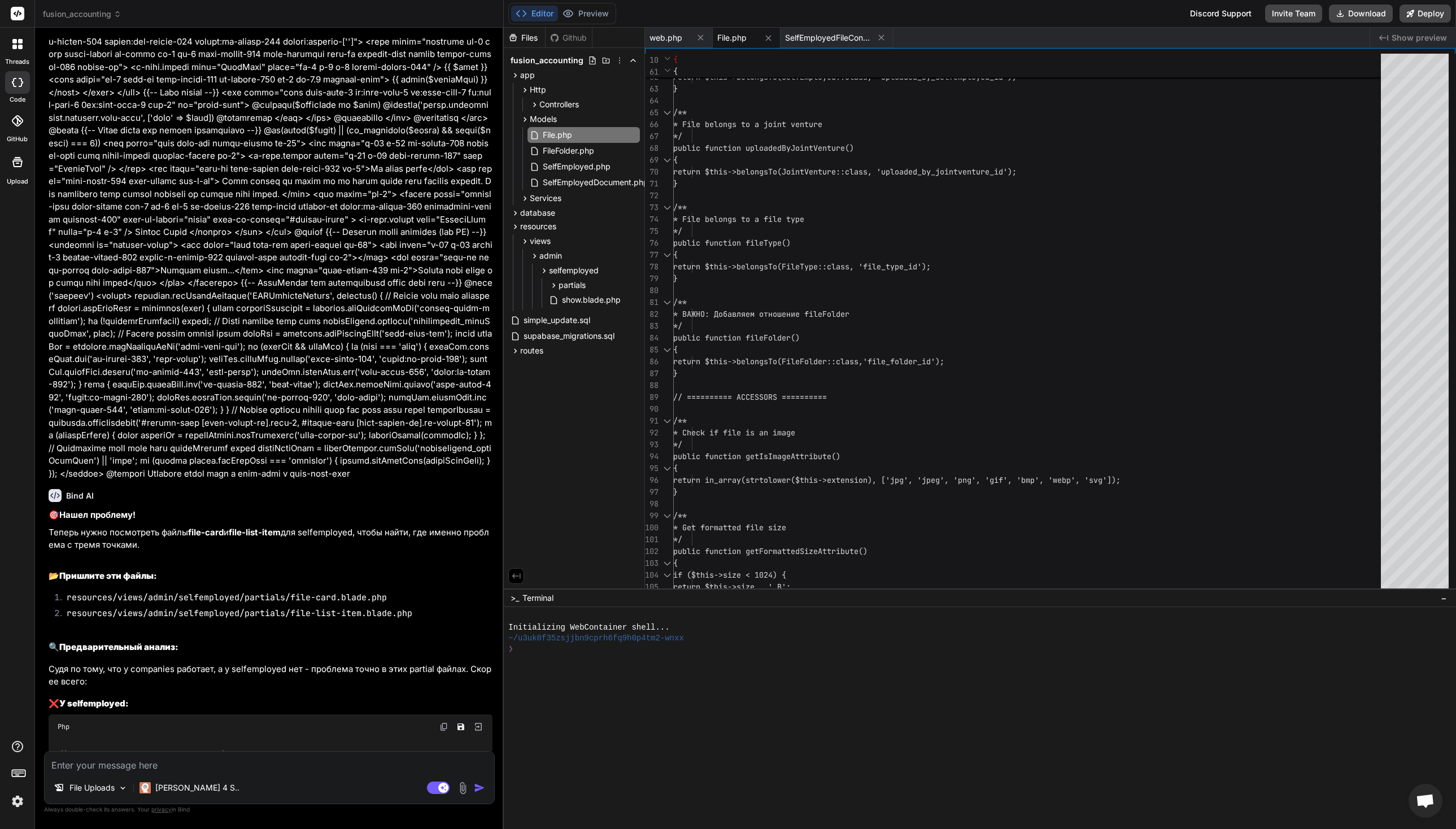
scroll to position [33361, 0]
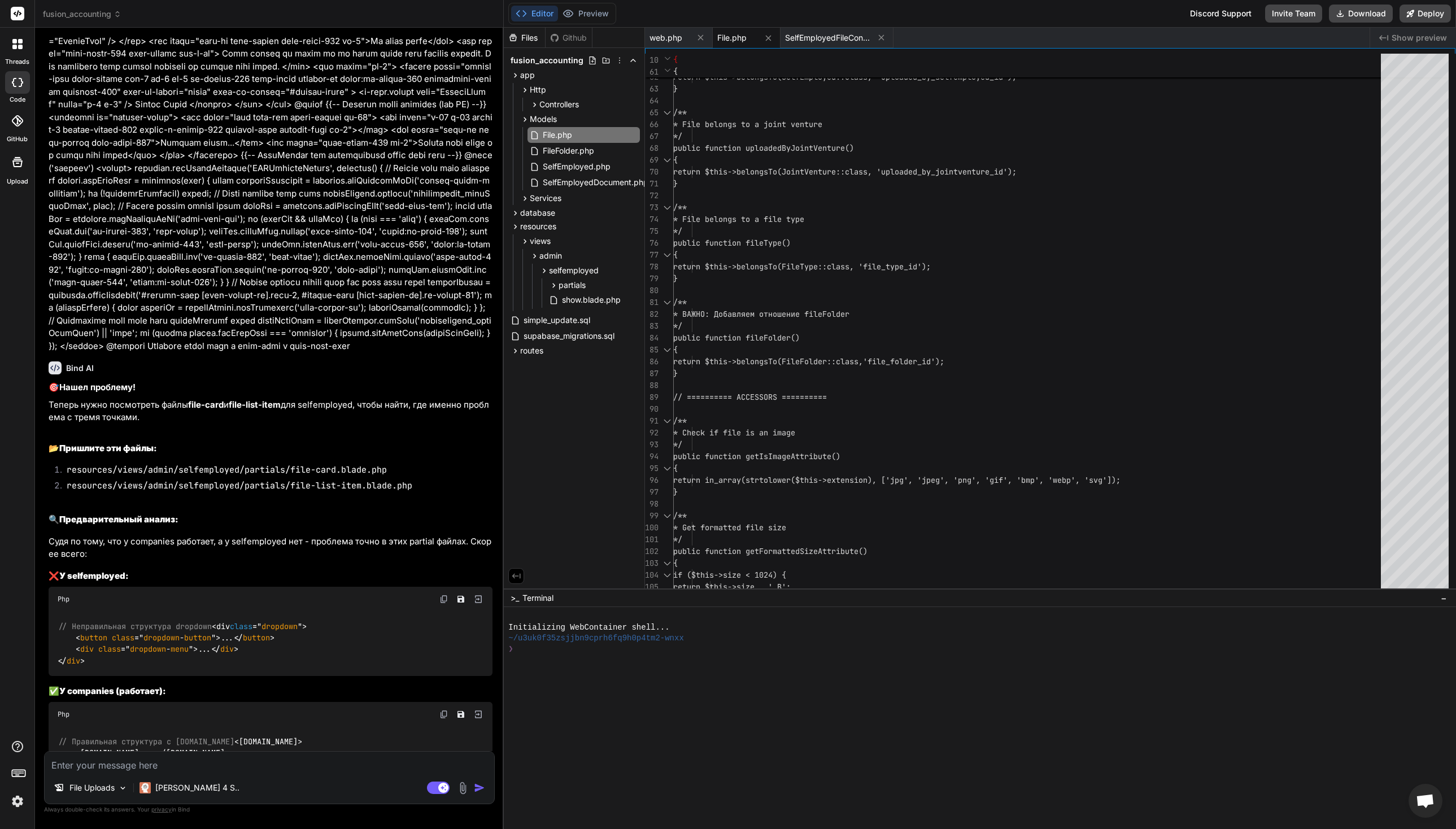
click at [149, 764] on textarea at bounding box center [269, 762] width 450 height 20
type textarea "f"
type textarea "x"
type textarea "fi"
type textarea "x"
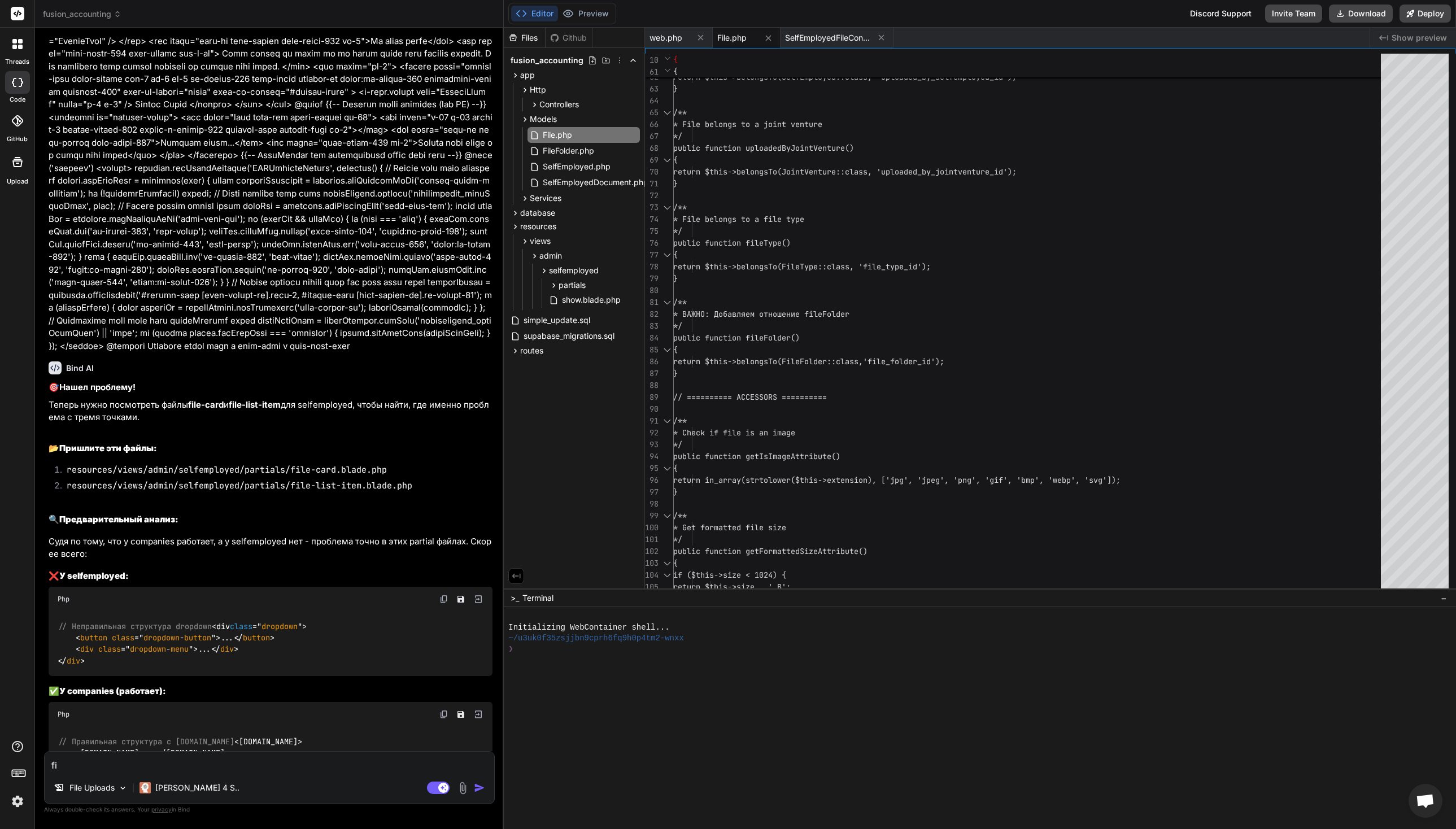
type textarea "fil"
type textarea "x"
type textarea "file"
type textarea "x"
type textarea "file-"
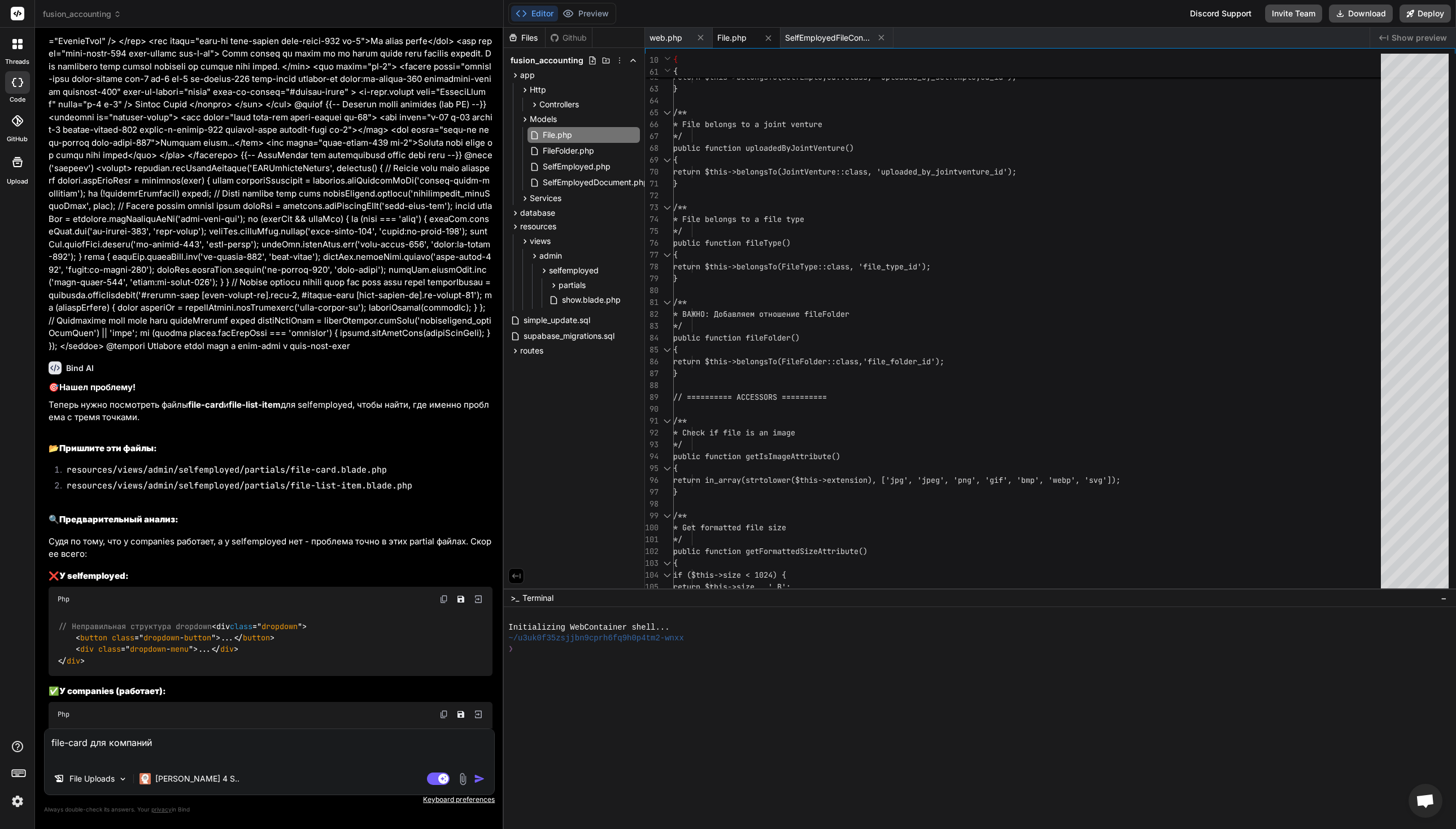
paste textarea "@lor $ips = Dolorsi::amet('consec')->adi($elit->sedd_eius); $temporinc = utlabo…"
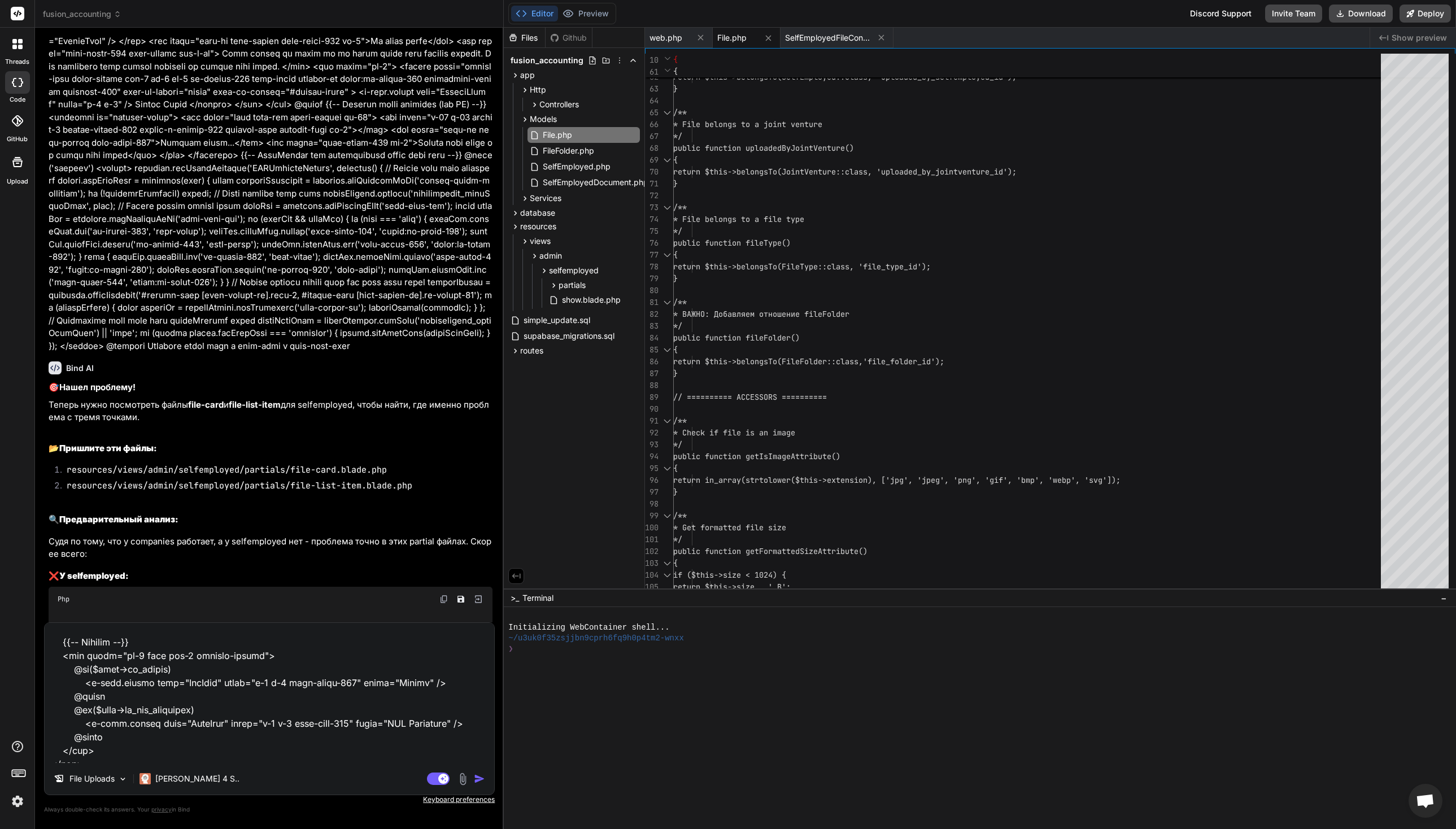
scroll to position [1466, 0]
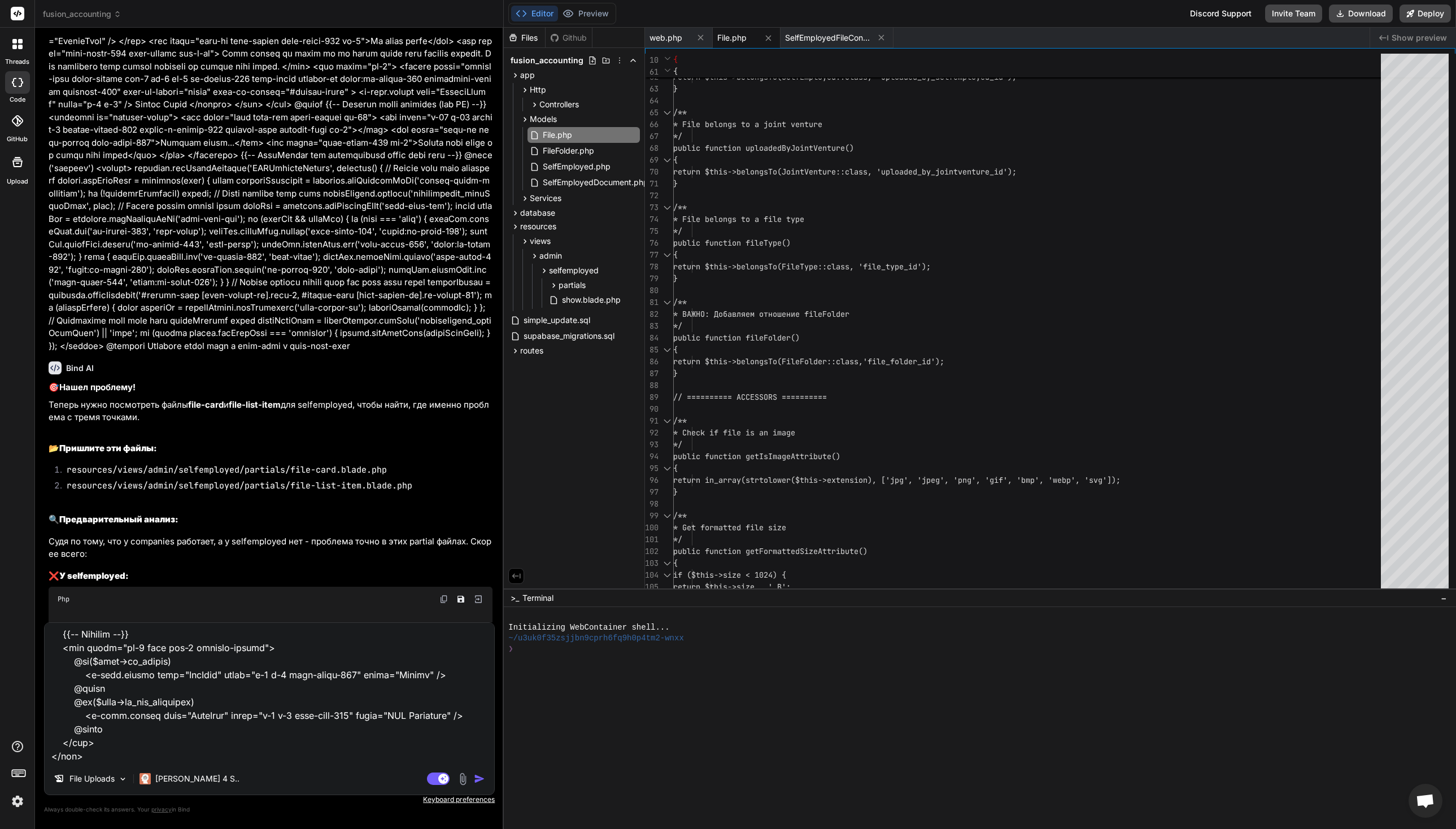
click at [98, 754] on textarea at bounding box center [269, 693] width 450 height 140
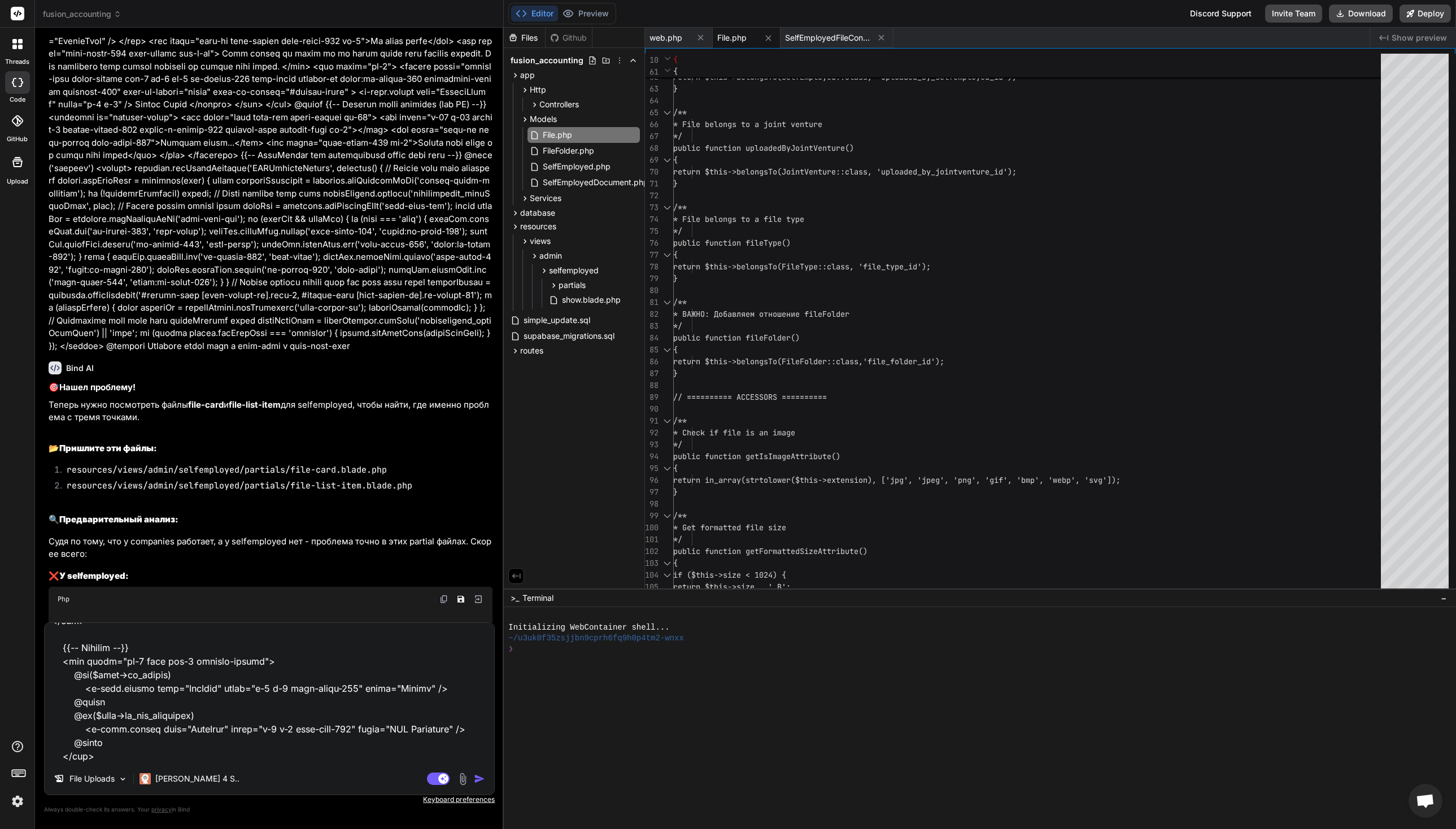
paste textarea "@lor $ips = Dolorsi::amet('consec')->adi($elit->sedd_eius); $temporinc = utlabo…"
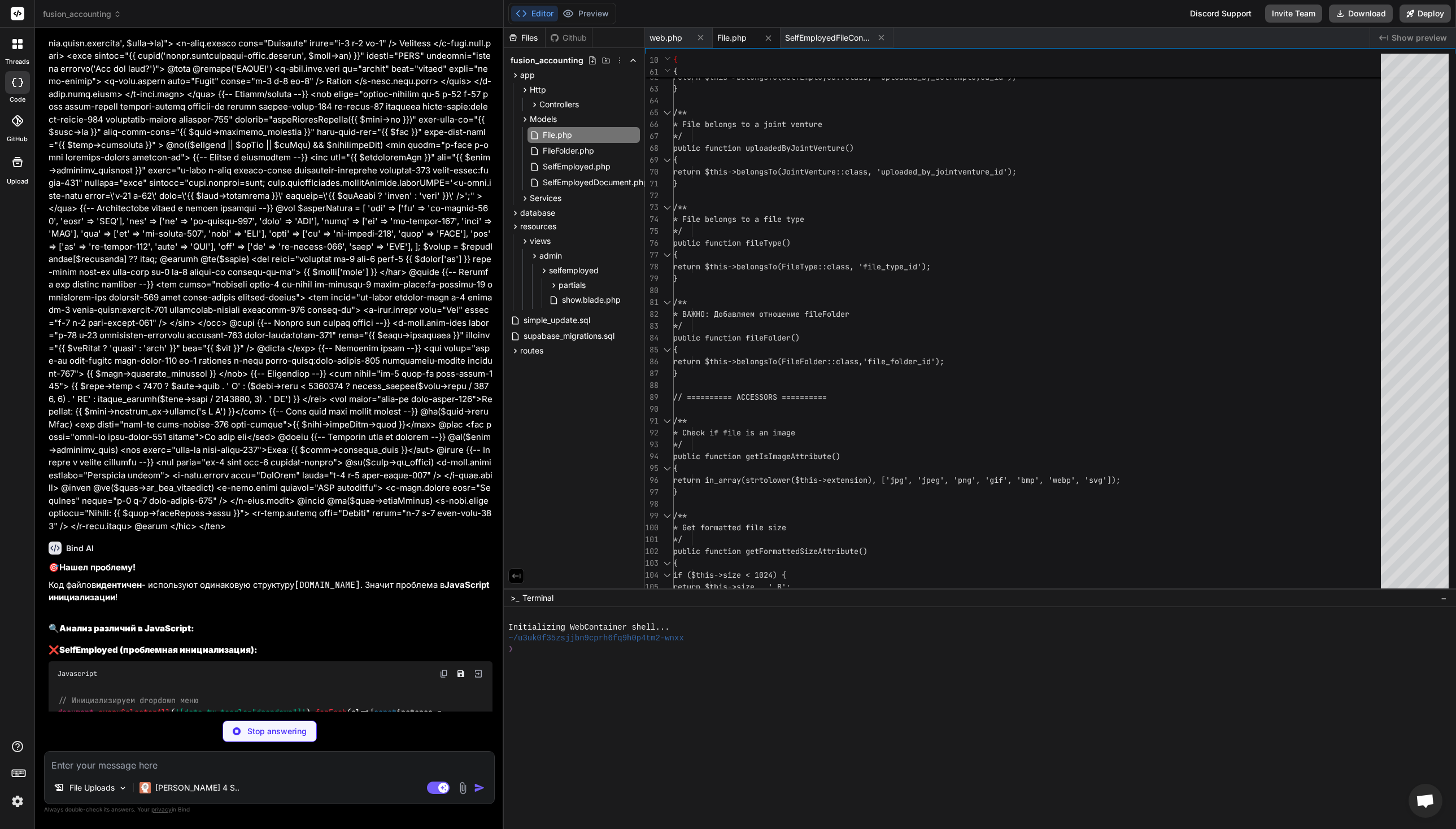
scroll to position [34882, 0]
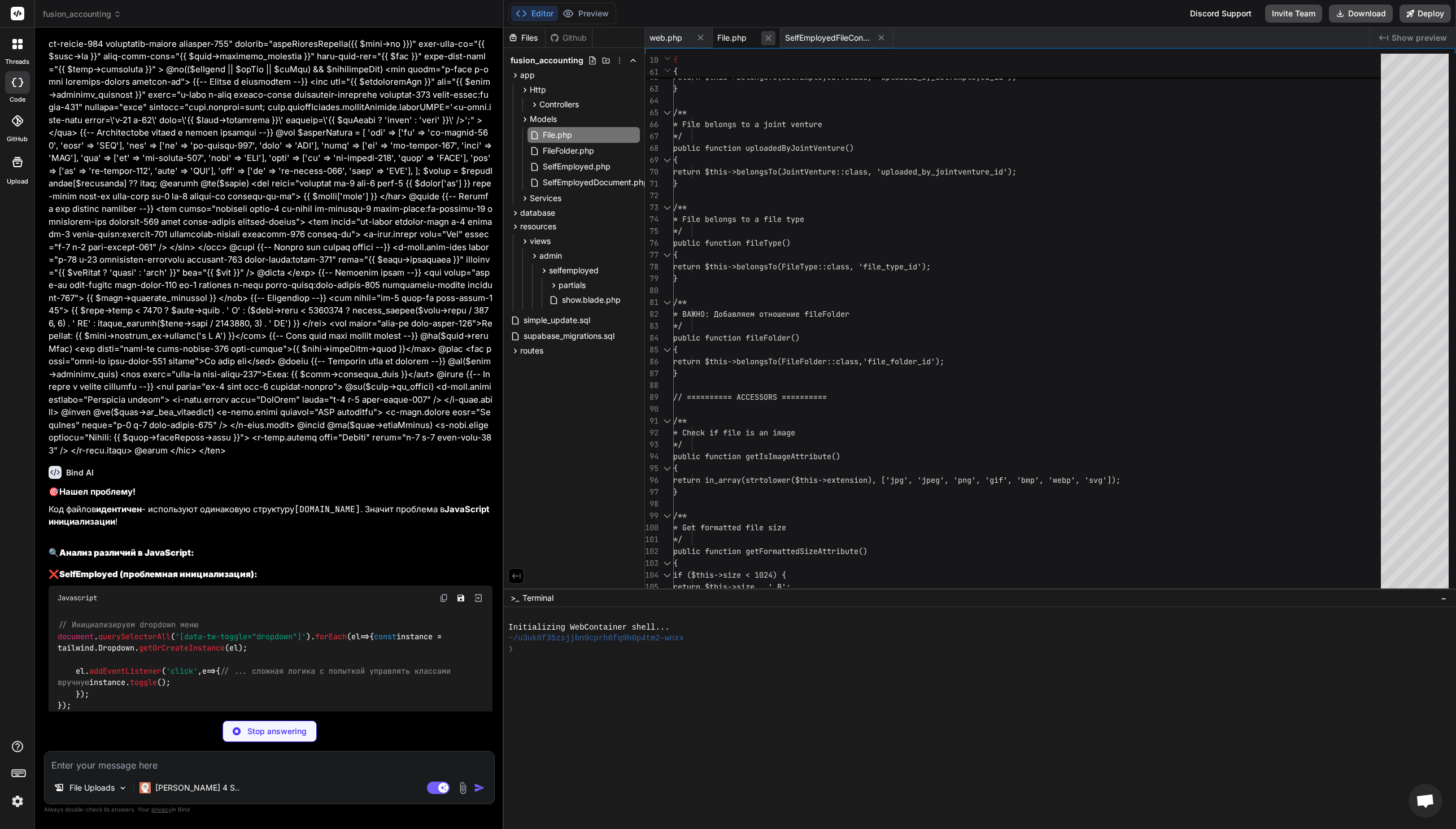
click at [769, 40] on icon at bounding box center [768, 38] width 9 height 9
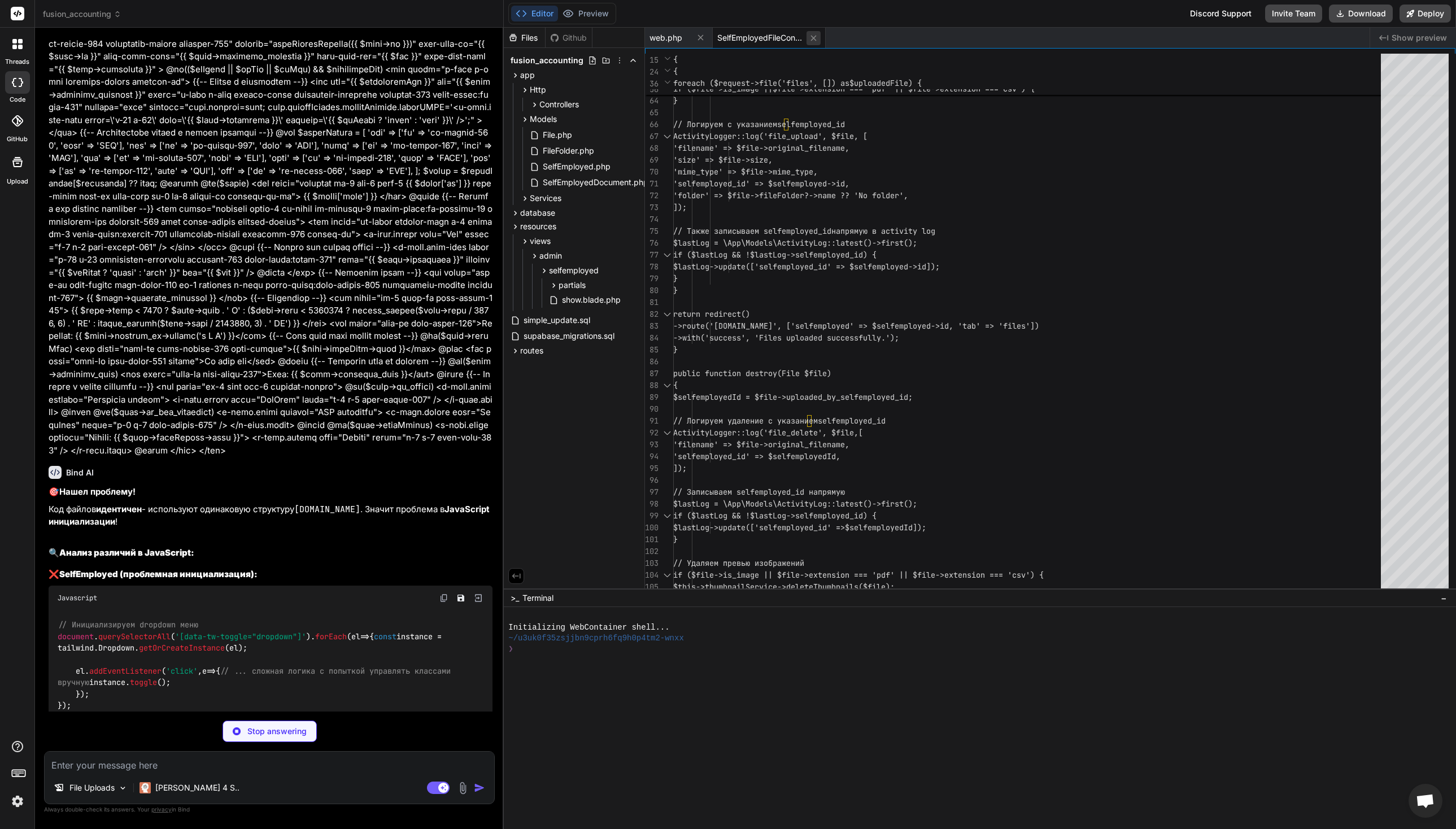
click at [816, 37] on icon at bounding box center [814, 38] width 9 height 9
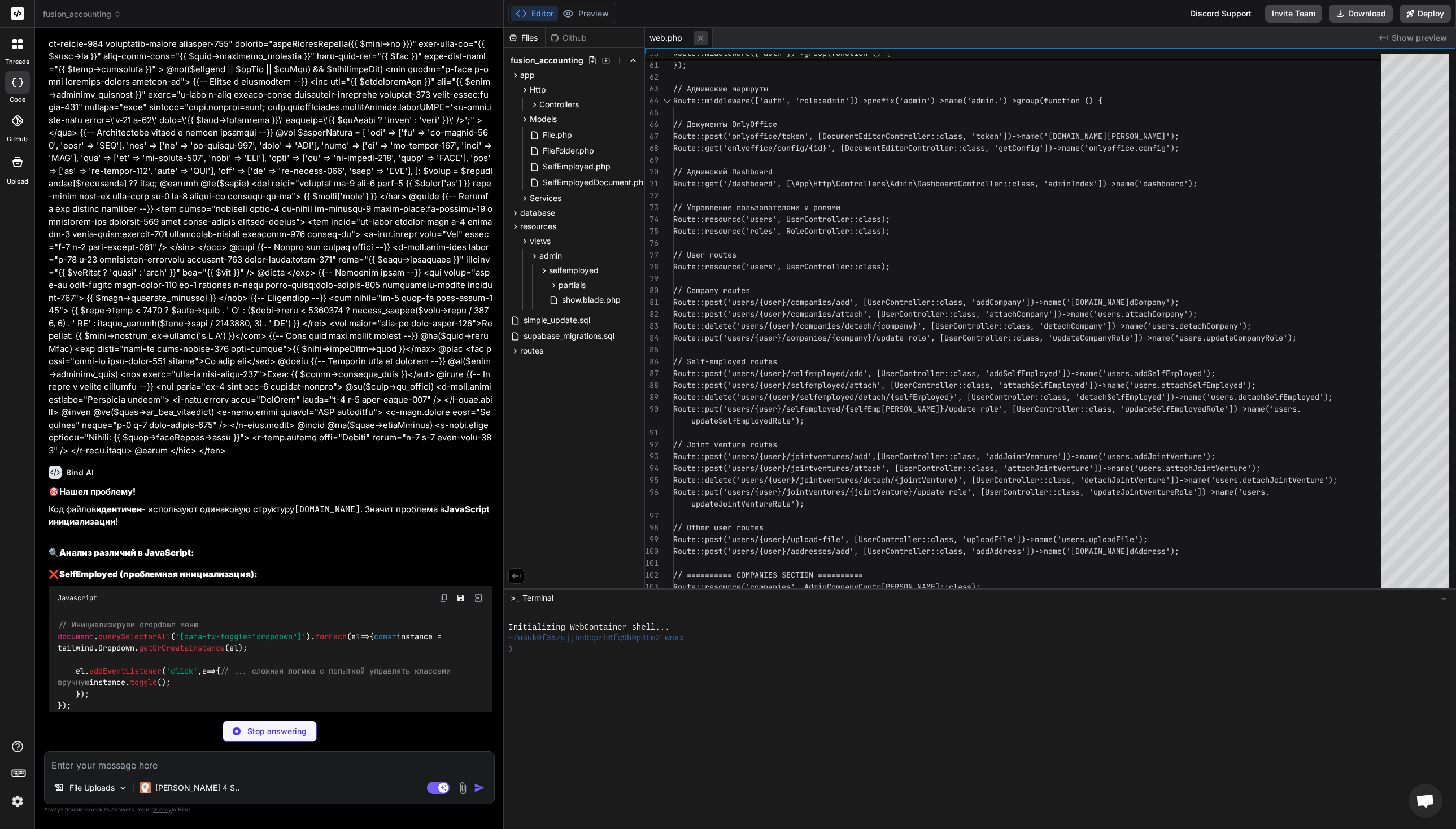
click at [705, 38] on icon at bounding box center [700, 38] width 9 height 9
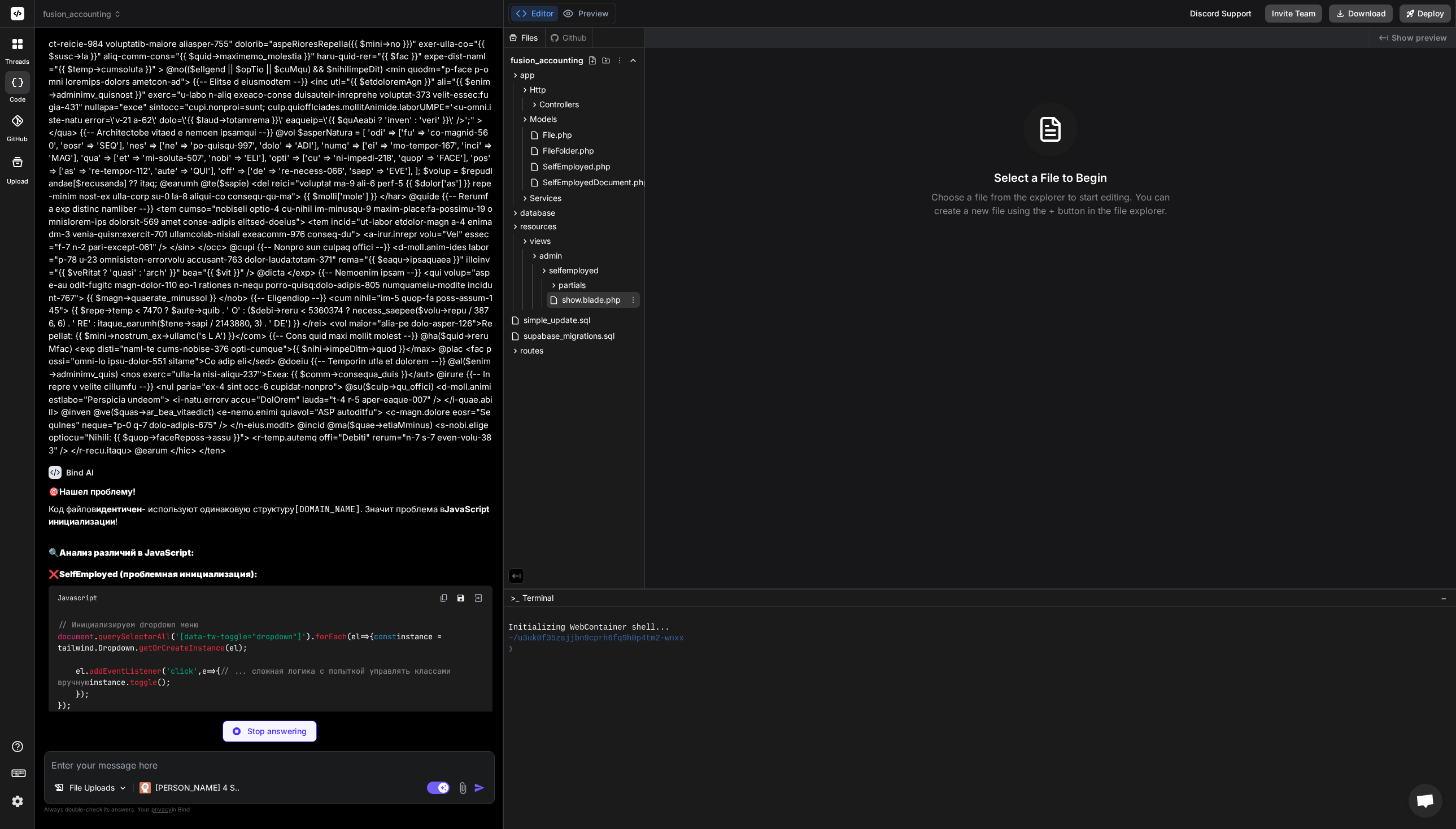
click at [597, 300] on span "show.blade.php" at bounding box center [591, 300] width 61 height 13
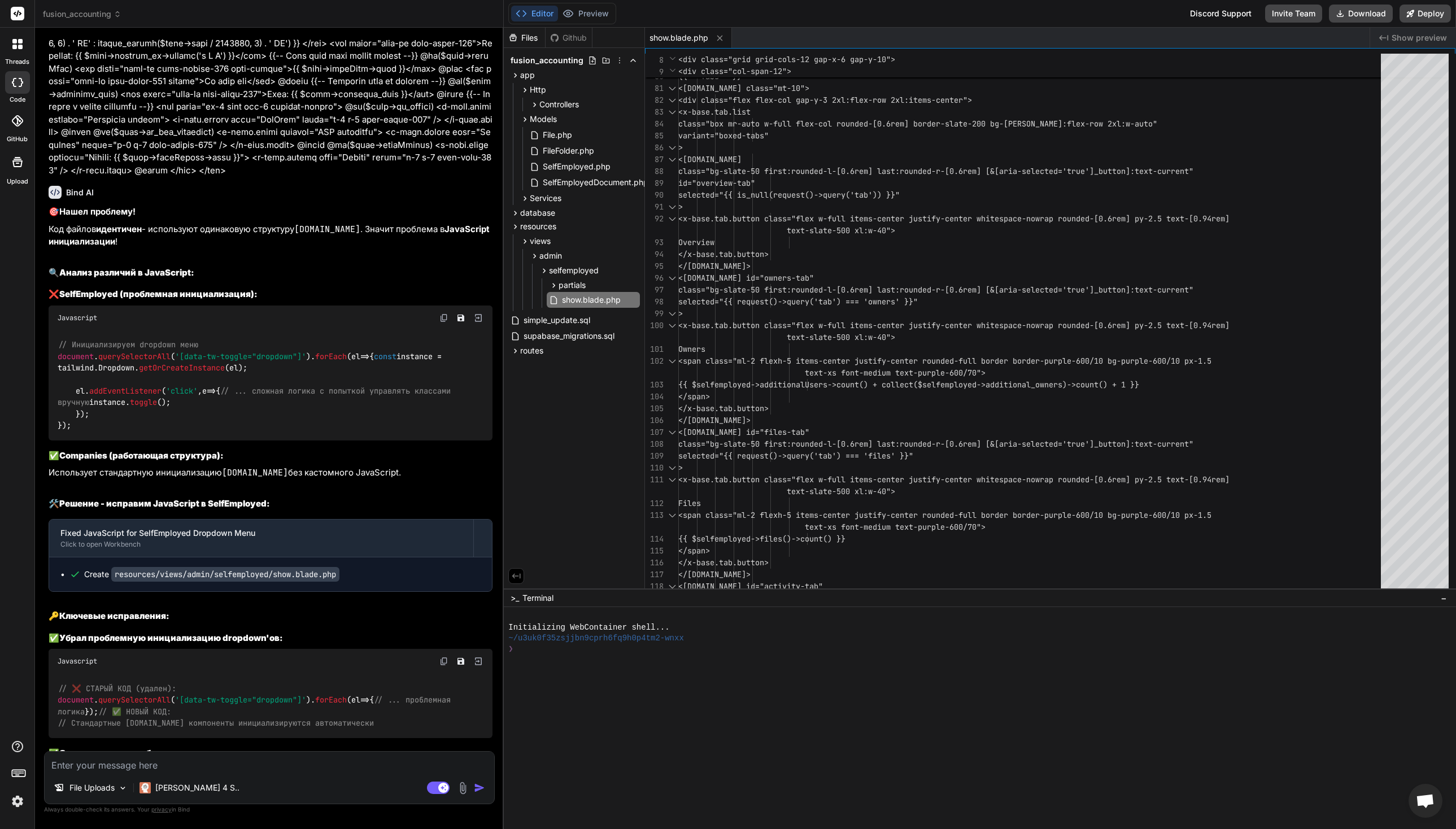
scroll to position [35172, 0]
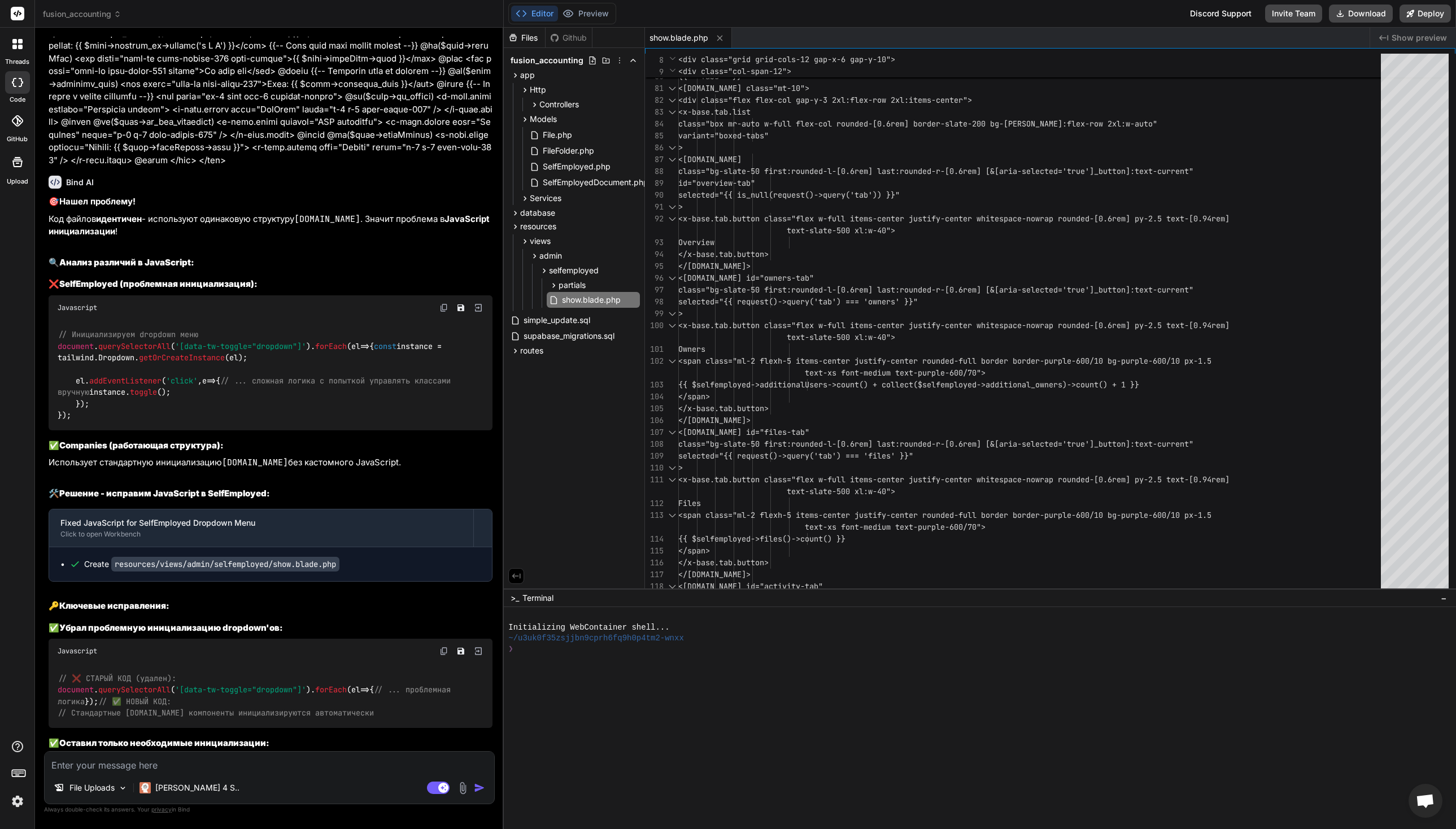
click at [354, 820] on p "Причина была в том, что JavaScript пытался вручную управлять dropdown'ами, кото…" at bounding box center [270, 838] width 444 height 38
